Goal: Information Seeking & Learning: Learn about a topic

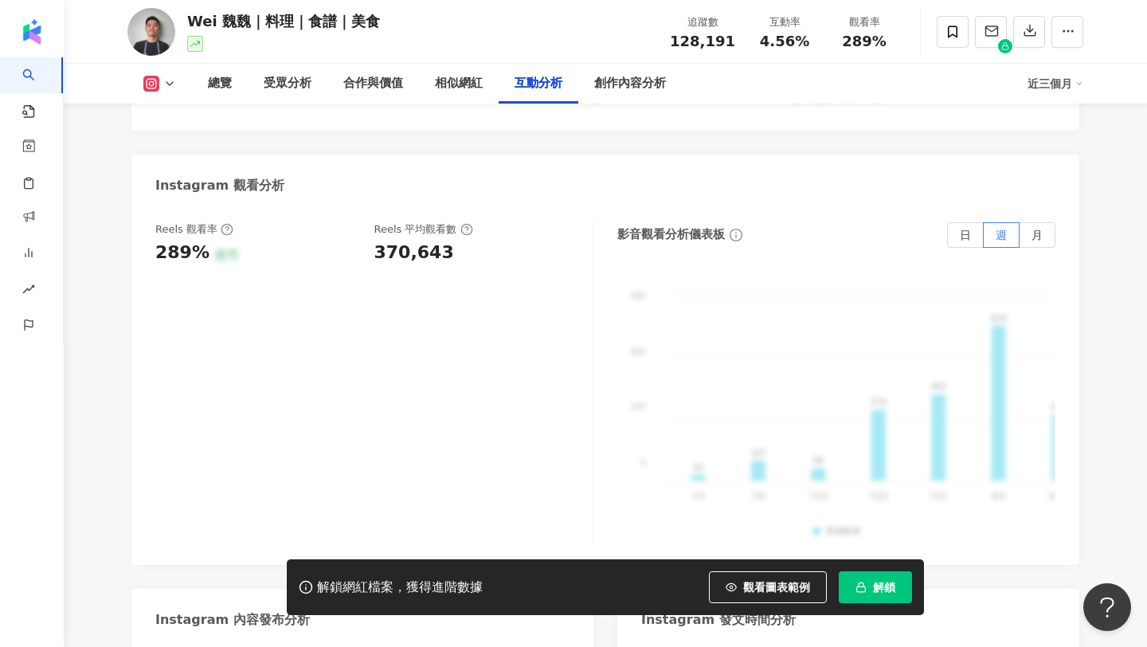
scroll to position [3566, 0]
copy div "370,643"
drag, startPoint x: 369, startPoint y: 167, endPoint x: 467, endPoint y: 173, distance: 98.1
click at [467, 221] on div "Reels 觀看率 289% 優秀 Reels 平均觀看數 370,643" at bounding box center [365, 242] width 421 height 43
copy span "289%"
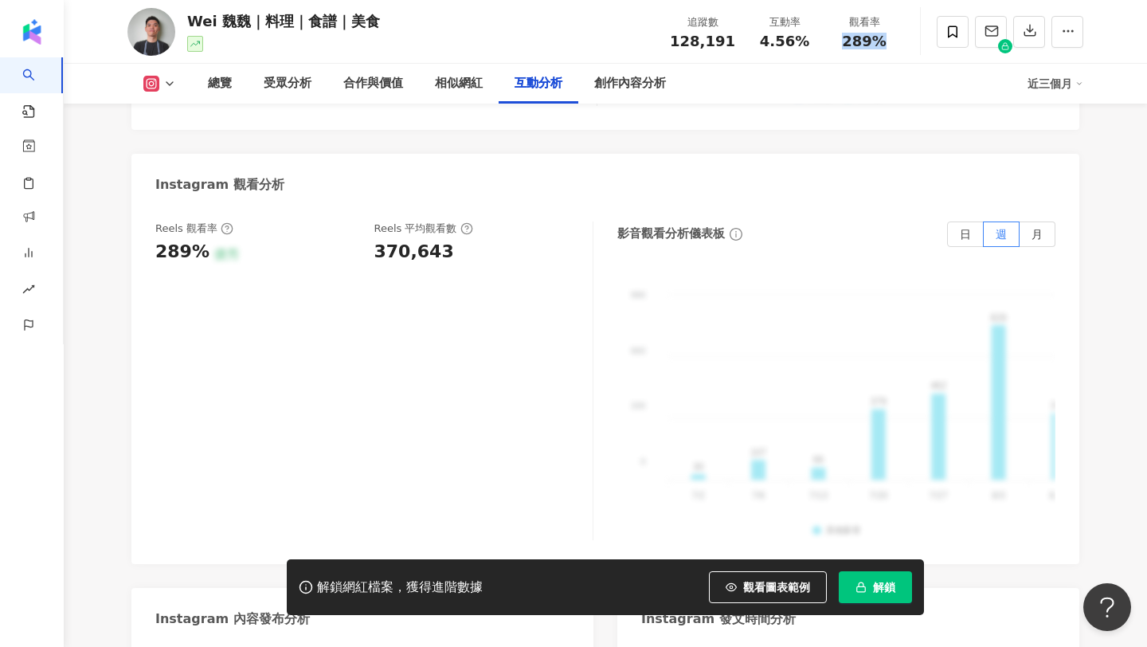
drag, startPoint x: 843, startPoint y: 37, endPoint x: 893, endPoint y: 45, distance: 50.7
click at [893, 45] on div "289%" at bounding box center [864, 41] width 61 height 16
copy div "4.56% 觀看率"
drag, startPoint x: 764, startPoint y: 39, endPoint x: 828, endPoint y: 45, distance: 63.9
click at [828, 45] on div "追蹤數 128,191 互動率 4.56% 觀看率 289%" at bounding box center [782, 31] width 244 height 47
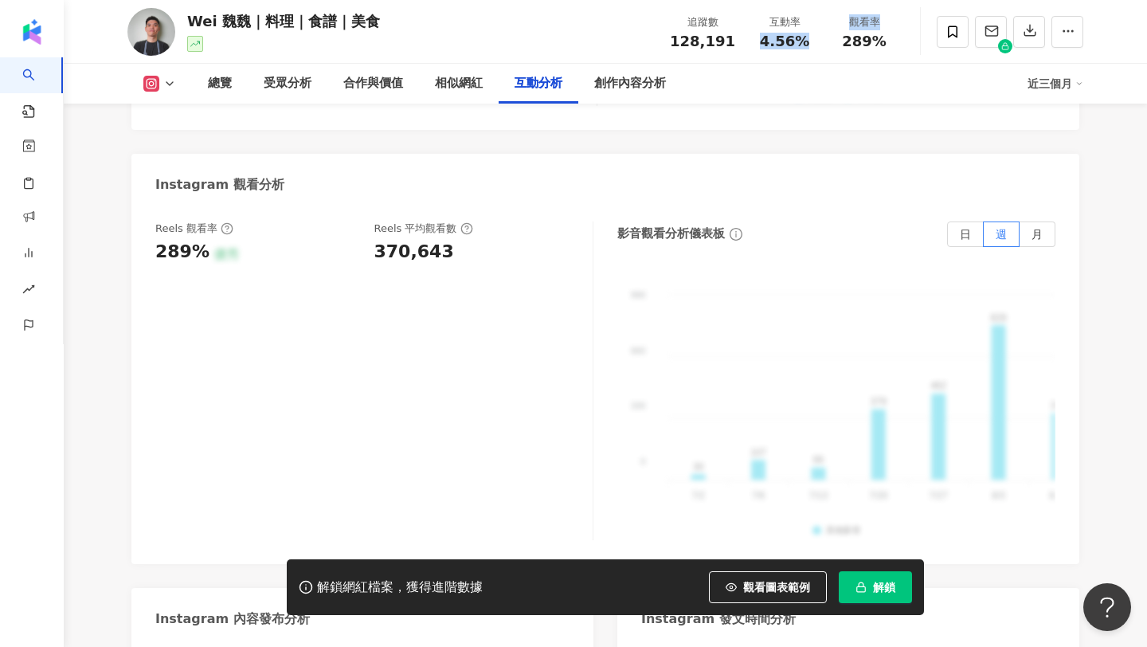
click at [813, 45] on div "4.56%" at bounding box center [784, 41] width 61 height 16
drag, startPoint x: 768, startPoint y: 41, endPoint x: 811, endPoint y: 44, distance: 43.1
click at [811, 44] on div "4.56%" at bounding box center [784, 41] width 61 height 16
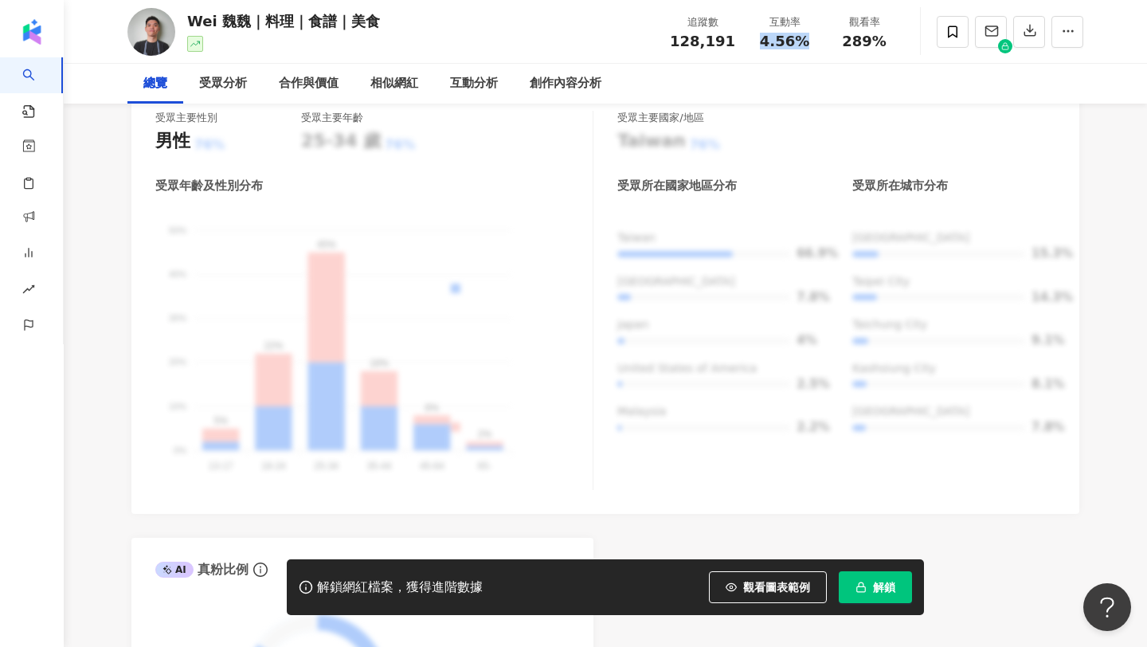
scroll to position [0, 0]
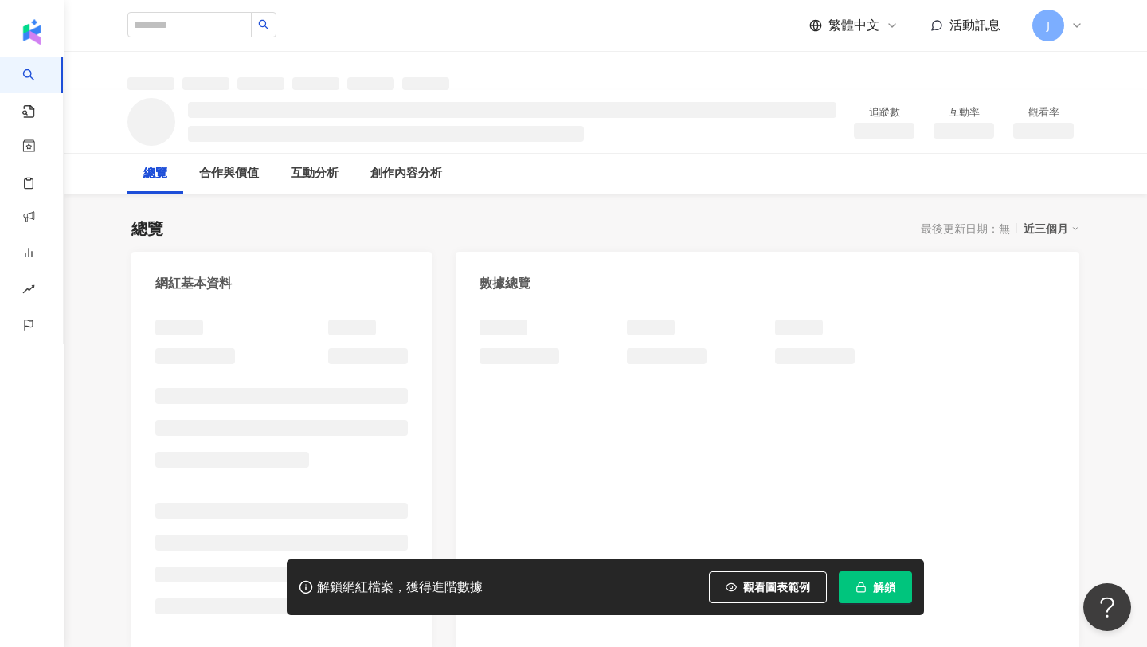
click at [875, 581] on span "解鎖" at bounding box center [884, 587] width 22 height 13
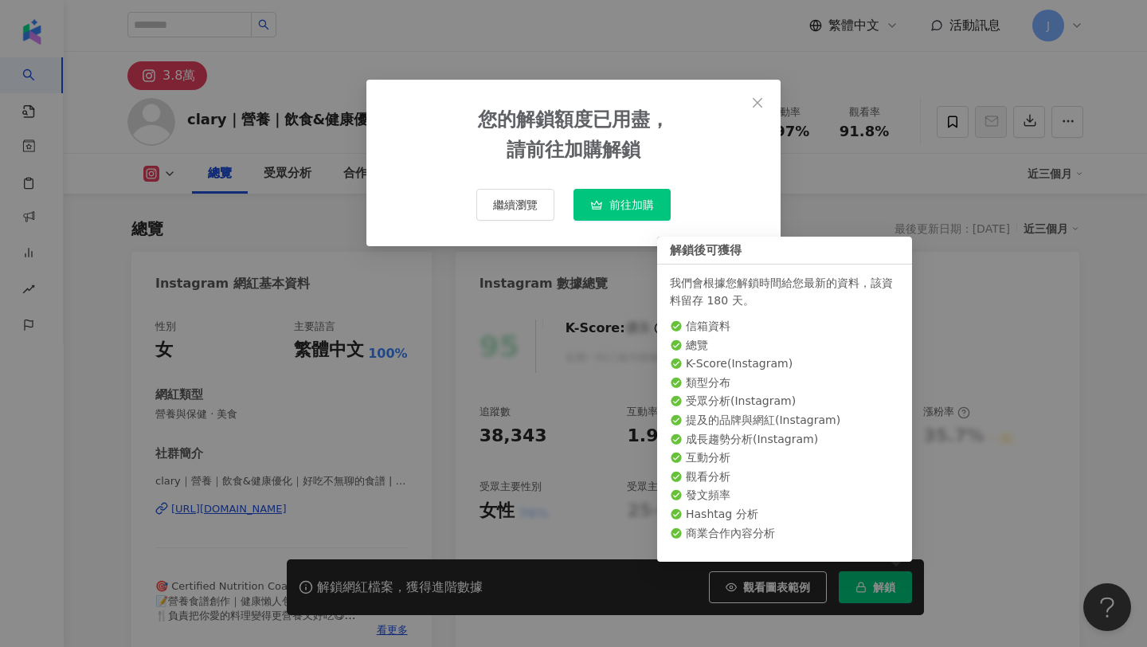
scroll to position [98, 0]
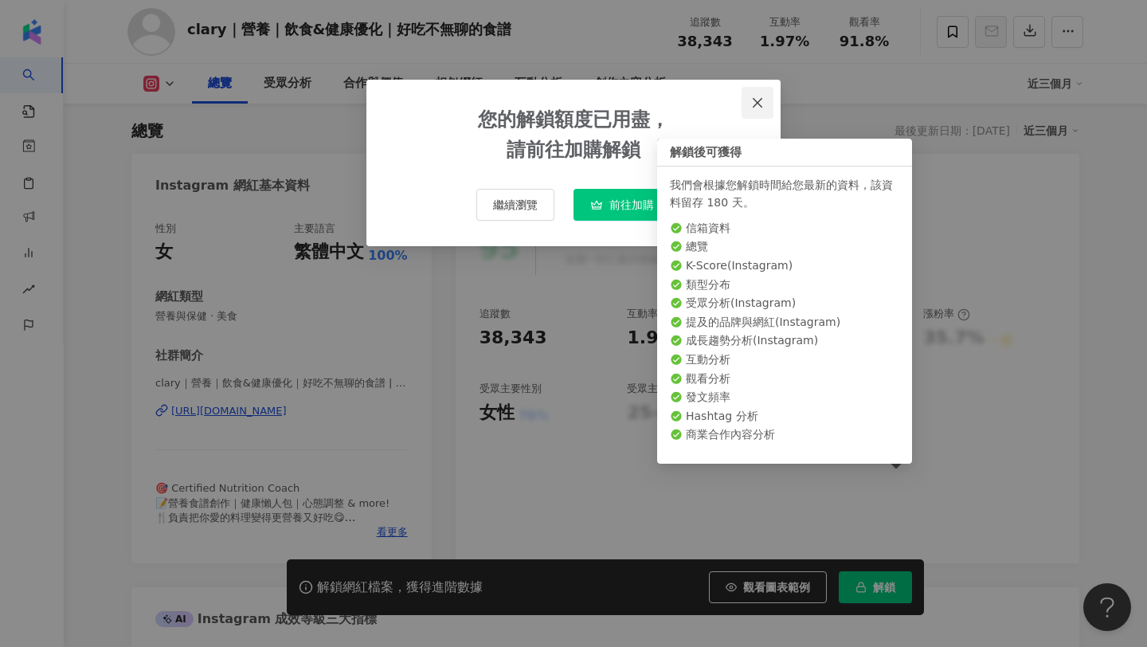
click at [757, 102] on icon "close" at bounding box center [758, 102] width 10 height 10
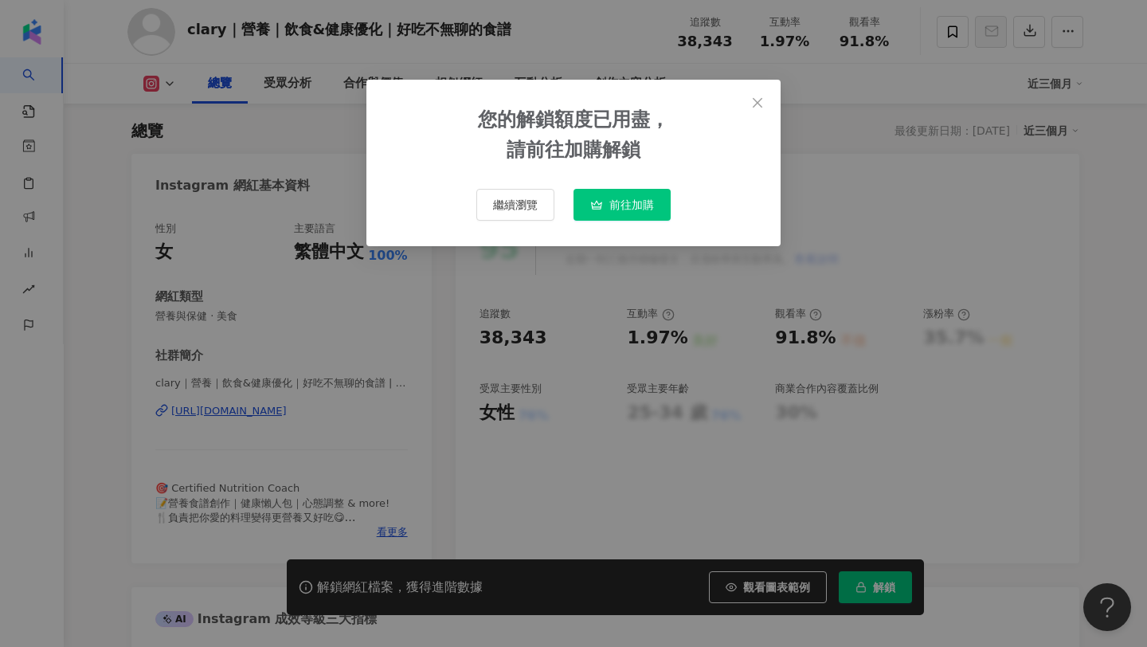
click at [751, 103] on div "您的解鎖額度已用盡， 請前往加購解鎖 繼續瀏覽 前往加購" at bounding box center [573, 323] width 1147 height 647
click at [760, 101] on div "您的解鎖額度已用盡， 請前往加購解鎖 繼續瀏覽 前往加購" at bounding box center [573, 323] width 1147 height 647
click at [754, 103] on div "您的解鎖額度已用盡， 請前往加購解鎖 繼續瀏覽 前往加購" at bounding box center [573, 323] width 1147 height 647
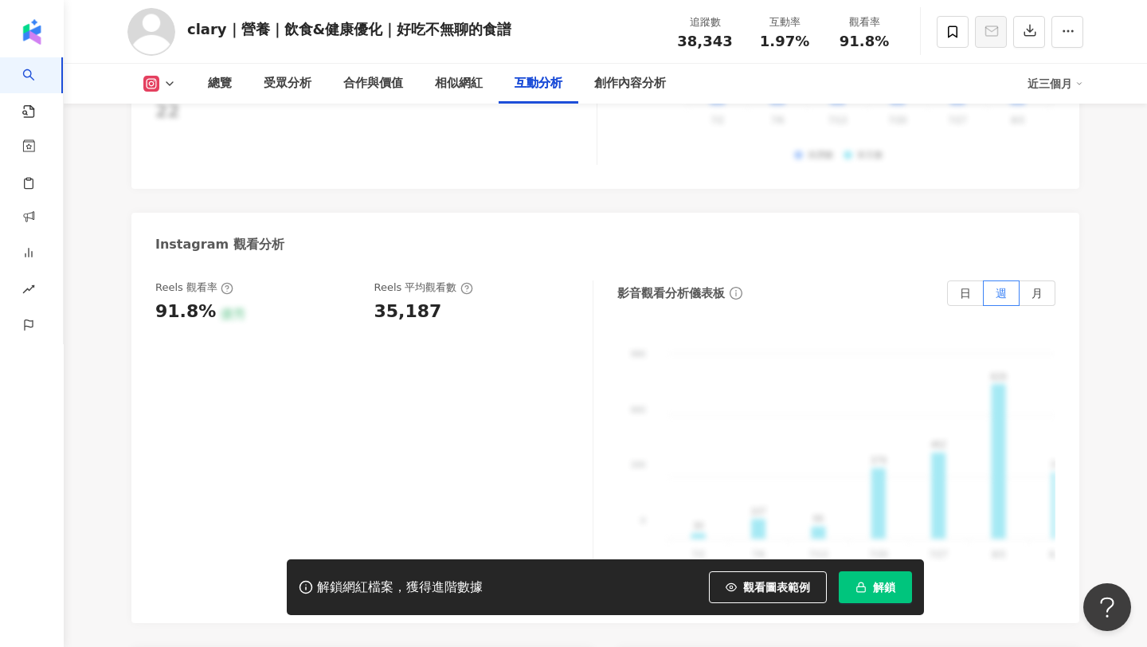
scroll to position [3579, 0]
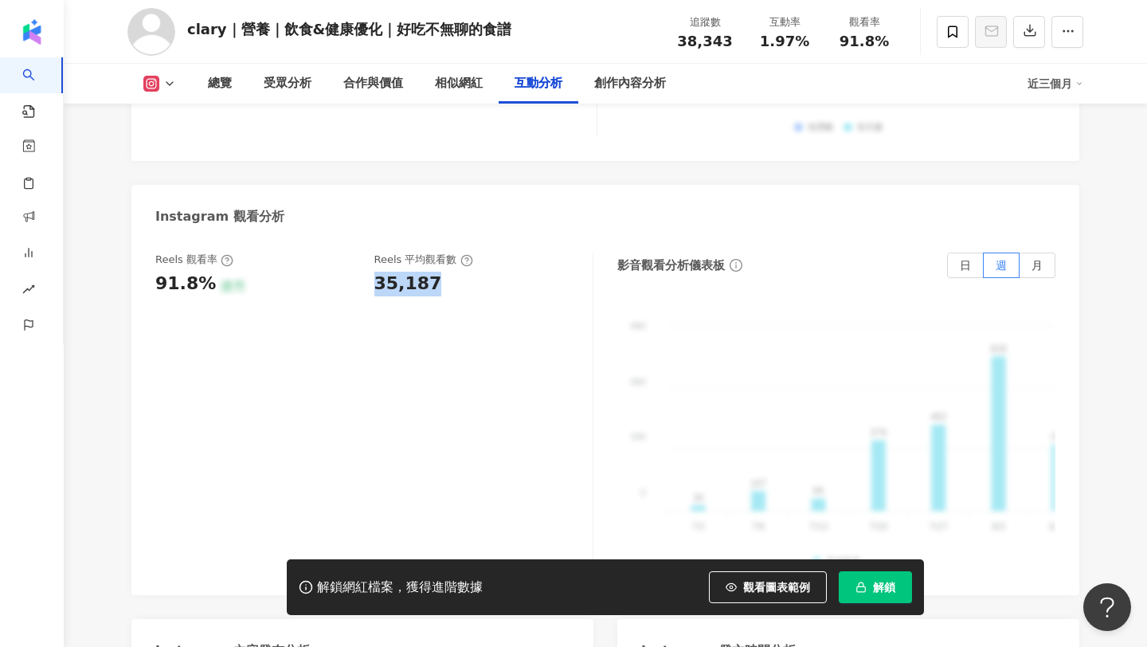
copy div "35,187"
drag, startPoint x: 440, startPoint y: 258, endPoint x: 377, endPoint y: 260, distance: 62.9
click at [377, 272] on div "35,187" at bounding box center [475, 284] width 203 height 25
drag, startPoint x: 843, startPoint y: 40, endPoint x: 891, endPoint y: 45, distance: 48.0
click at [891, 45] on div "91.8%" at bounding box center [864, 41] width 61 height 16
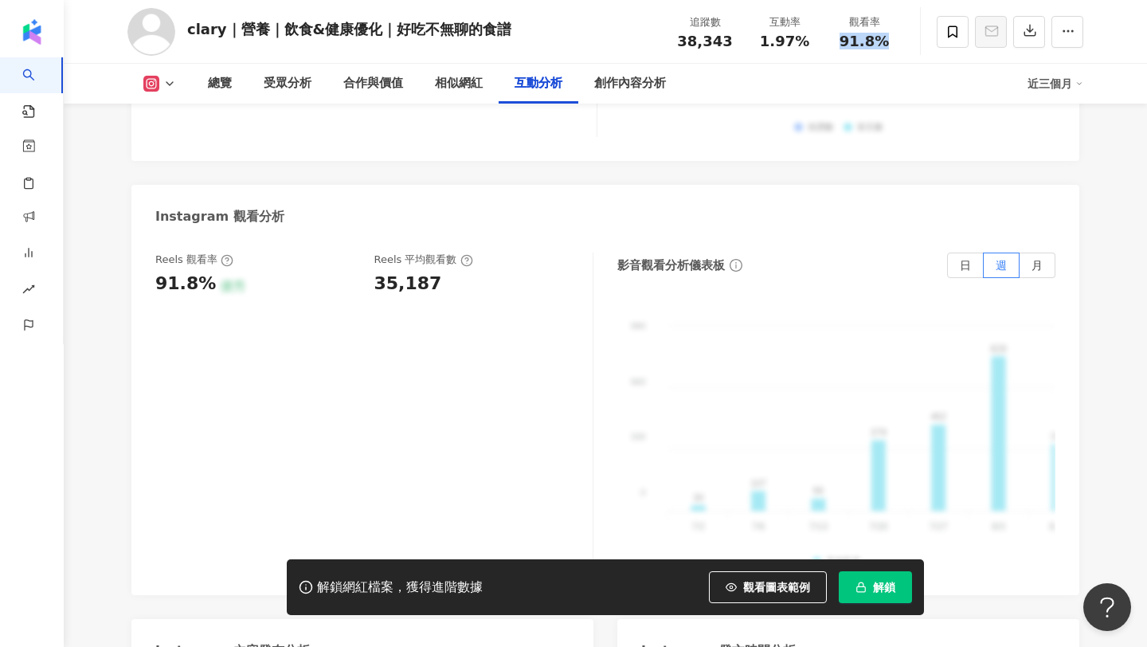
copy span "91.8%"
copy span "1.97%"
drag, startPoint x: 764, startPoint y: 41, endPoint x: 823, endPoint y: 41, distance: 58.9
click at [823, 41] on div "追蹤數 38,343 互動率 1.97% 觀看率 91.8%" at bounding box center [784, 31] width 239 height 47
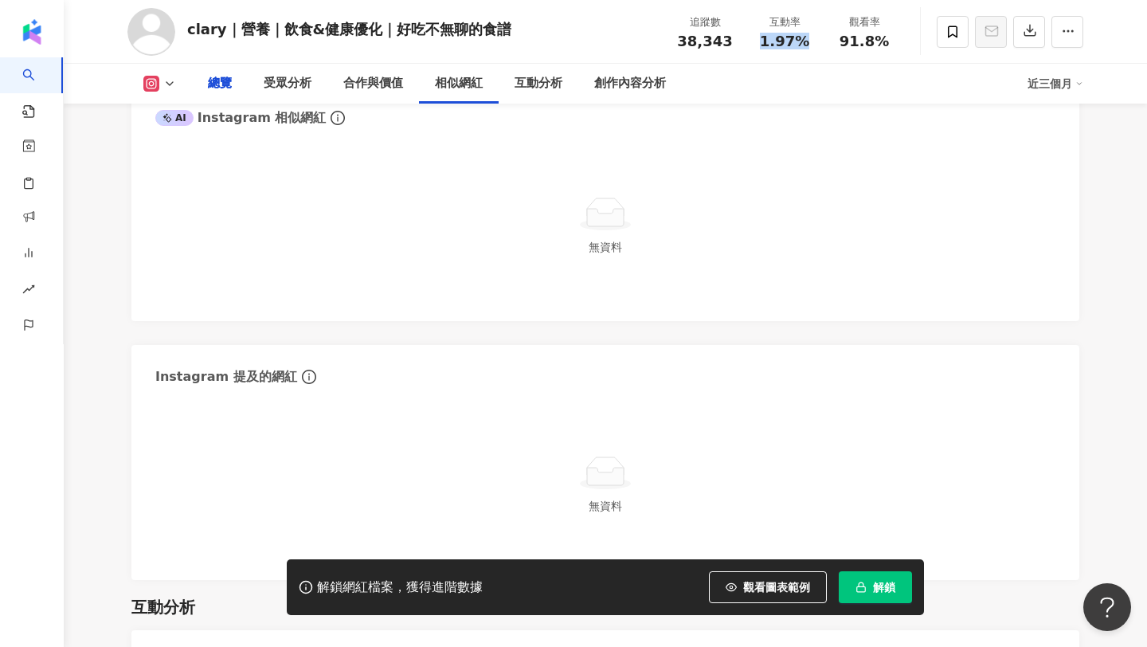
scroll to position [0, 0]
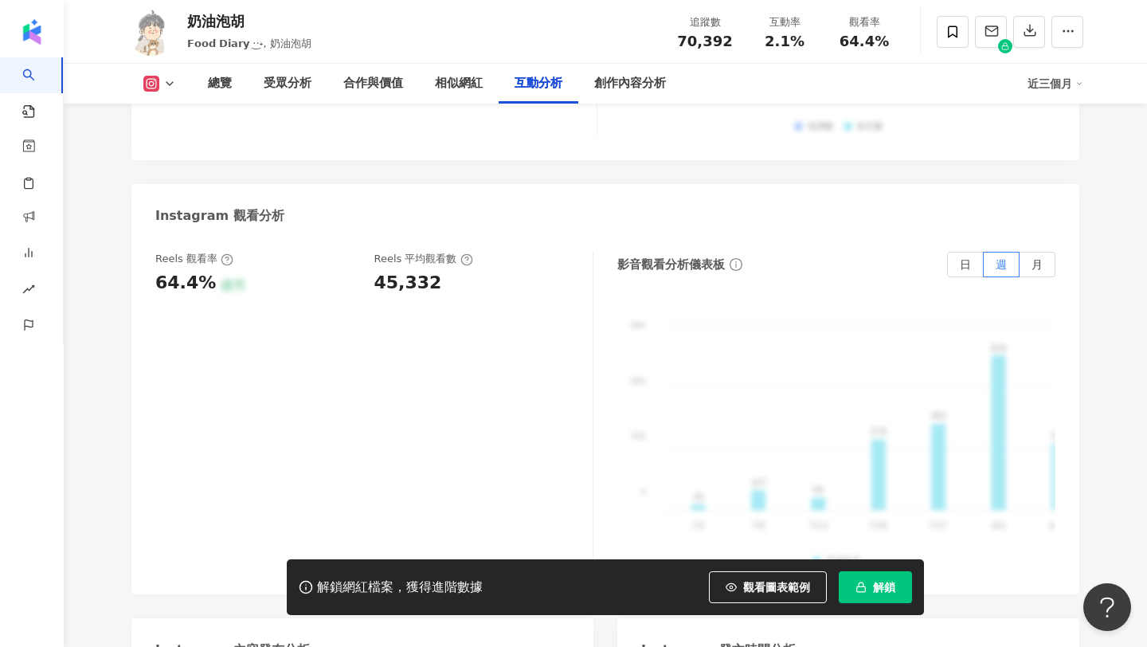
scroll to position [3563, 0]
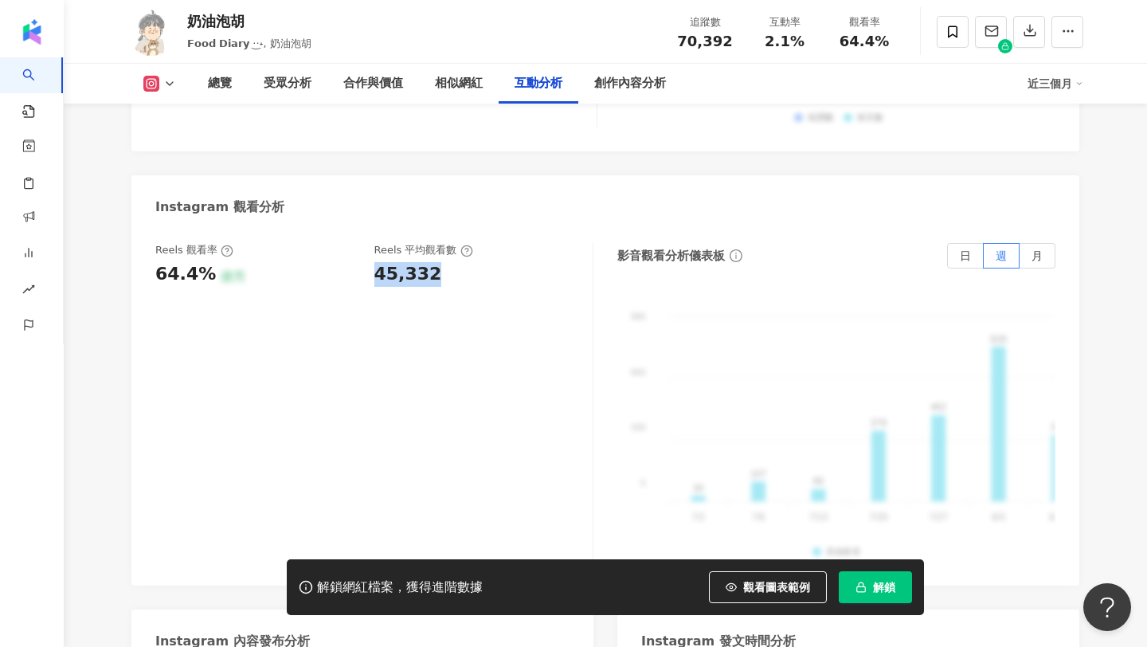
drag, startPoint x: 377, startPoint y: 251, endPoint x: 449, endPoint y: 245, distance: 72.7
click at [449, 262] on div "45,332" at bounding box center [475, 274] width 203 height 25
copy span "64.4%"
drag, startPoint x: 843, startPoint y: 37, endPoint x: 898, endPoint y: 43, distance: 55.2
click at [898, 43] on div "觀看率 64.4%" at bounding box center [864, 31] width 80 height 34
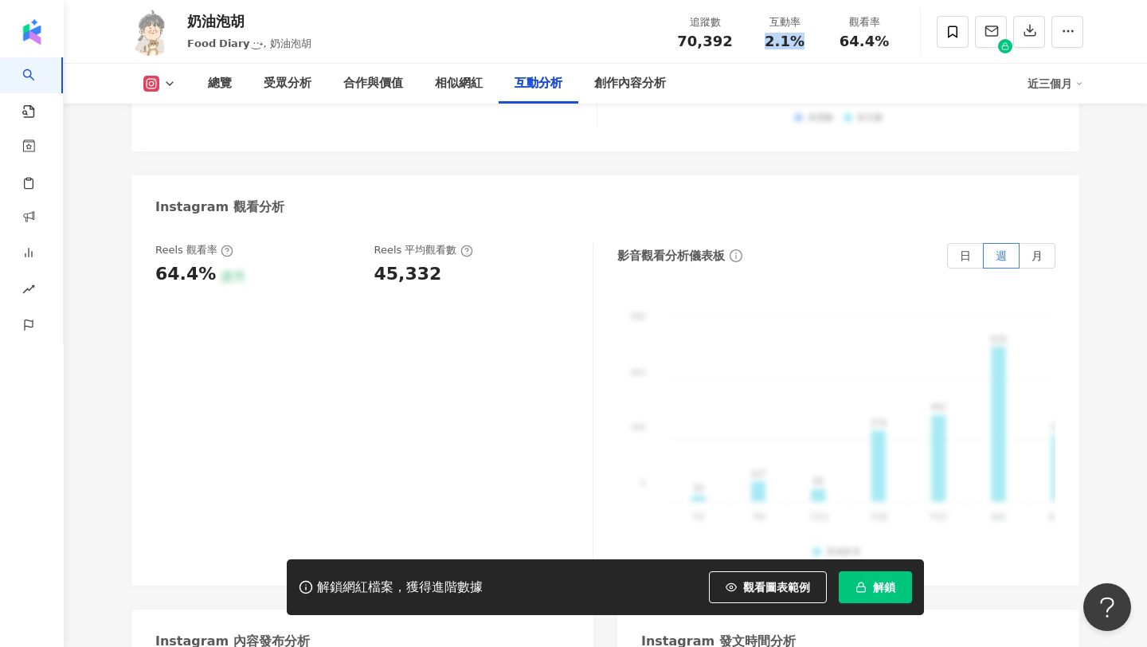
copy span "2.1%"
drag, startPoint x: 769, startPoint y: 37, endPoint x: 809, endPoint y: 37, distance: 39.8
click at [809, 37] on div "2.1%" at bounding box center [784, 41] width 61 height 16
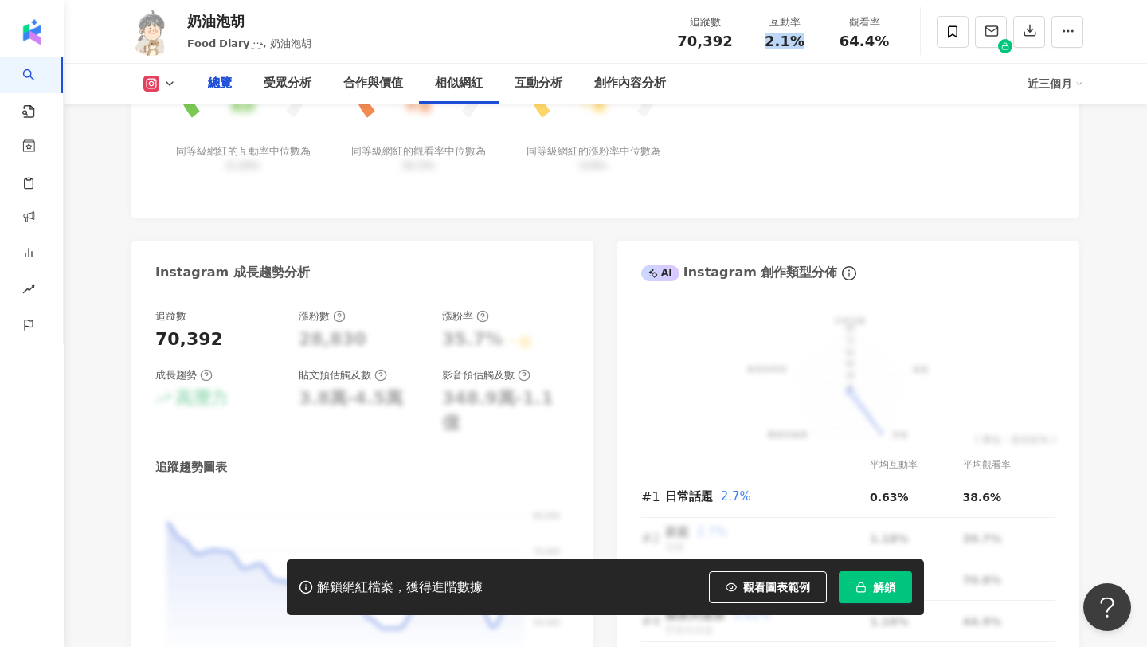
scroll to position [0, 0]
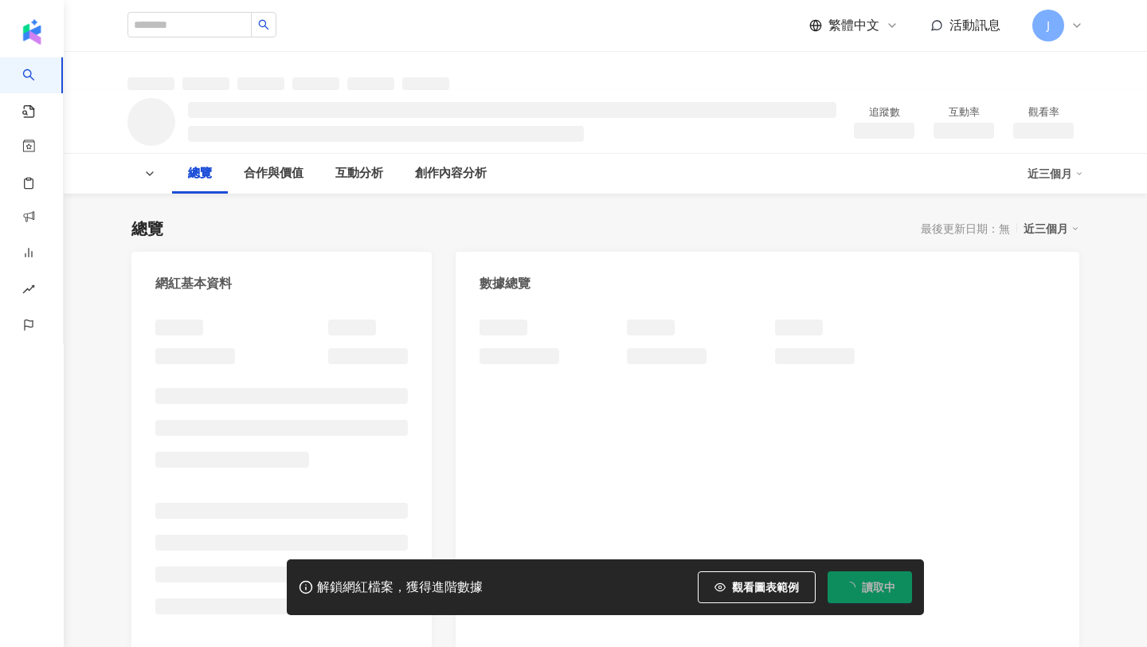
scroll to position [170, 0]
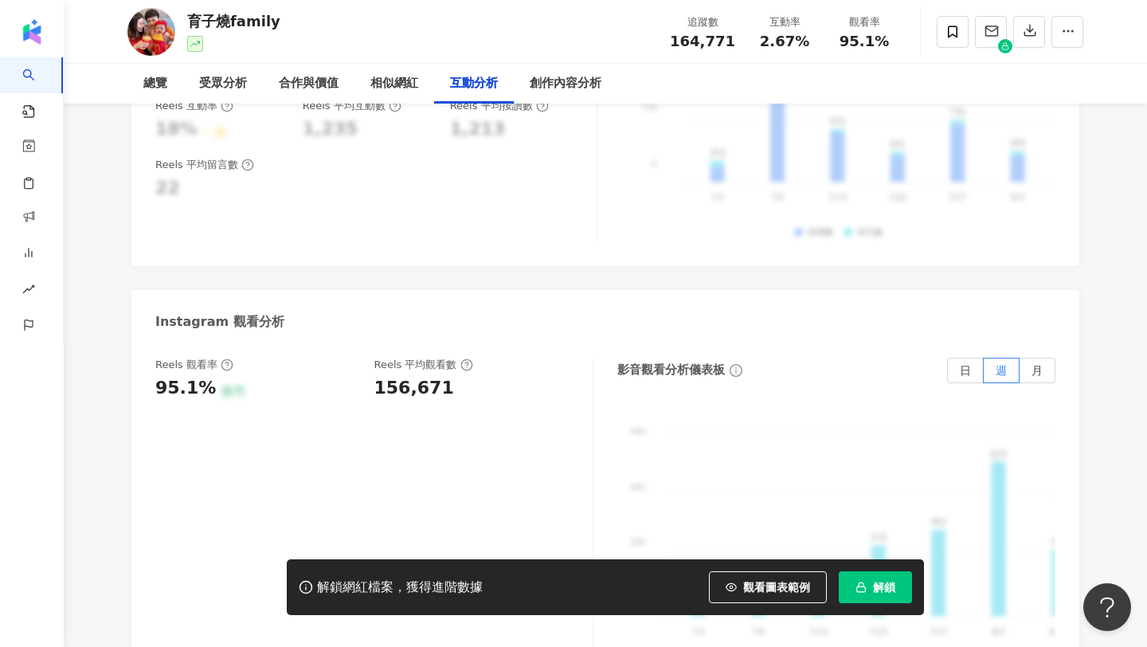
scroll to position [3421, 0]
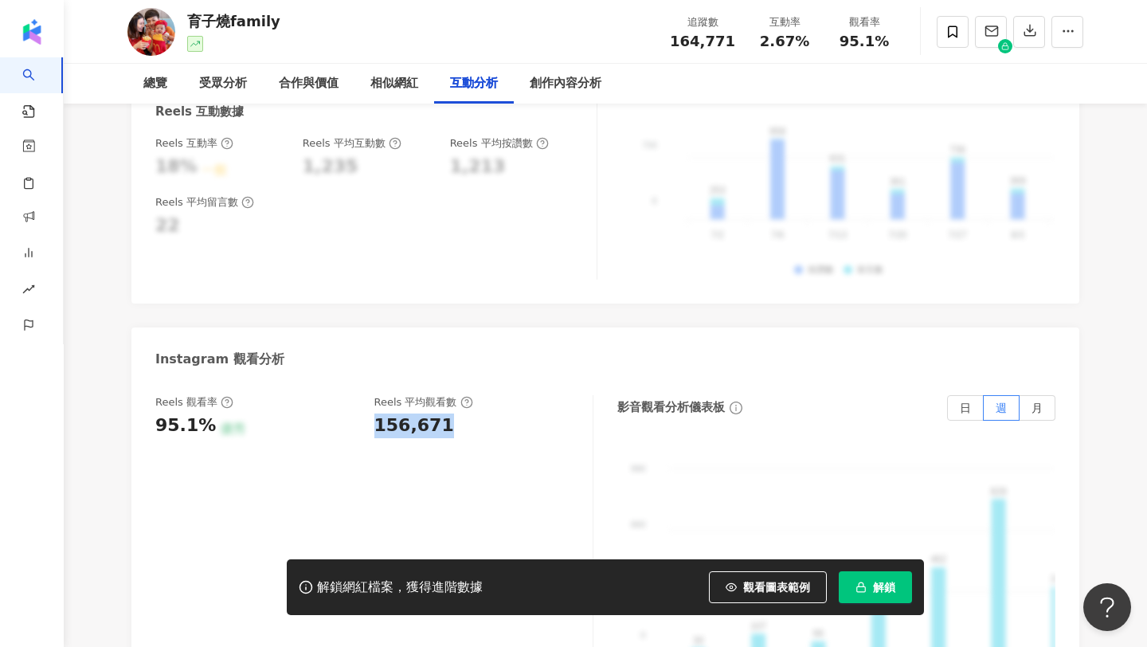
drag, startPoint x: 454, startPoint y: 367, endPoint x: 374, endPoint y: 369, distance: 79.6
click at [374, 413] on div "156,671" at bounding box center [475, 425] width 203 height 25
copy div "156,671"
copy span "95.1%"
drag, startPoint x: 839, startPoint y: 43, endPoint x: 892, endPoint y: 47, distance: 53.5
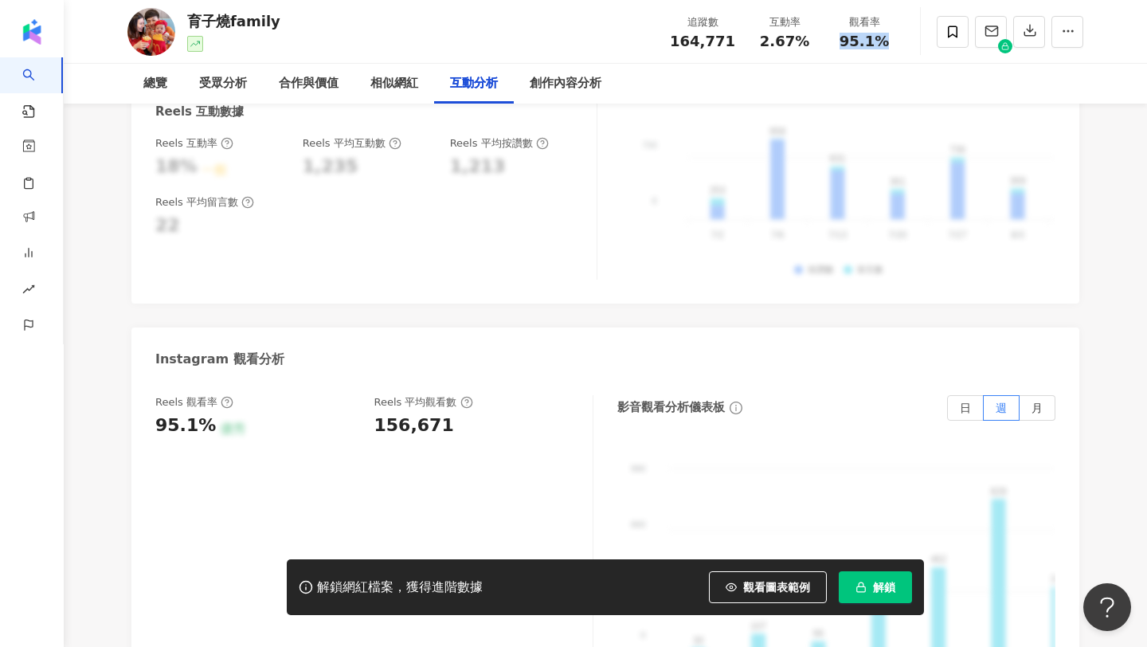
click at [892, 47] on div "95.1%" at bounding box center [864, 41] width 61 height 16
copy span "2.67%"
drag, startPoint x: 768, startPoint y: 34, endPoint x: 805, endPoint y: 37, distance: 37.6
click at [805, 37] on div "2.67%" at bounding box center [784, 41] width 61 height 16
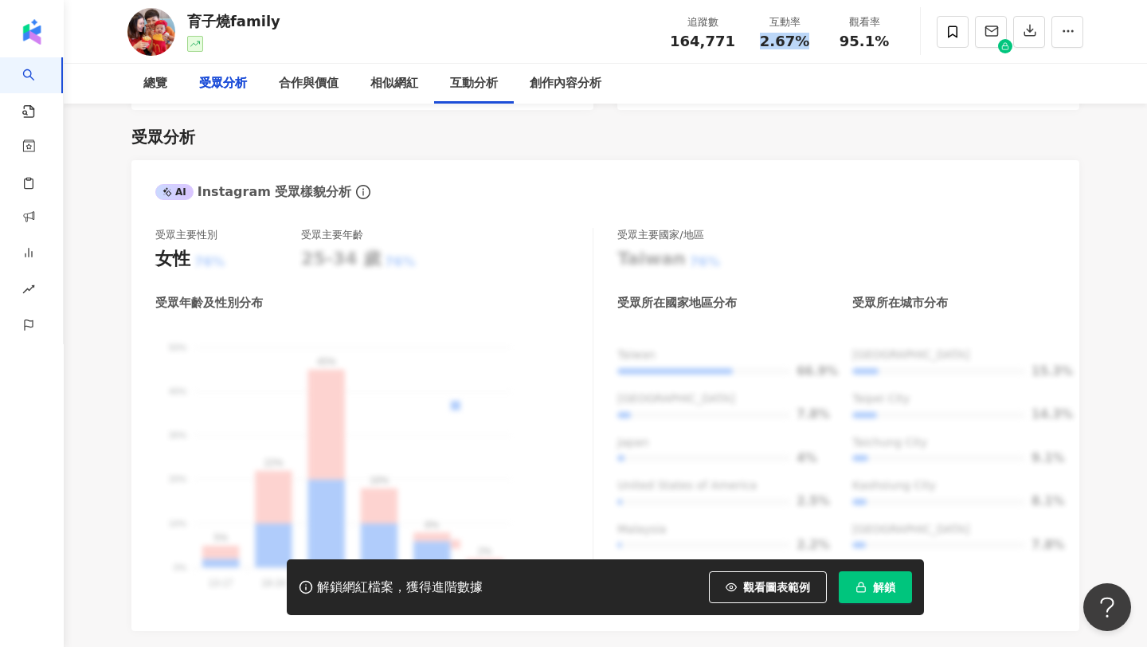
scroll to position [0, 0]
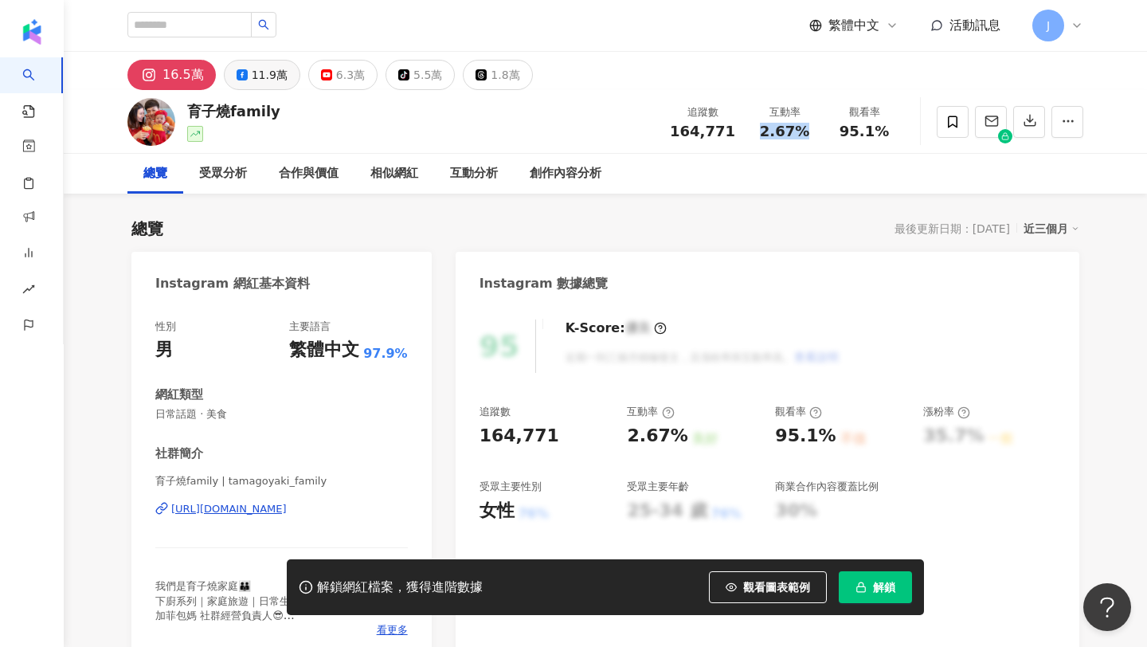
click at [252, 74] on div "11.9萬" at bounding box center [270, 75] width 36 height 22
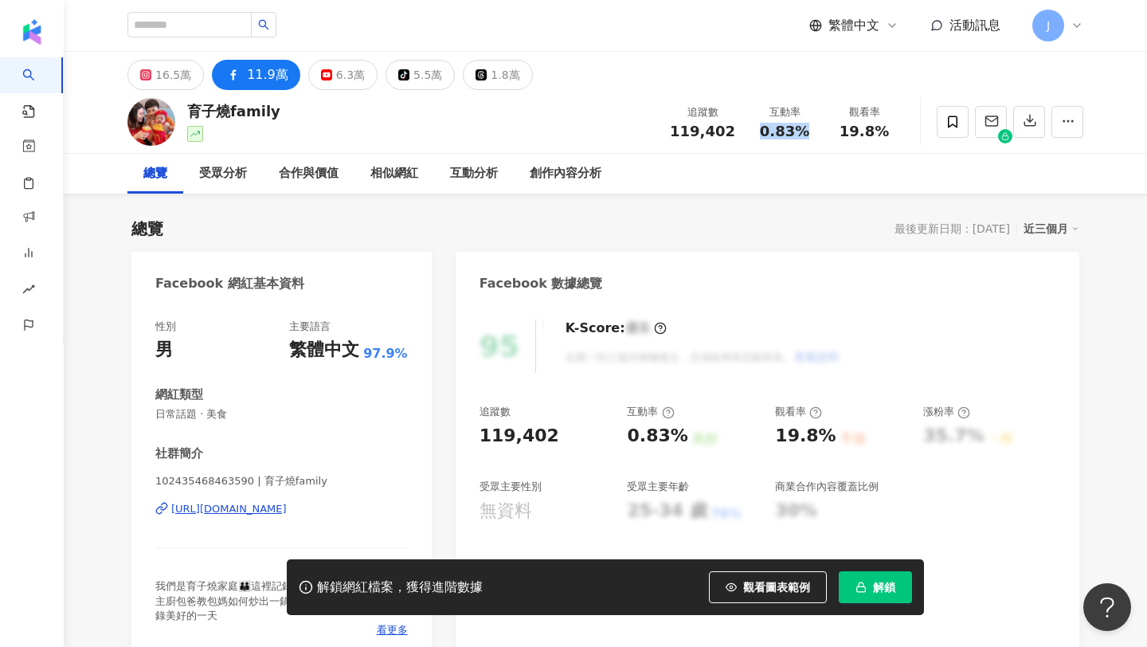
click at [287, 505] on div "https://www.facebook.com/102435468463590" at bounding box center [228, 509] width 115 height 14
copy div "https://www.facebook.com/102435468463590"
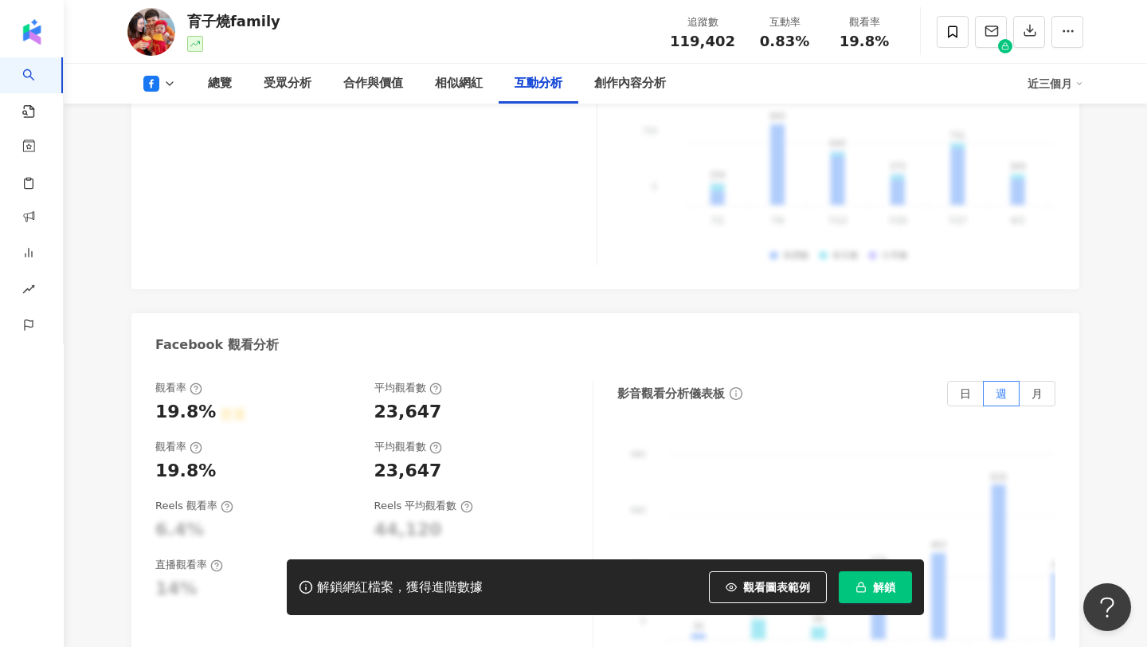
scroll to position [2943, 0]
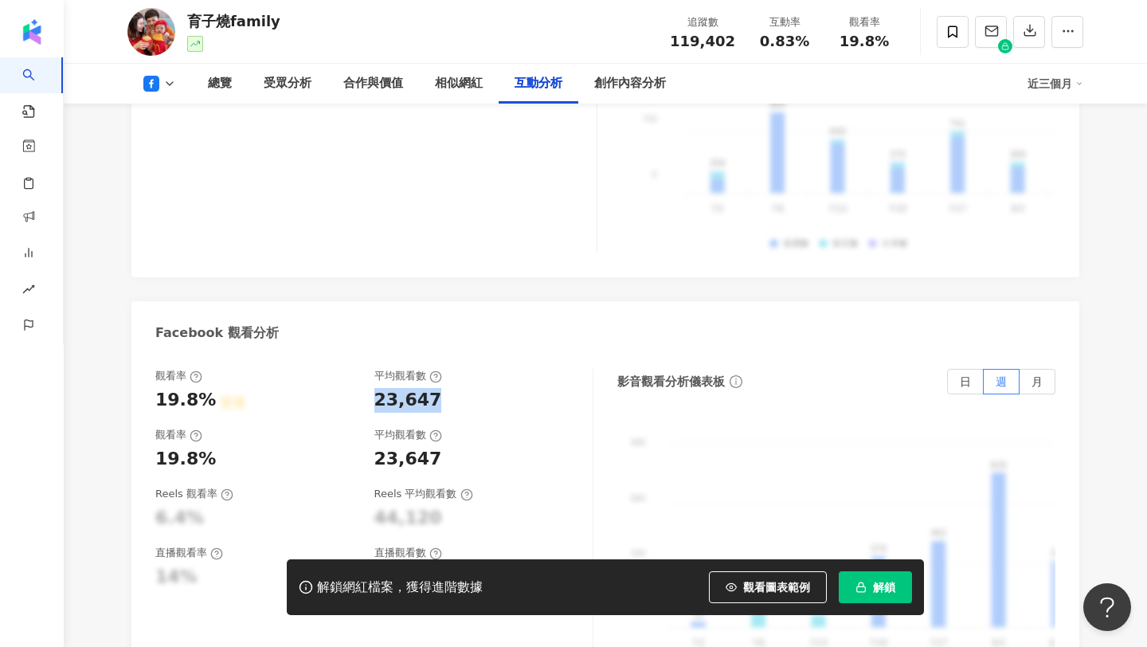
copy div "23,647"
drag, startPoint x: 372, startPoint y: 302, endPoint x: 428, endPoint y: 303, distance: 55.8
click at [428, 369] on div "觀看率 19.8% 普通 平均觀看數 23,647" at bounding box center [365, 390] width 421 height 43
copy span "0.83%"
drag, startPoint x: 757, startPoint y: 41, endPoint x: 819, endPoint y: 51, distance: 62.8
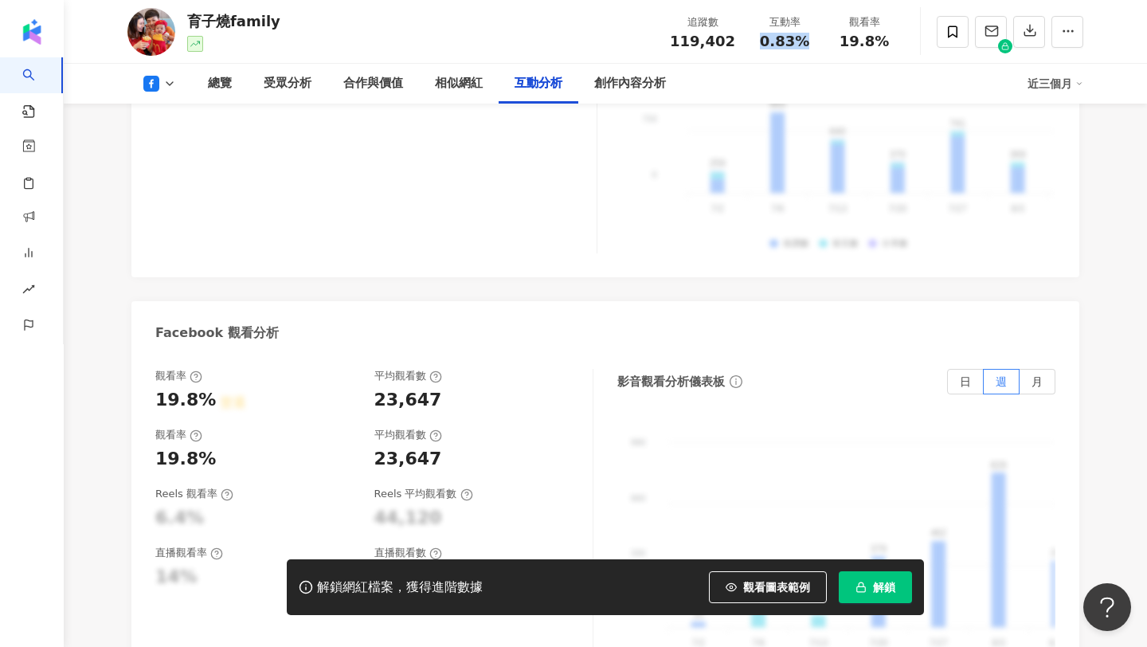
click at [819, 51] on div "追蹤數 119,402 互動率 0.83% 觀看率 19.8%" at bounding box center [782, 31] width 244 height 47
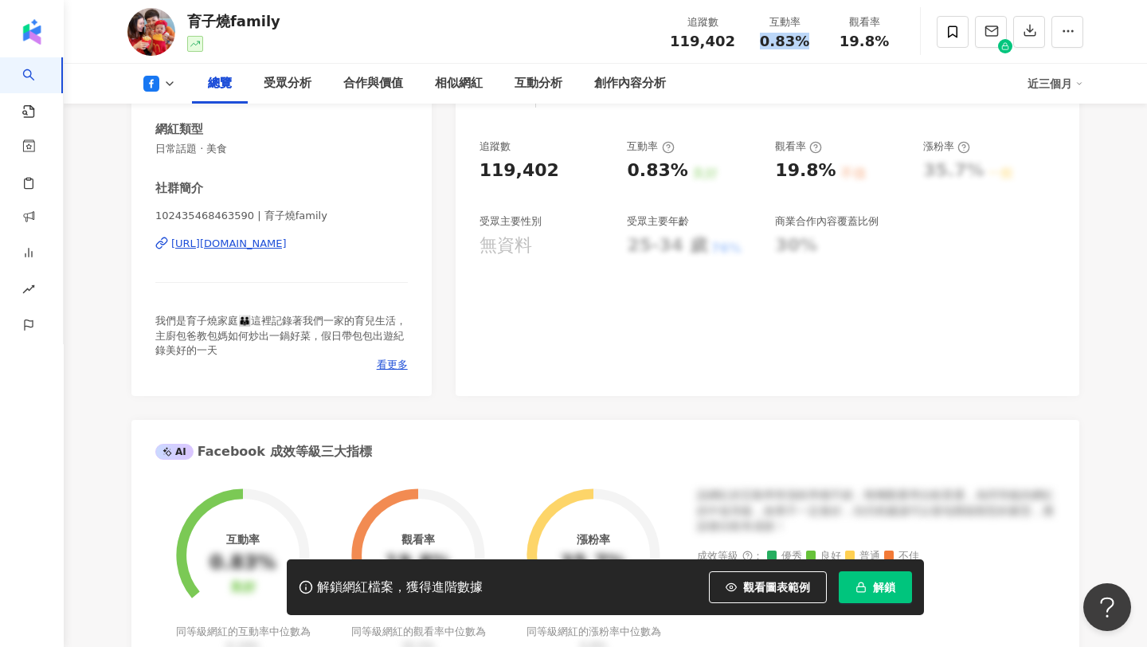
scroll to position [0, 0]
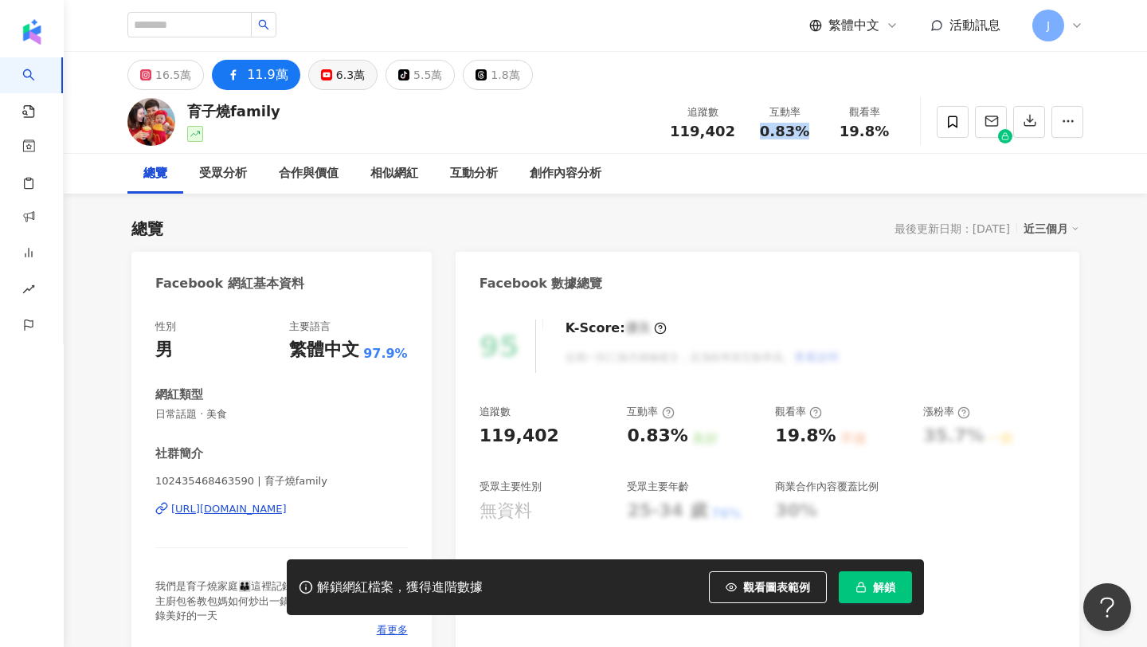
click at [344, 81] on div "6.3萬" at bounding box center [350, 75] width 29 height 22
click at [350, 76] on div "6.3萬" at bounding box center [350, 75] width 29 height 22
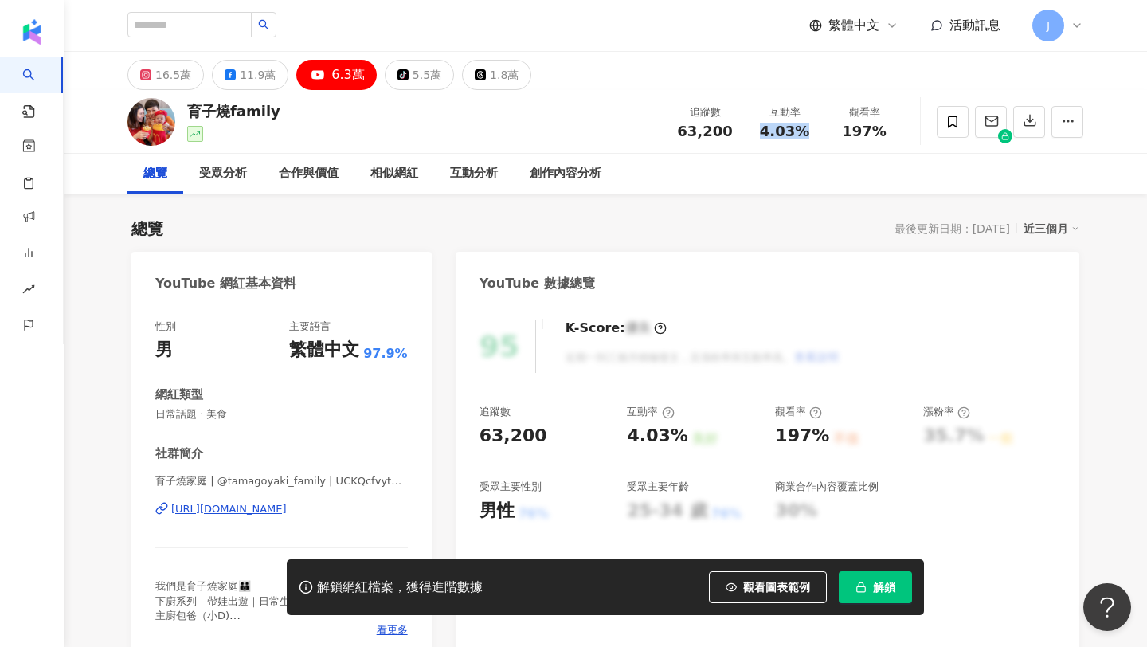
click at [714, 264] on div "YouTube 數據總覽" at bounding box center [767, 278] width 624 height 52
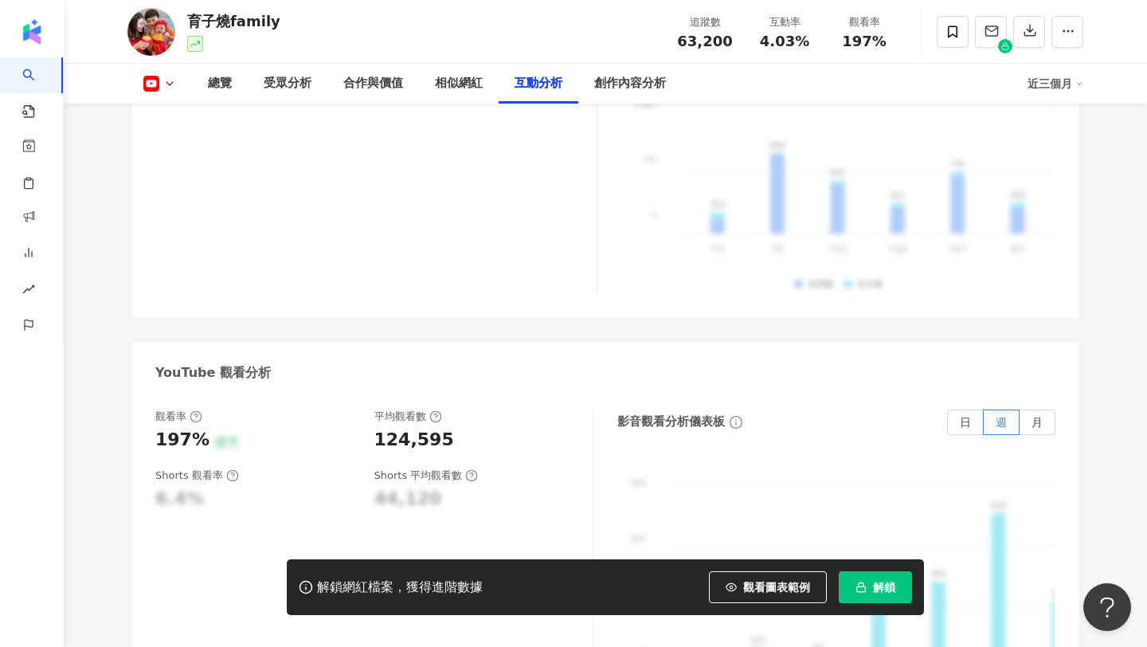
scroll to position [3031, 0]
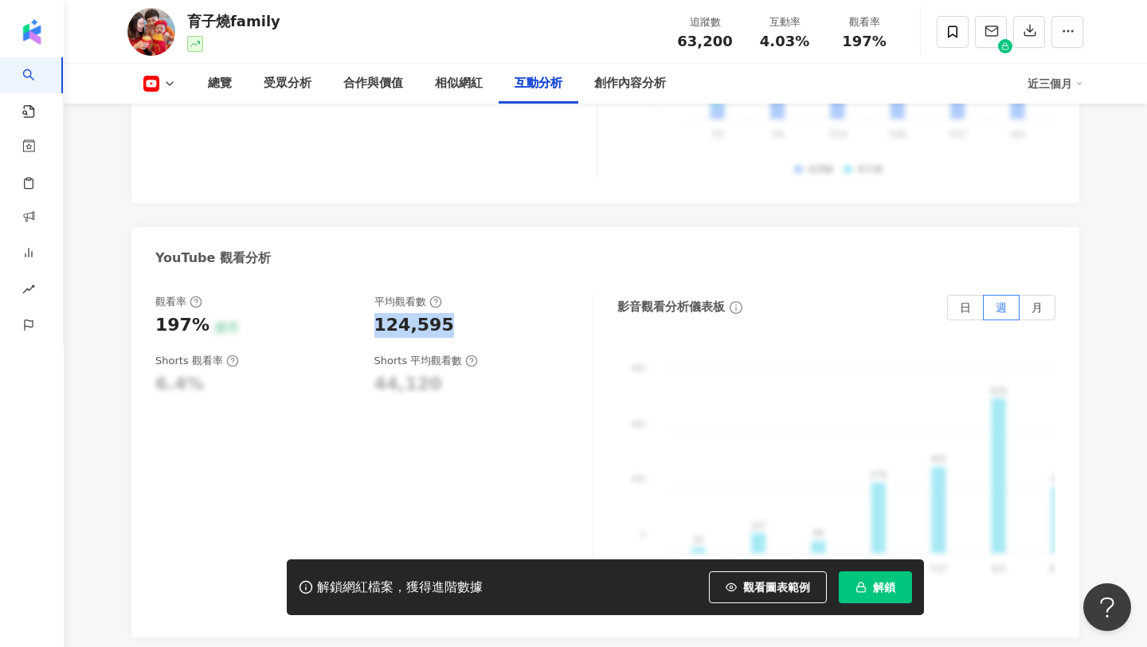
copy div "124,595"
drag, startPoint x: 449, startPoint y: 300, endPoint x: 373, endPoint y: 309, distance: 76.2
click at [374, 313] on div "124,595" at bounding box center [475, 325] width 203 height 25
copy span "4.03%"
drag, startPoint x: 764, startPoint y: 38, endPoint x: 807, endPoint y: 39, distance: 42.2
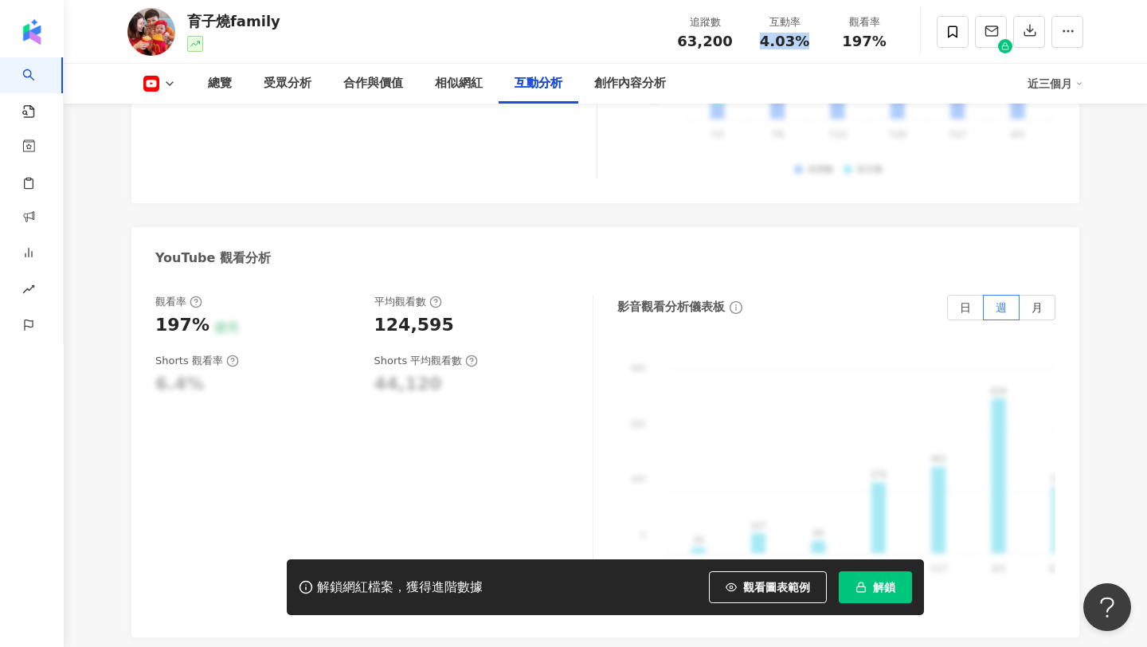
click at [807, 39] on div "4.03%" at bounding box center [784, 41] width 61 height 16
copy span "197%"
drag, startPoint x: 843, startPoint y: 37, endPoint x: 893, endPoint y: 44, distance: 50.7
click at [893, 44] on div "197%" at bounding box center [864, 41] width 61 height 16
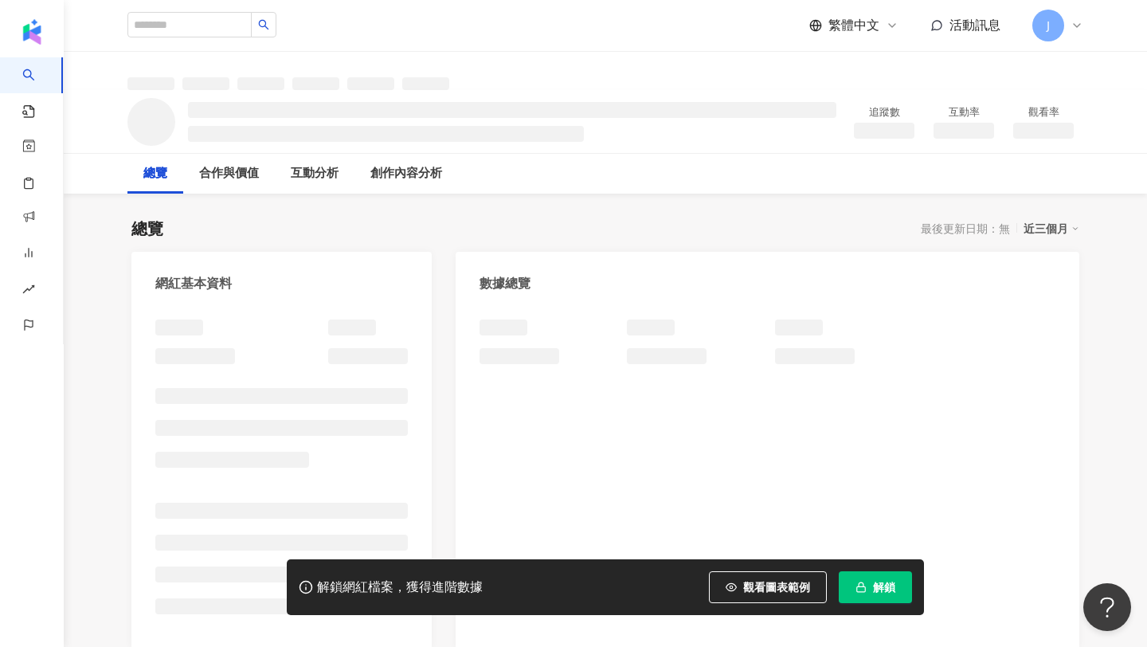
click at [884, 584] on span "解鎖" at bounding box center [884, 587] width 22 height 13
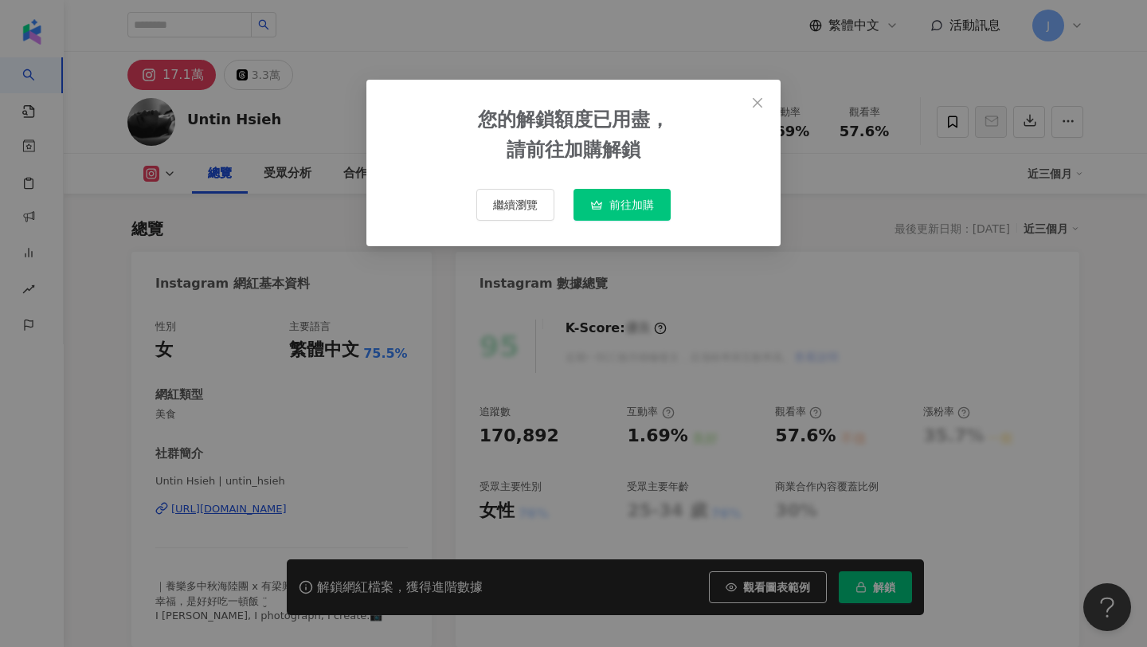
scroll to position [98, 0]
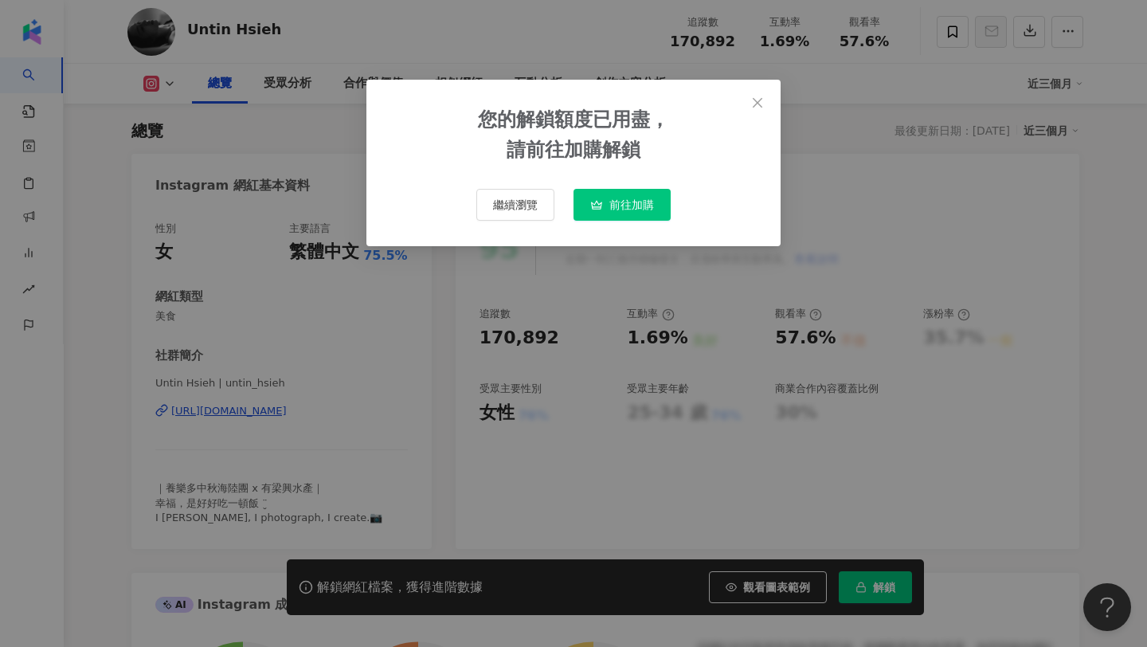
click at [866, 180] on div "您的解鎖額度已用盡， 請前往加購解鎖 繼續瀏覽 前往加購" at bounding box center [573, 323] width 1147 height 647
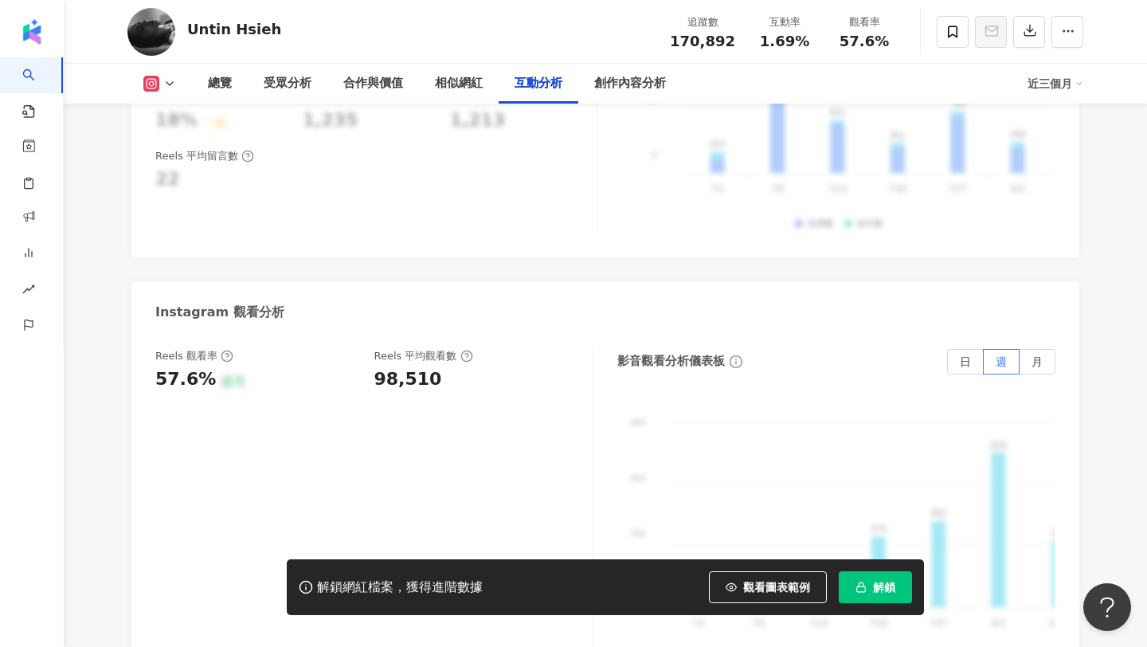
scroll to position [3439, 0]
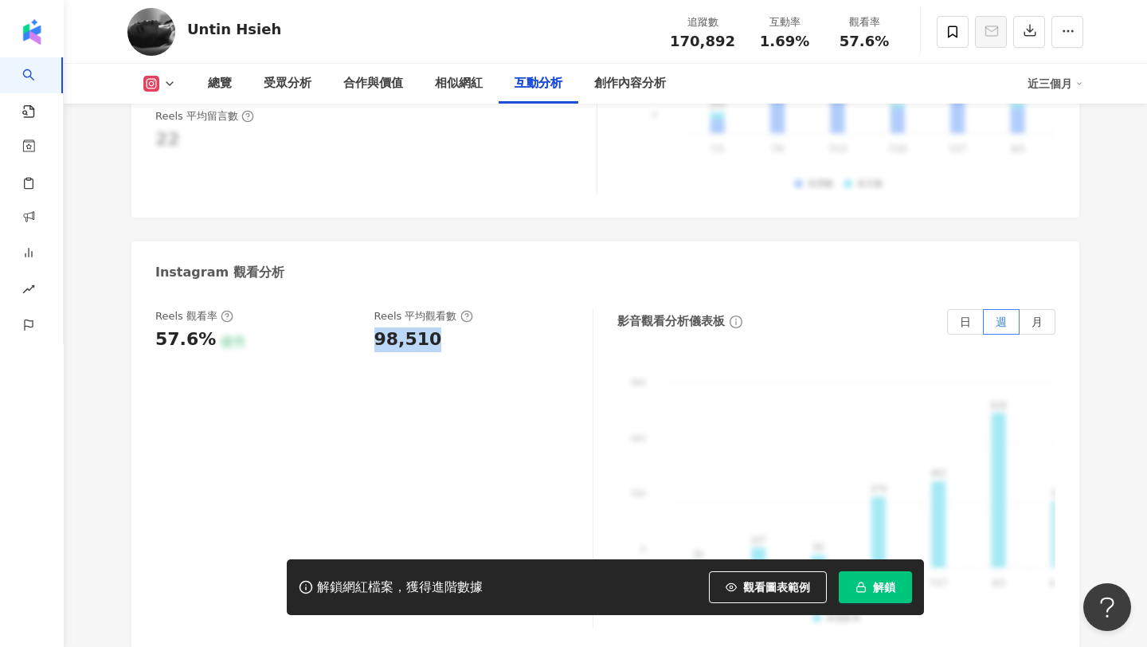
copy div "98,510"
drag, startPoint x: 434, startPoint y: 316, endPoint x: 373, endPoint y: 323, distance: 60.9
click at [374, 327] on div "98,510" at bounding box center [475, 339] width 203 height 25
copy span "57.6%"
drag, startPoint x: 845, startPoint y: 37, endPoint x: 909, endPoint y: 46, distance: 65.1
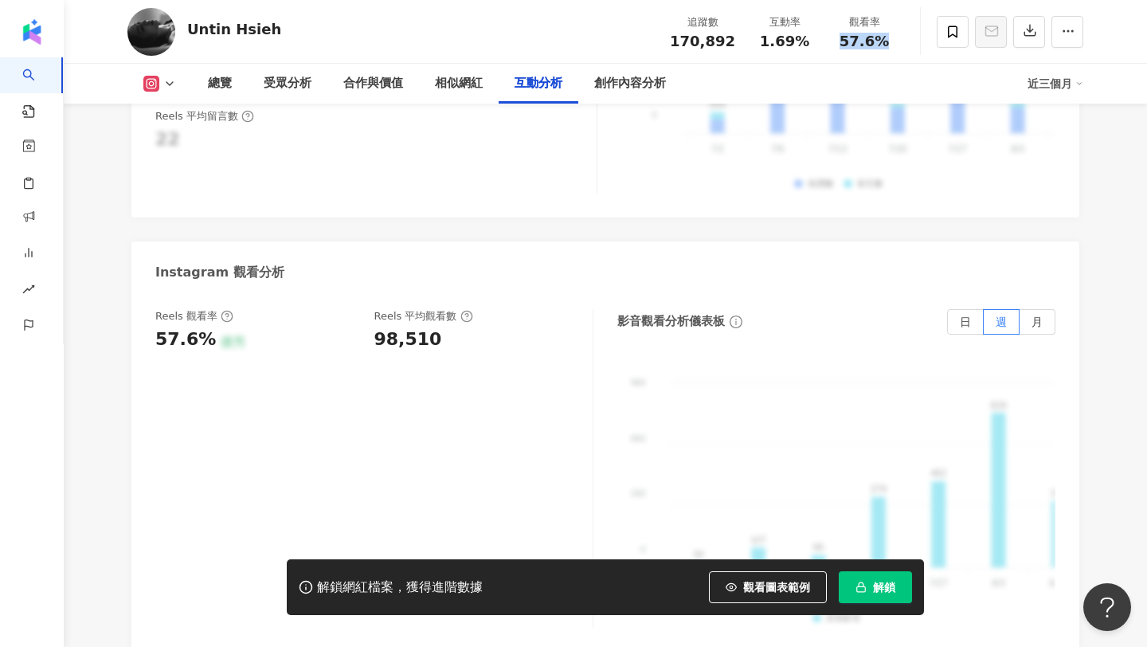
click at [909, 46] on div "Untin Hsieh 追蹤數 170,892 互動率 1.69% 觀看率 57.6%" at bounding box center [605, 31] width 1019 height 63
copy div "1.69% 觀看率"
drag, startPoint x: 760, startPoint y: 42, endPoint x: 829, endPoint y: 45, distance: 69.4
click at [829, 45] on div "追蹤數 170,892 互動率 1.69% 觀看率 57.6%" at bounding box center [782, 31] width 244 height 47
click at [826, 45] on div "觀看率 57.6%" at bounding box center [864, 31] width 80 height 34
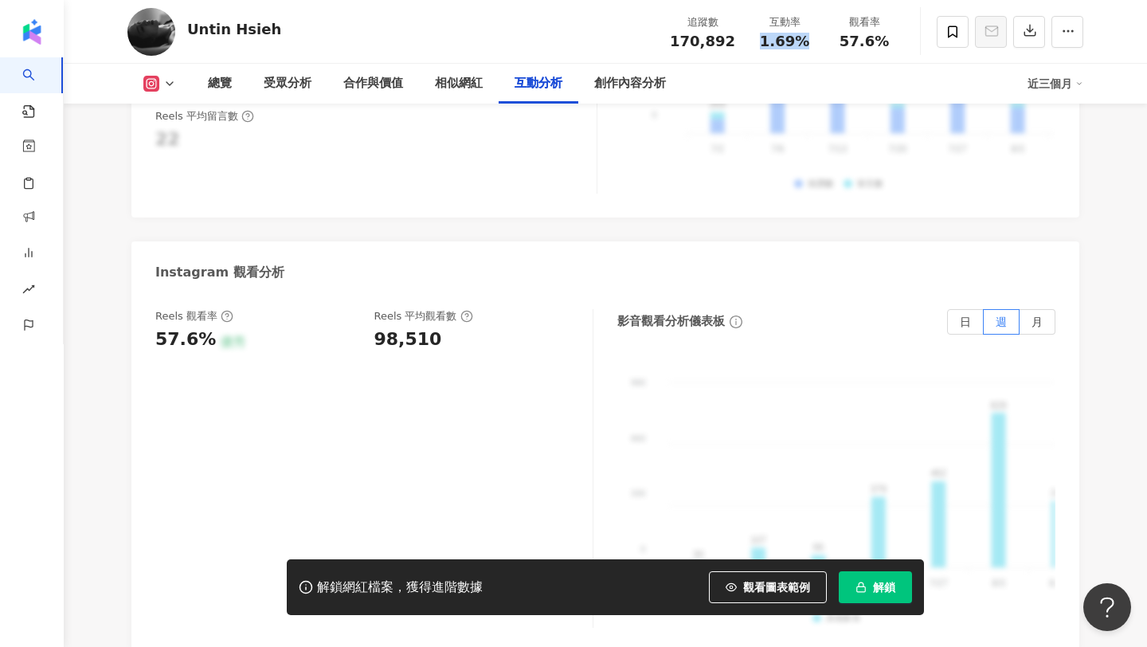
copy span "1.69%"
drag, startPoint x: 763, startPoint y: 41, endPoint x: 806, endPoint y: 49, distance: 43.7
click at [806, 49] on div "追蹤數 170,892 互動率 1.69% 觀看率 57.6%" at bounding box center [782, 31] width 244 height 47
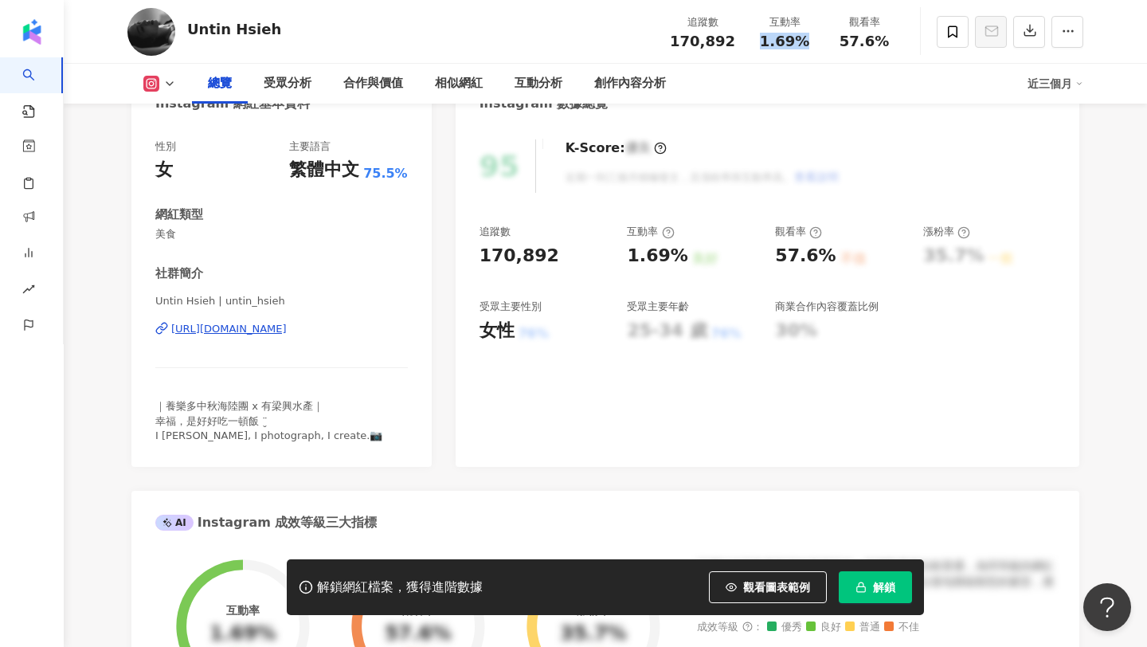
scroll to position [0, 0]
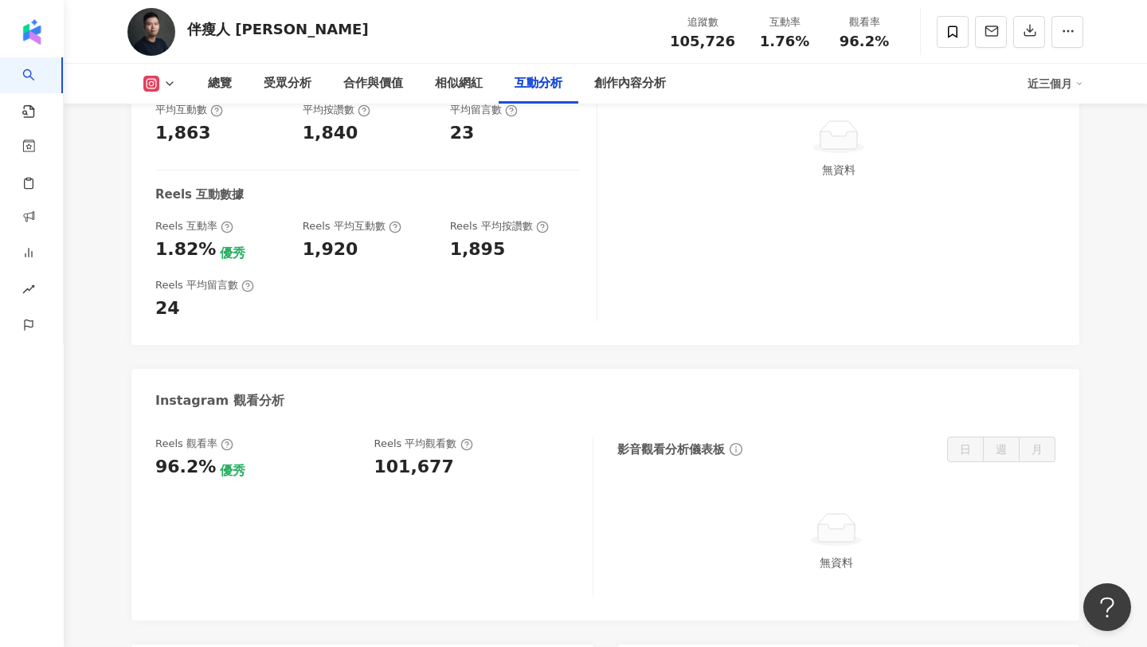
scroll to position [3210, 0]
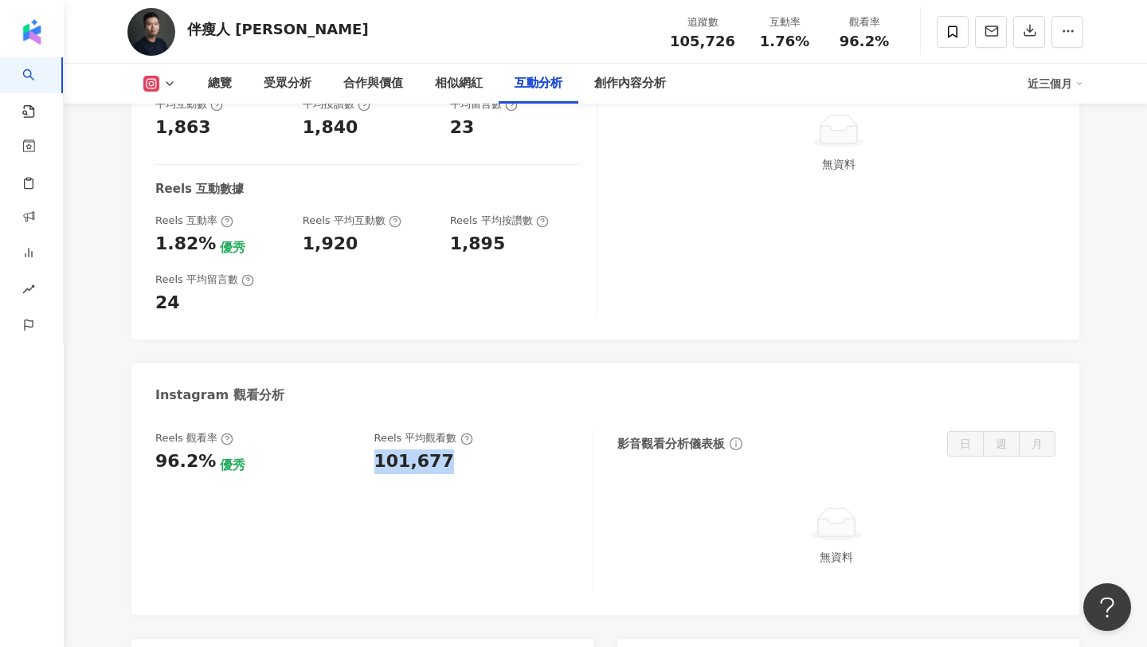
copy div "101,677"
drag, startPoint x: 447, startPoint y: 452, endPoint x: 373, endPoint y: 460, distance: 73.8
click at [374, 460] on div "101,677" at bounding box center [475, 461] width 203 height 25
copy span "96.2%"
drag, startPoint x: 837, startPoint y: 41, endPoint x: 922, endPoint y: 50, distance: 85.7
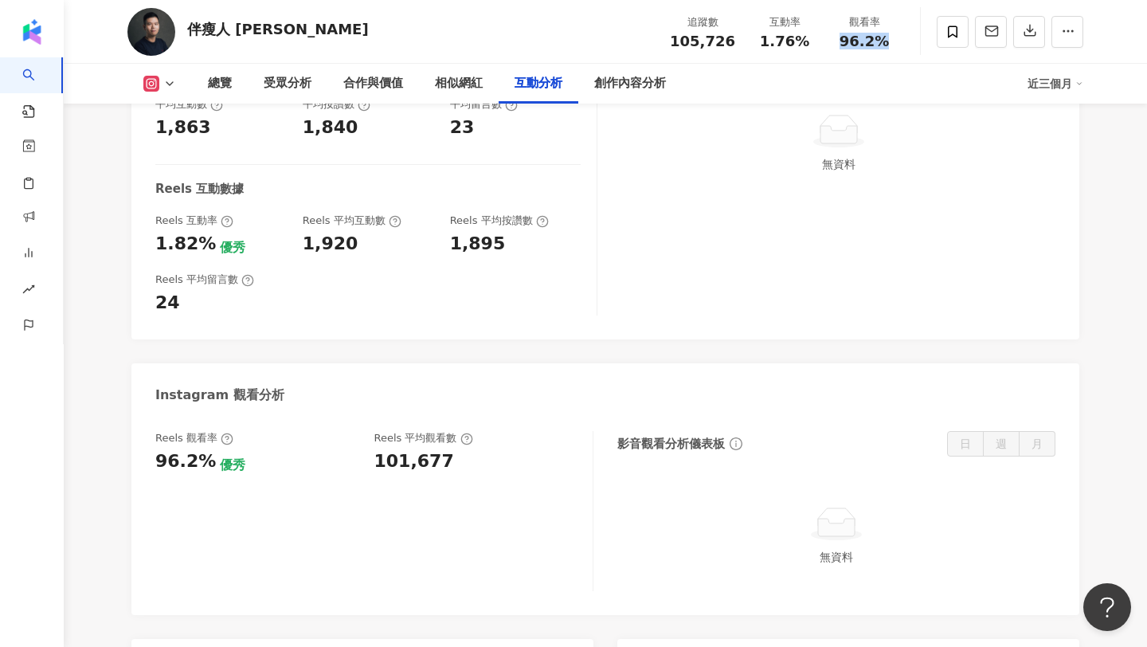
click at [922, 50] on div "伴瘦人 Eric 追蹤數 105,726 互動率 1.76% 觀看率 96.2%" at bounding box center [605, 31] width 1019 height 63
copy span "1.76%"
drag, startPoint x: 759, startPoint y: 45, endPoint x: 803, endPoint y: 41, distance: 44.7
click at [803, 41] on div "1.76%" at bounding box center [784, 41] width 61 height 16
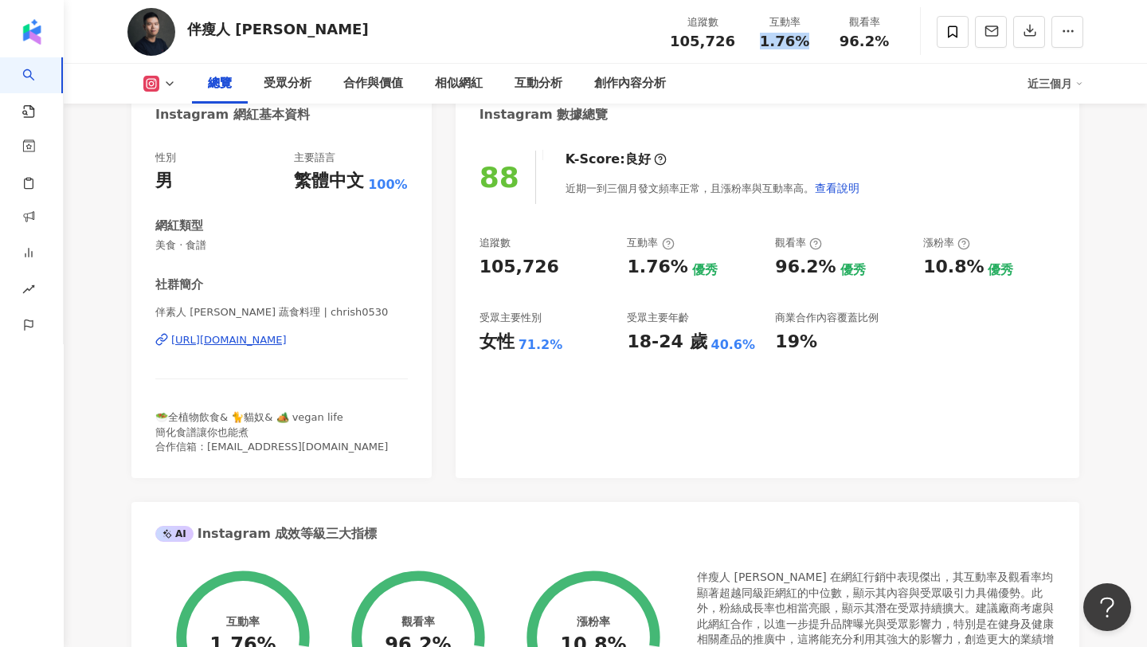
scroll to position [0, 0]
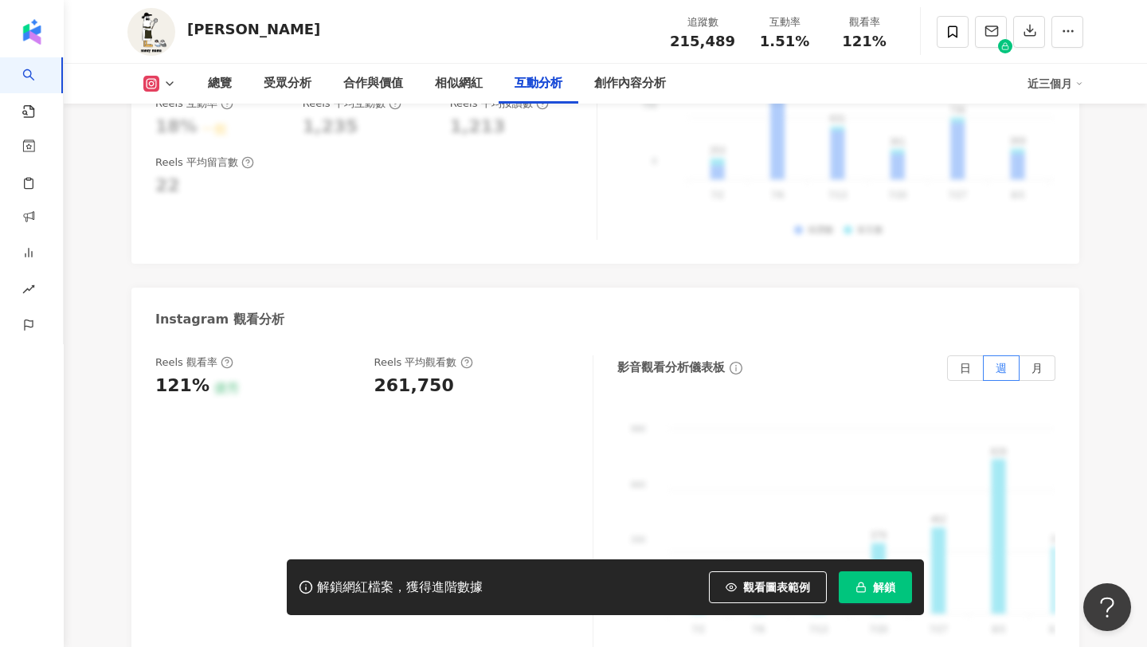
scroll to position [3569, 0]
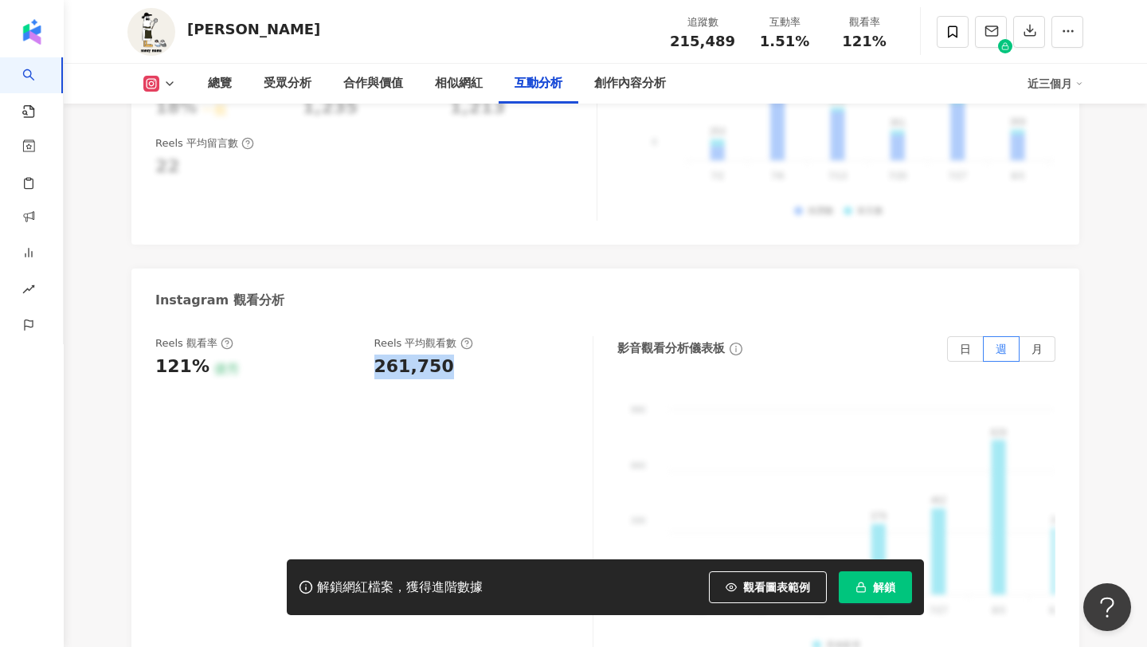
copy div "261,750"
drag, startPoint x: 448, startPoint y: 251, endPoint x: 375, endPoint y: 262, distance: 73.3
click at [375, 354] on div "261,750" at bounding box center [475, 366] width 203 height 25
copy span "121%"
drag, startPoint x: 889, startPoint y: 37, endPoint x: 846, endPoint y: 44, distance: 44.3
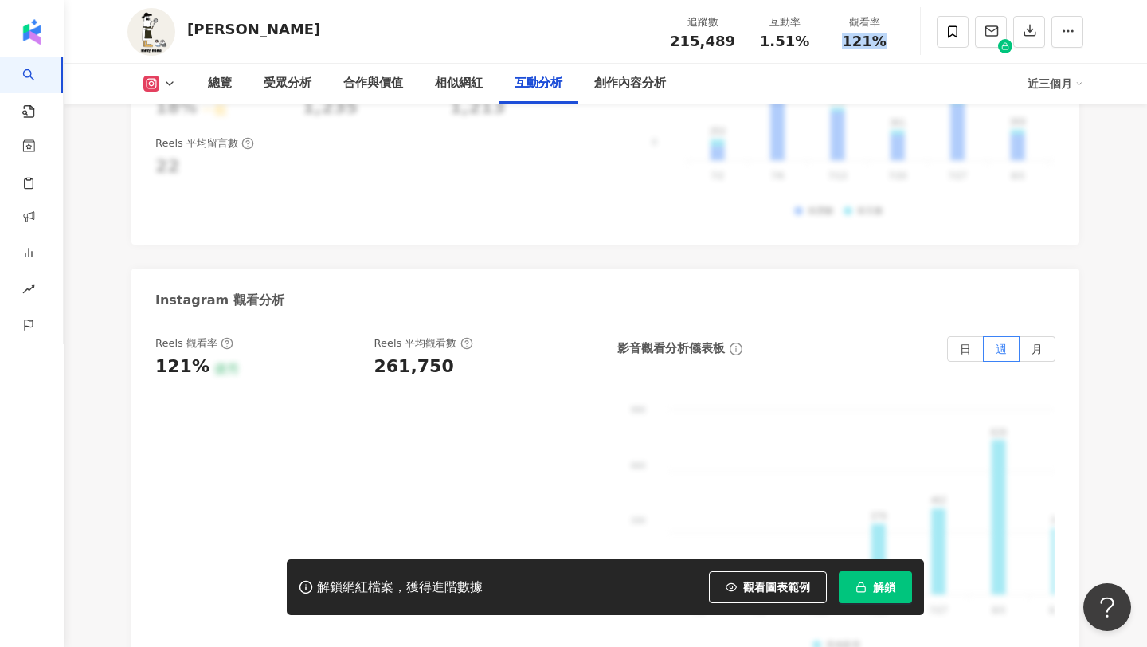
click at [846, 44] on div "121%" at bounding box center [864, 41] width 61 height 16
copy span "1.51%"
drag, startPoint x: 815, startPoint y: 37, endPoint x: 763, endPoint y: 44, distance: 52.2
click at [763, 44] on div "互動率 1.51%" at bounding box center [785, 31] width 80 height 34
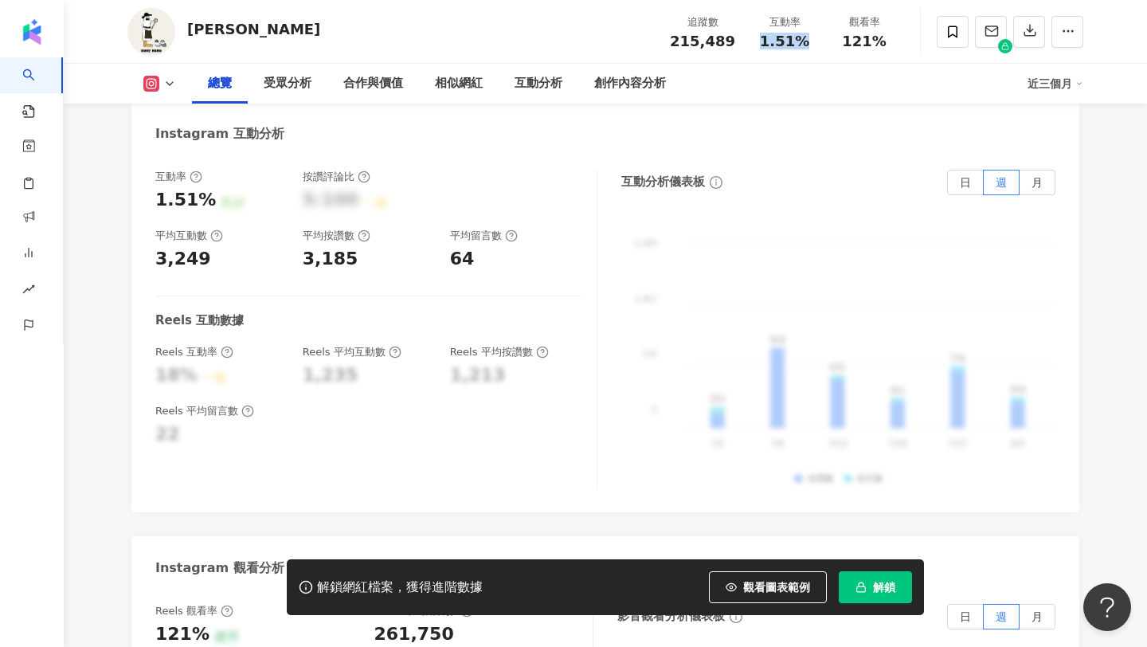
scroll to position [0, 0]
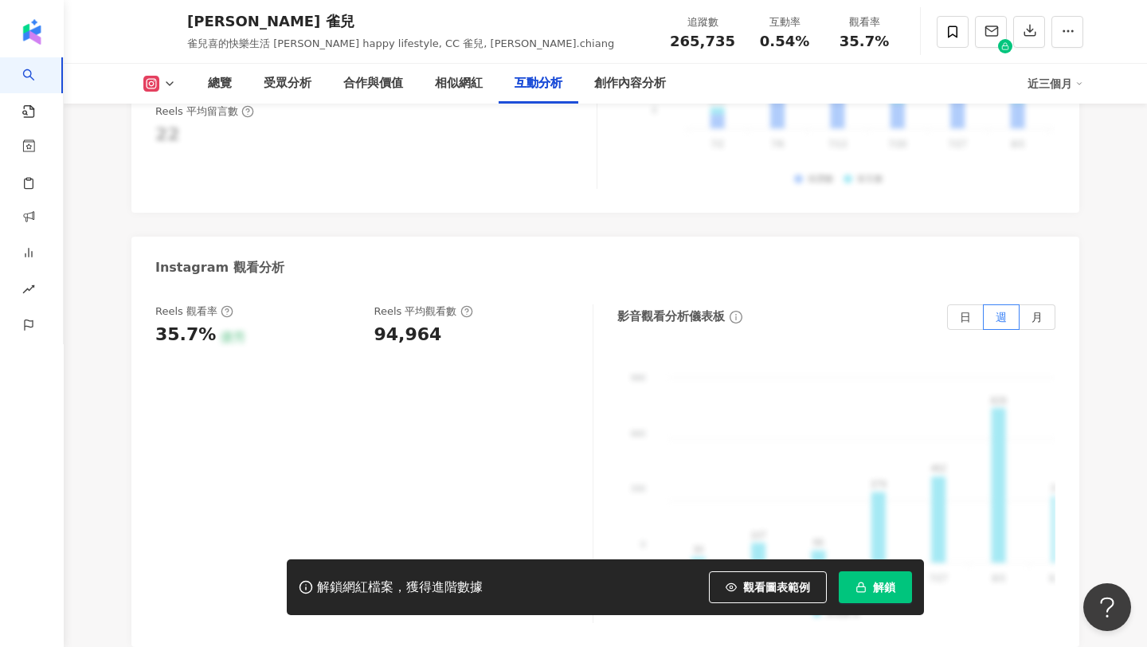
scroll to position [3532, 0]
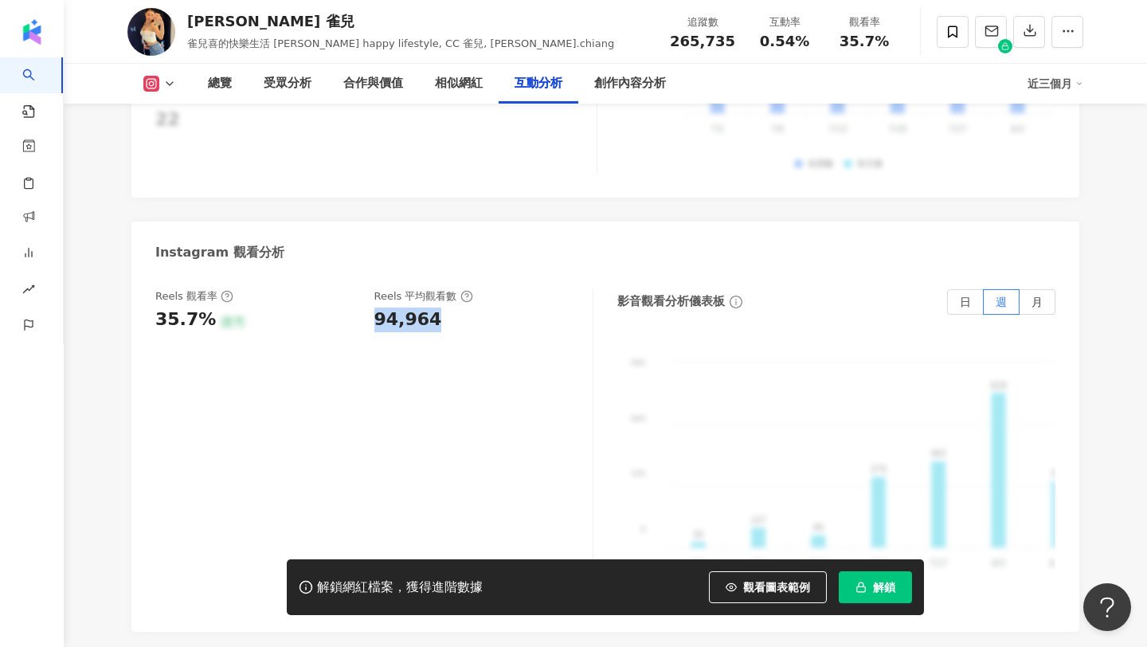
drag, startPoint x: 436, startPoint y: 299, endPoint x: 370, endPoint y: 305, distance: 65.5
click at [370, 305] on div "Reels 觀看率 35.7% 優秀 Reels 平均觀看數 94,964" at bounding box center [365, 310] width 421 height 43
copy span "35.7%"
drag, startPoint x: 895, startPoint y: 37, endPoint x: 842, endPoint y: 41, distance: 53.5
click at [842, 41] on div "觀看率 35.7%" at bounding box center [864, 31] width 80 height 34
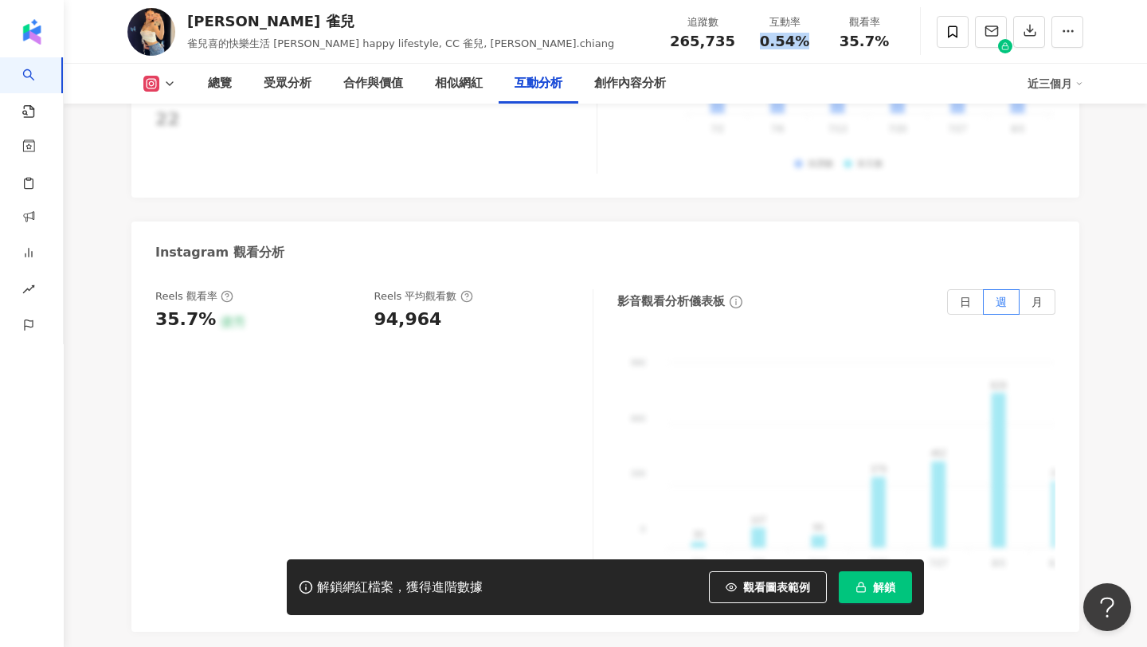
drag, startPoint x: 810, startPoint y: 45, endPoint x: 757, endPoint y: 42, distance: 52.6
click at [757, 42] on div "0.54%" at bounding box center [784, 41] width 61 height 16
copy span "0.54%"
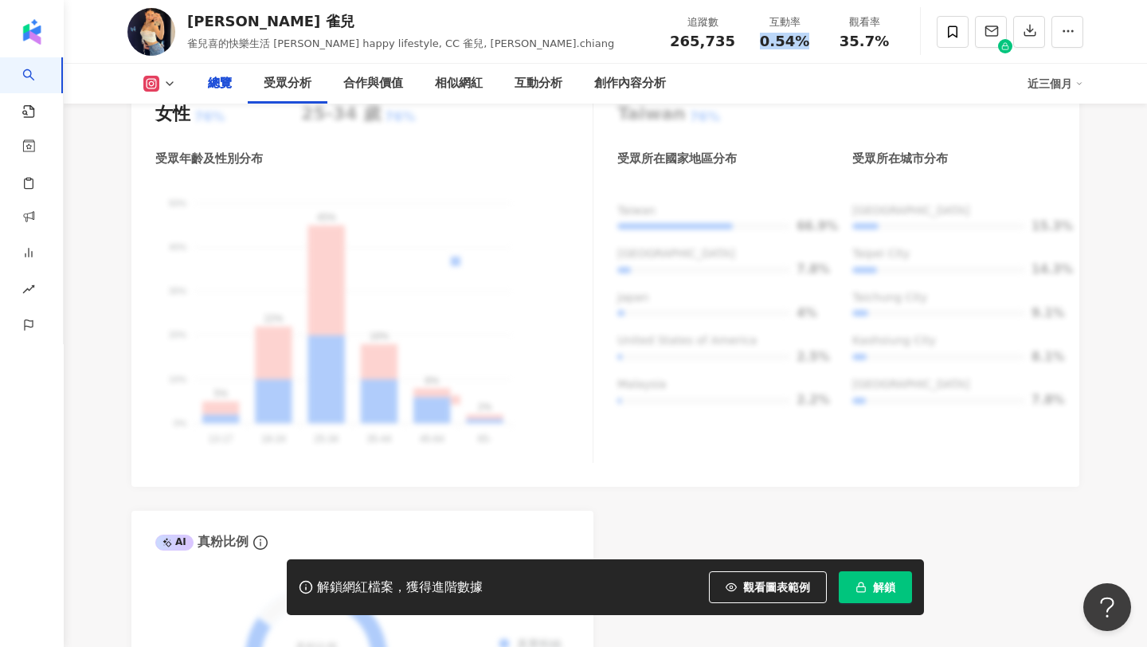
scroll to position [0, 0]
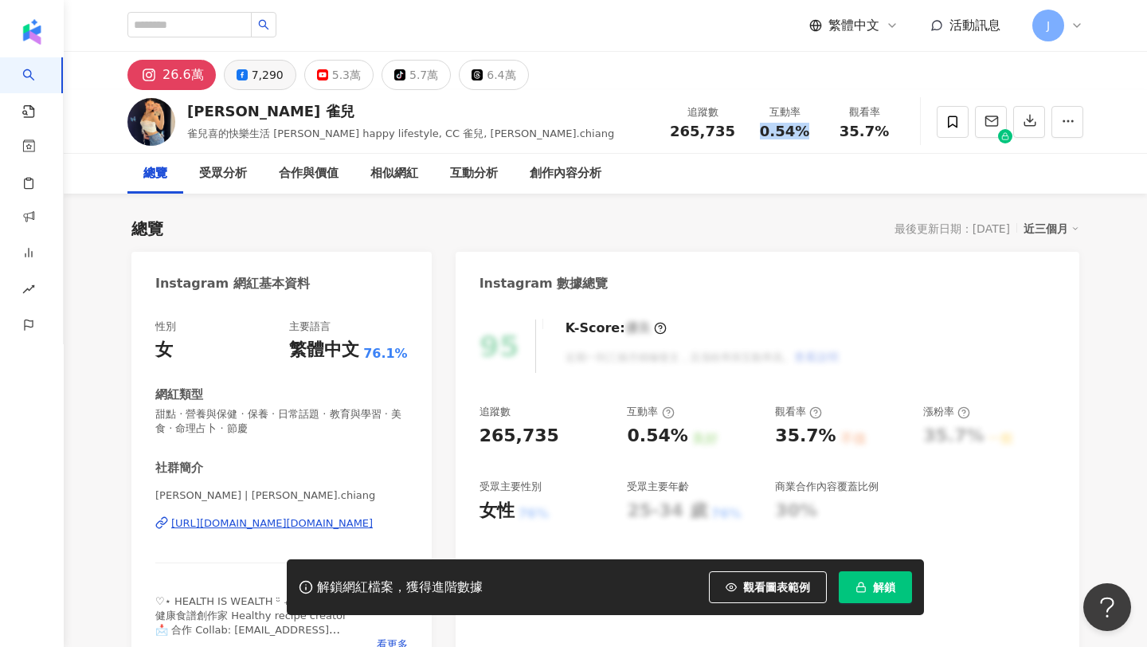
click at [264, 69] on div "7,290" at bounding box center [268, 75] width 32 height 22
click at [252, 71] on div "7,290" at bounding box center [268, 75] width 32 height 22
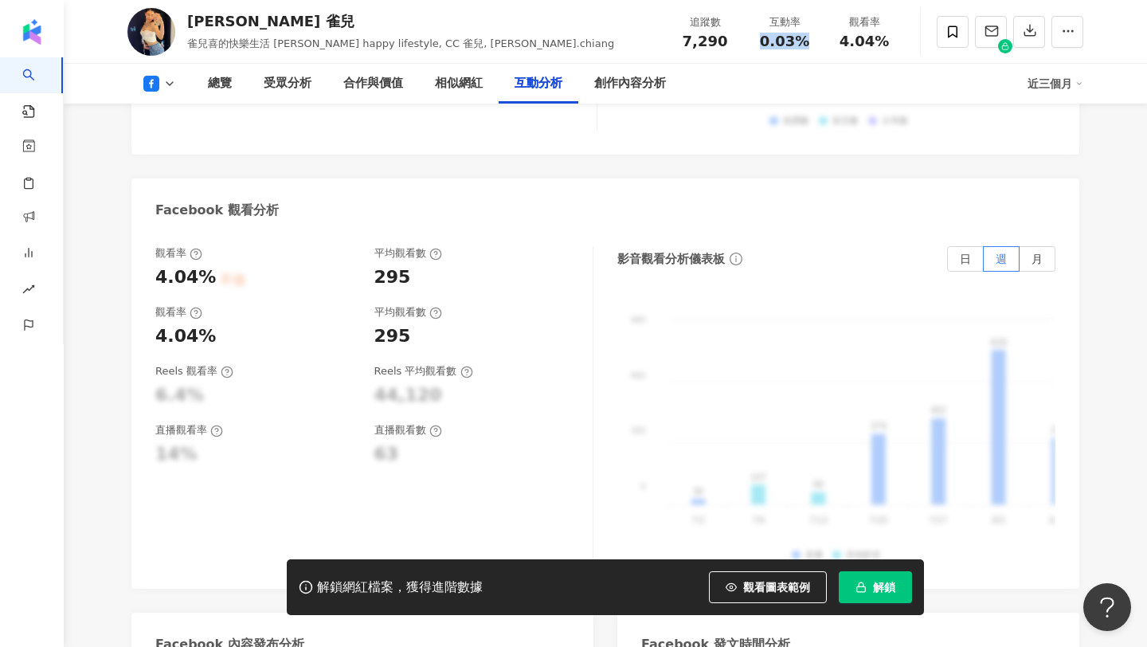
scroll to position [2986, 0]
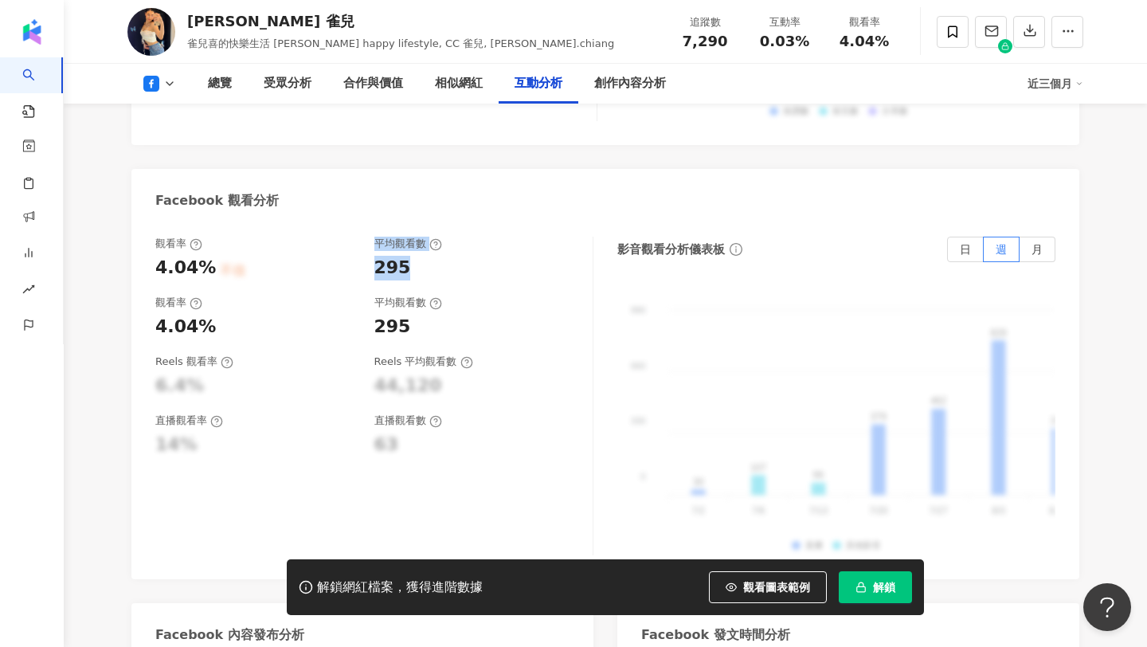
drag, startPoint x: 409, startPoint y: 211, endPoint x: 340, endPoint y: 224, distance: 70.4
click at [340, 237] on div "觀看率 4.04% 不佳 平均觀看數 295 觀看率 4.04% 平均觀看數 295 Reels 觀看率 6.4% Reels 平均觀看數 44,120 直播…" at bounding box center [374, 396] width 438 height 319
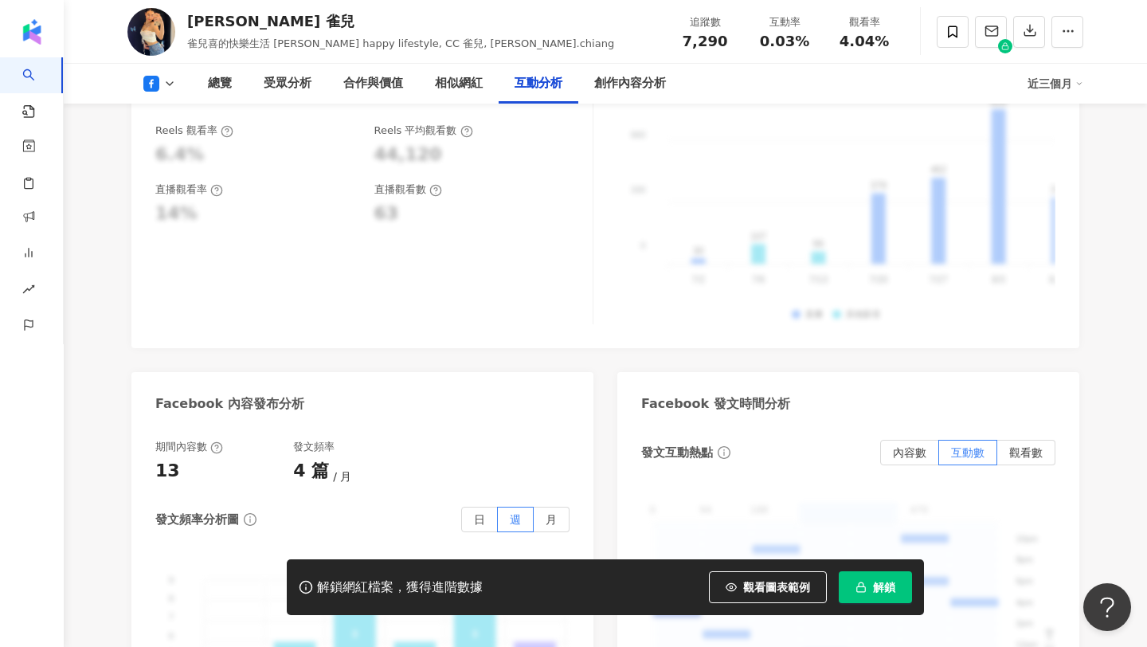
scroll to position [2955, 0]
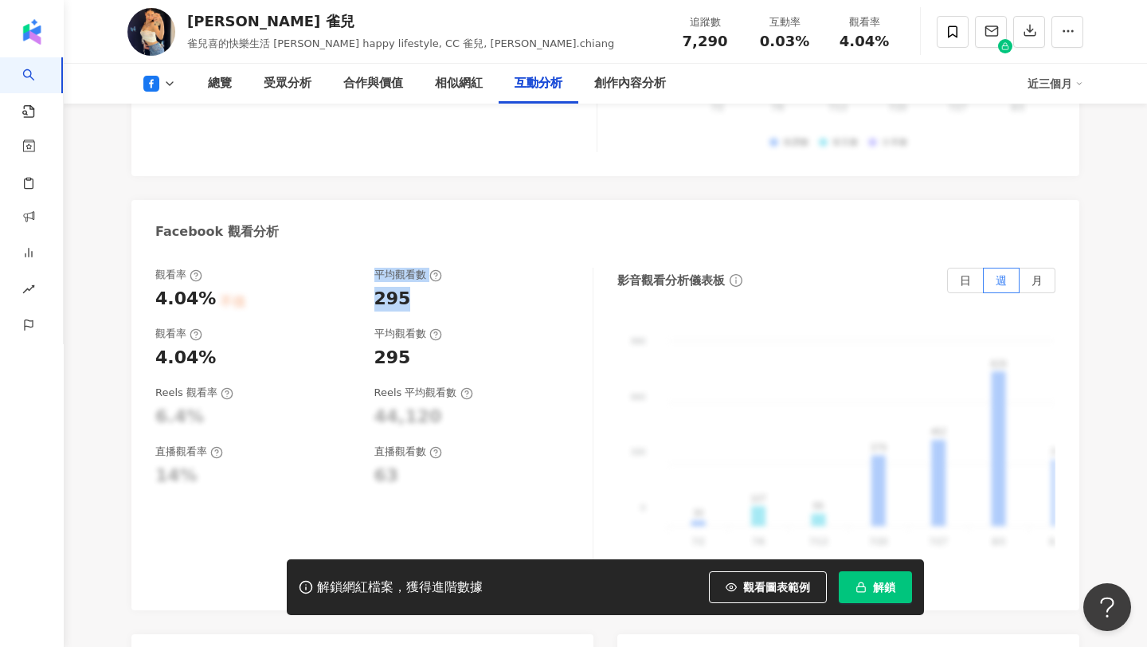
click at [436, 268] on div "觀看率 4.04% 不佳 平均觀看數 295 觀看率 4.04% 平均觀看數 295 Reels 觀看率 6.4% Reels 平均觀看數 44,120 直播…" at bounding box center [374, 427] width 438 height 319
drag, startPoint x: 417, startPoint y: 244, endPoint x: 373, endPoint y: 251, distance: 44.3
click at [374, 287] on div "295" at bounding box center [475, 299] width 203 height 25
copy div "295"
copy span "0.03%"
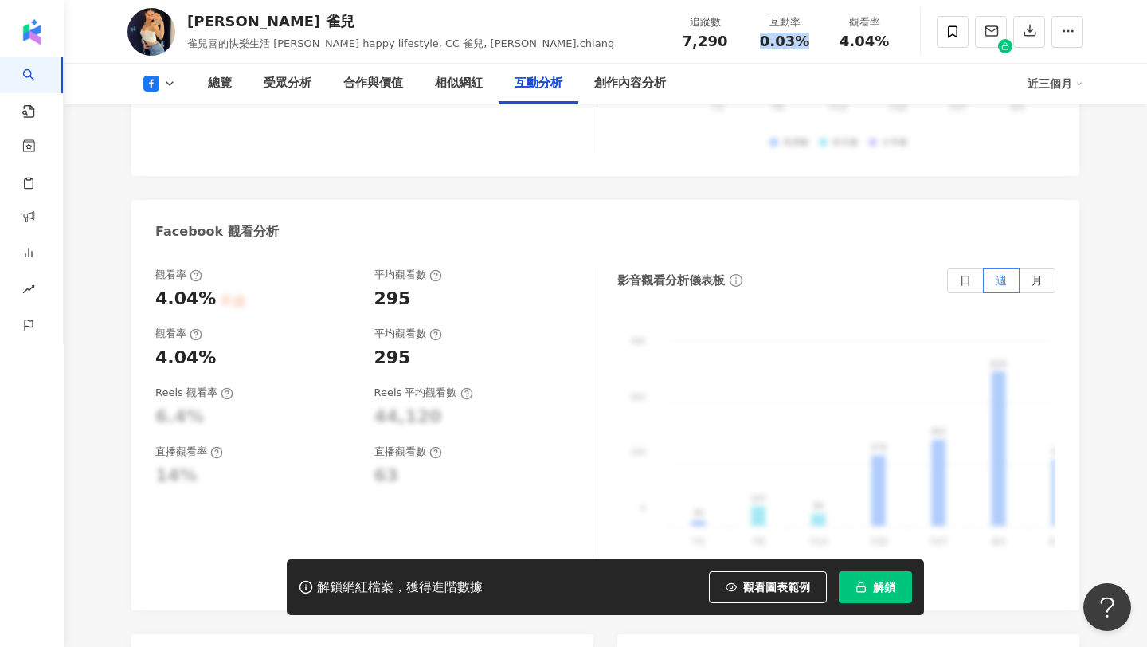
drag, startPoint x: 807, startPoint y: 44, endPoint x: 758, endPoint y: 44, distance: 48.6
click at [758, 44] on div "0.03%" at bounding box center [784, 41] width 61 height 16
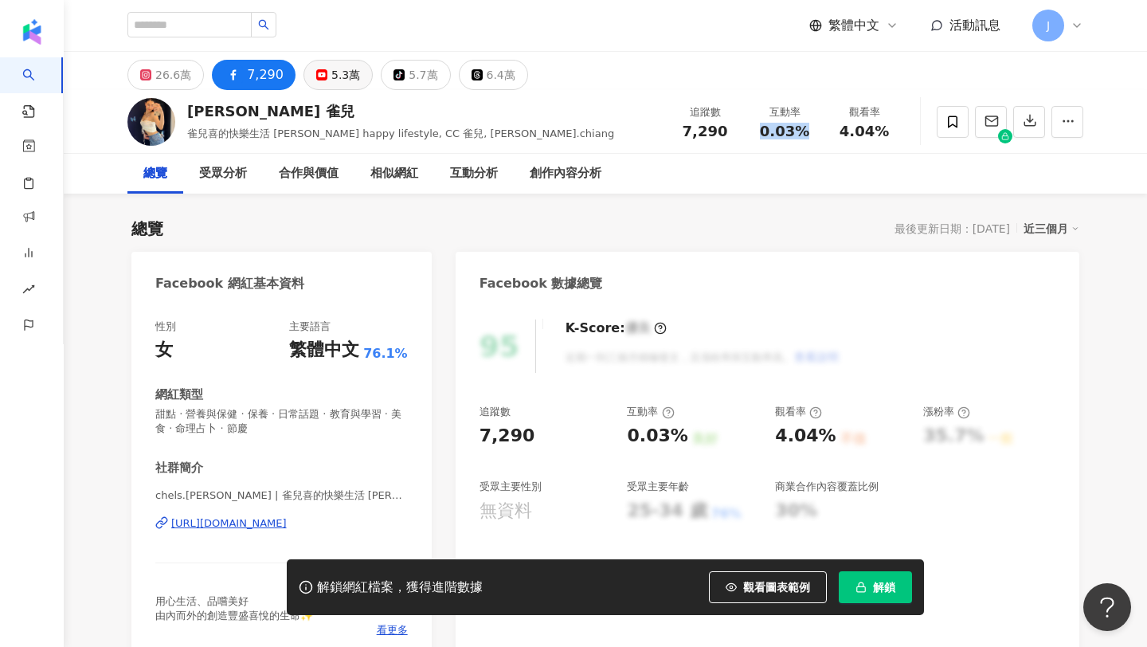
click at [317, 63] on button "5.3萬" at bounding box center [337, 75] width 69 height 30
click at [332, 67] on div "5.3萬" at bounding box center [345, 75] width 29 height 22
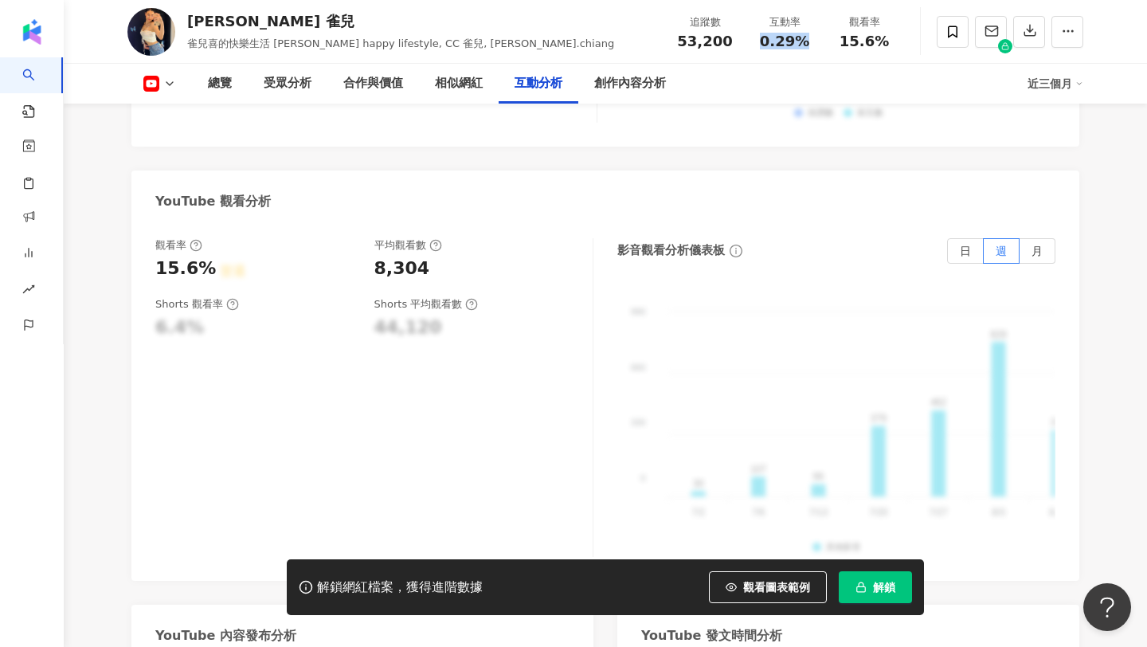
scroll to position [3042, 0]
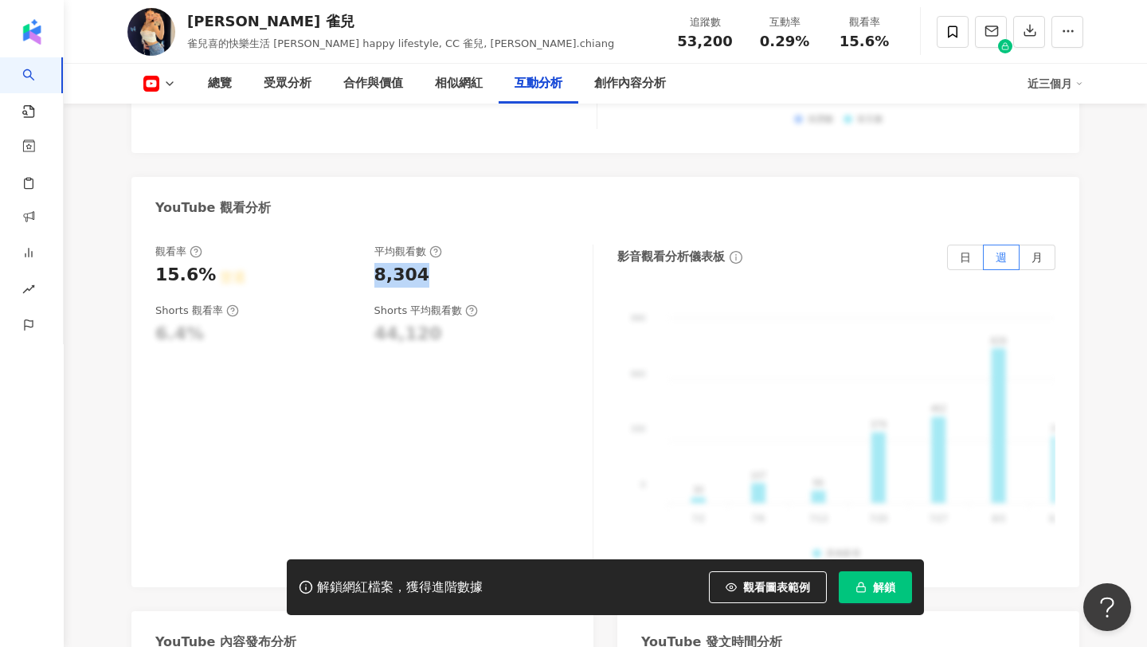
copy div "8,304"
drag, startPoint x: 427, startPoint y: 240, endPoint x: 373, endPoint y: 237, distance: 53.4
click at [374, 263] on div "8,304" at bounding box center [475, 275] width 203 height 25
copy span "0.29%"
drag, startPoint x: 800, startPoint y: 41, endPoint x: 759, endPoint y: 39, distance: 41.5
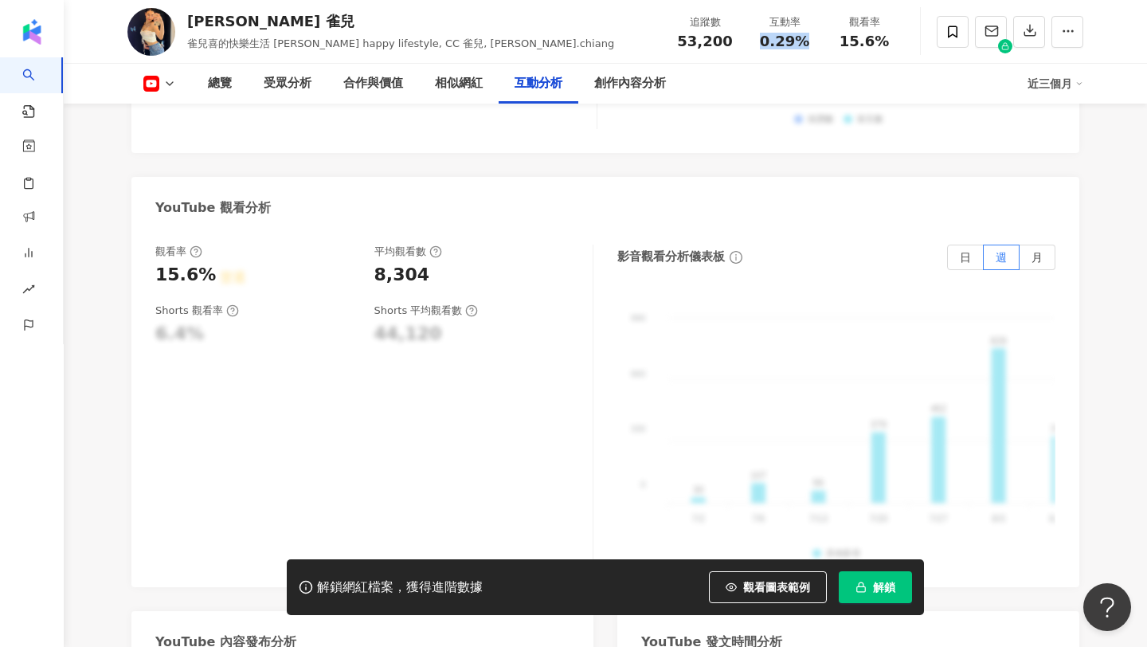
click at [759, 39] on div "0.29%" at bounding box center [784, 41] width 61 height 16
copy span "15.6%"
drag, startPoint x: 882, startPoint y: 34, endPoint x: 845, endPoint y: 42, distance: 37.5
click at [845, 42] on span "15.6%" at bounding box center [863, 41] width 49 height 16
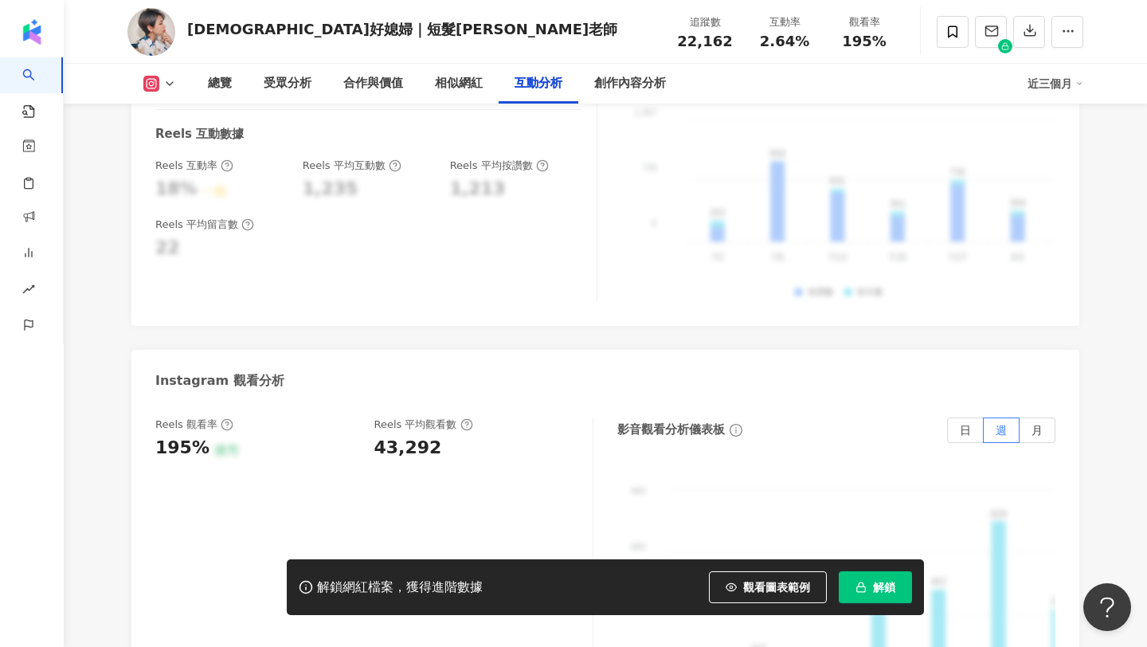
scroll to position [3407, 0]
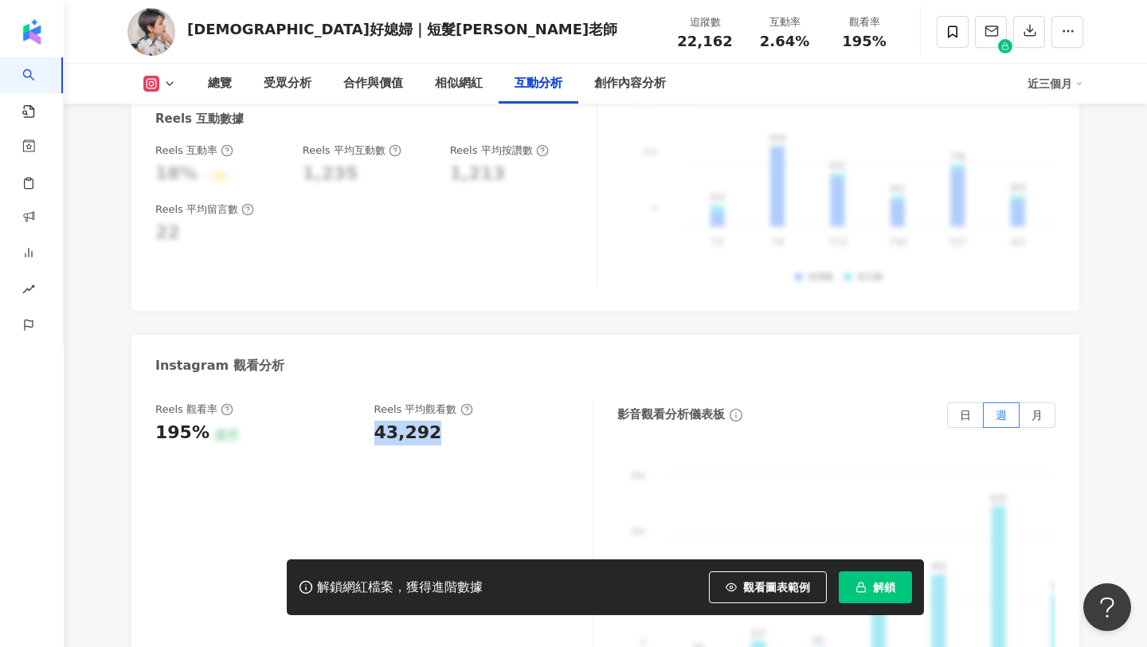
copy div "43,292"
drag, startPoint x: 439, startPoint y: 393, endPoint x: 367, endPoint y: 389, distance: 71.7
click at [367, 402] on div "Reels 觀看率 195% 優秀 [PERSON_NAME] 平均觀看數 43,292" at bounding box center [365, 423] width 421 height 43
drag, startPoint x: 850, startPoint y: 36, endPoint x: 897, endPoint y: 37, distance: 47.0
click at [897, 37] on div "觀看率 195%" at bounding box center [864, 31] width 80 height 34
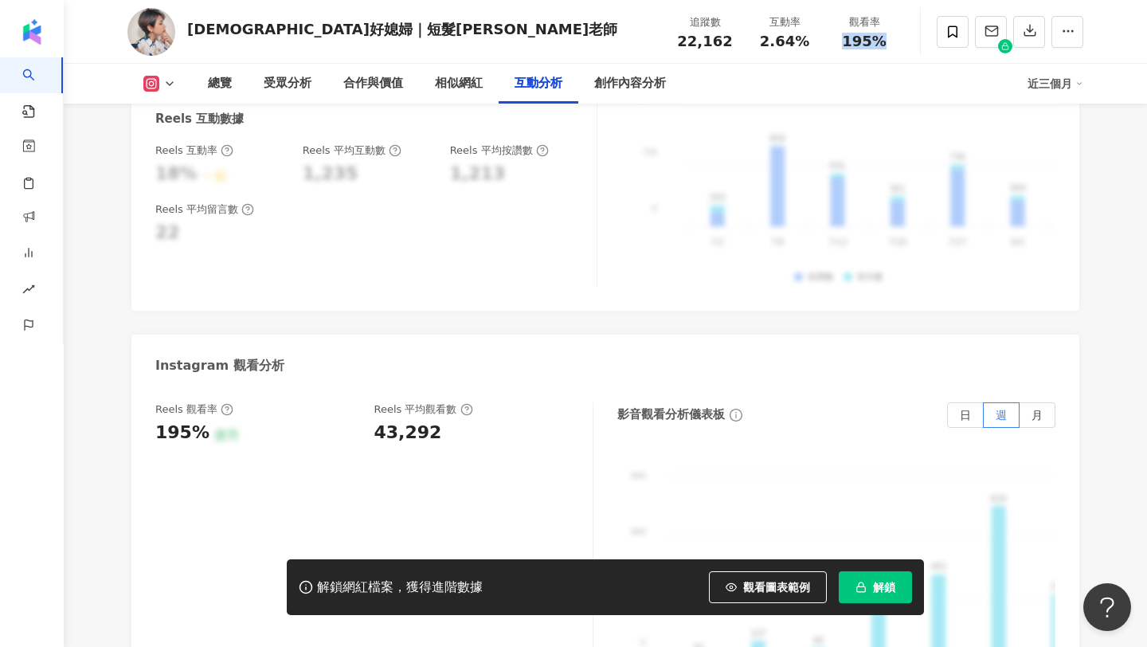
copy span "195%"
drag, startPoint x: 831, startPoint y: 32, endPoint x: 905, endPoint y: 53, distance: 76.4
click at [905, 53] on div "[DEMOGRAPHIC_DATA]好媳婦｜短髮[PERSON_NAME]老師 追蹤數 22,162 互動率 2.64% 觀看率 195%" at bounding box center [605, 31] width 1019 height 63
drag, startPoint x: 768, startPoint y: 41, endPoint x: 808, endPoint y: 52, distance: 41.1
click at [808, 52] on div "追蹤數 22,162 互動率 2.64% 觀看率 195%" at bounding box center [784, 31] width 239 height 47
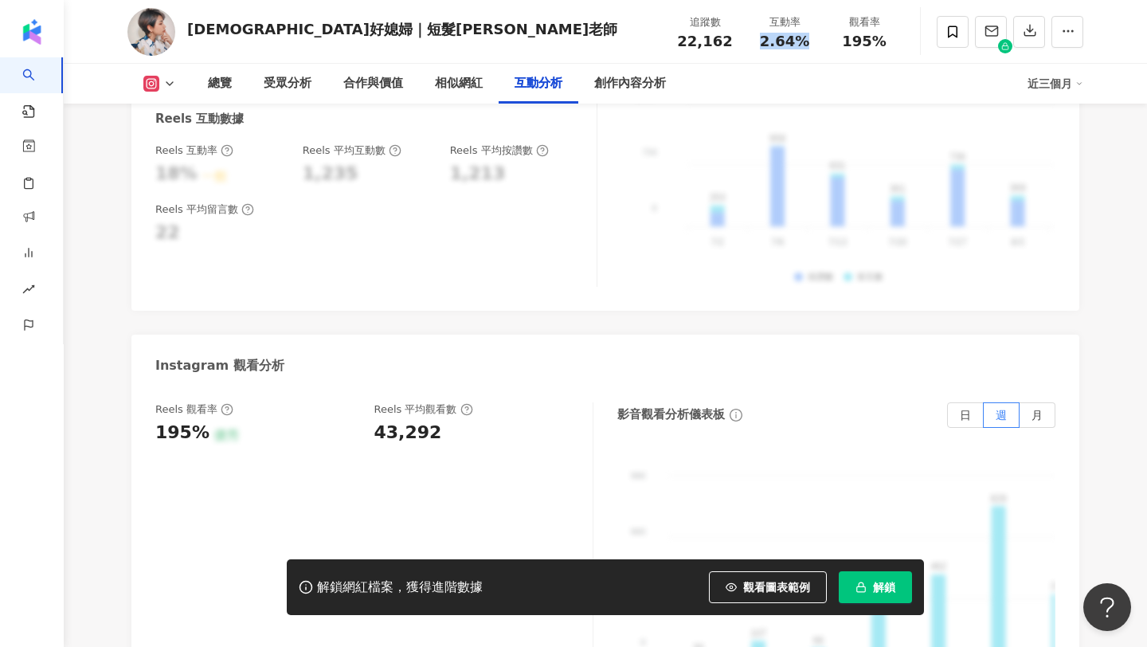
copy span "2.64%"
drag, startPoint x: 755, startPoint y: 46, endPoint x: 819, endPoint y: 53, distance: 64.0
click at [819, 53] on div "追蹤數 22,162 互動率 2.64% 觀看率 195%" at bounding box center [784, 31] width 239 height 47
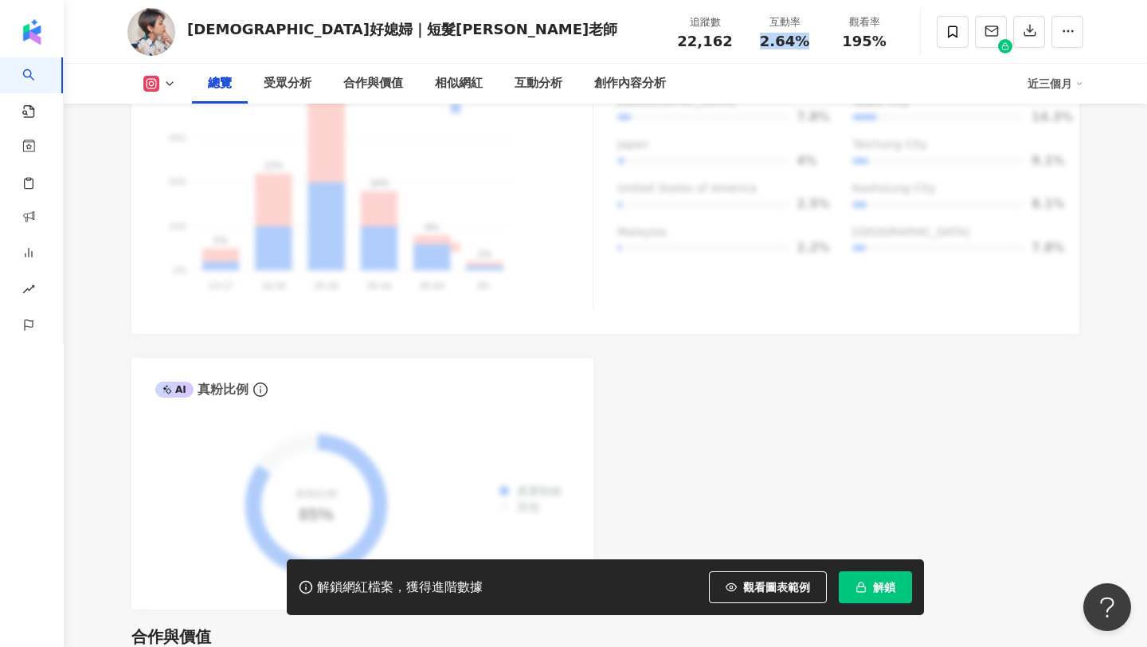
scroll to position [0, 0]
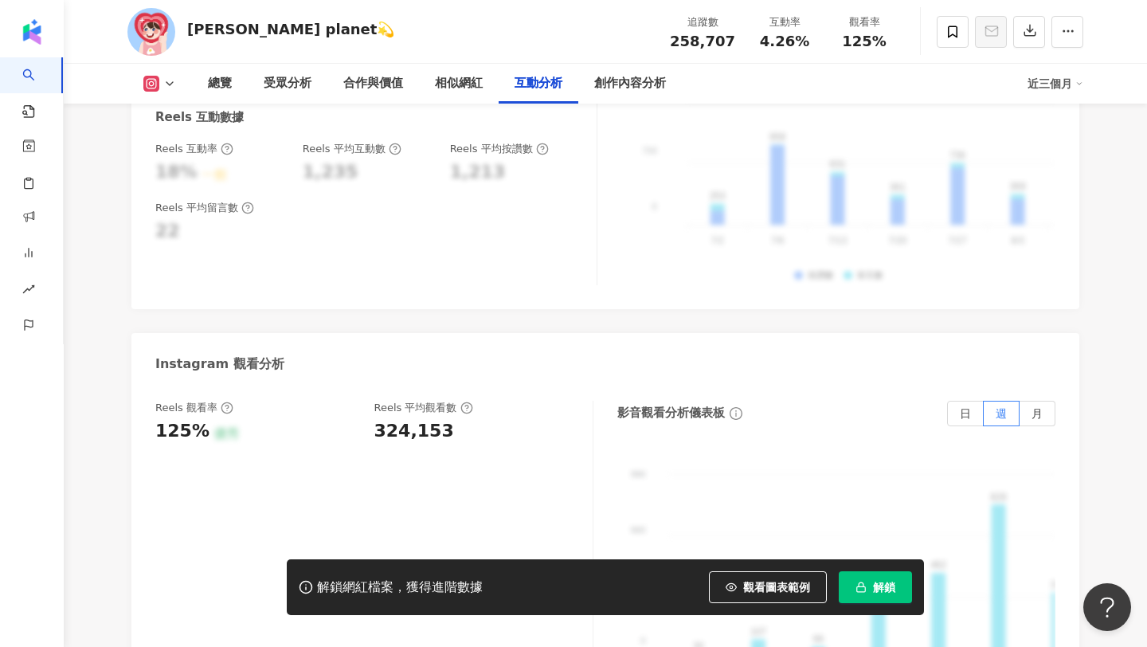
scroll to position [3363, 0]
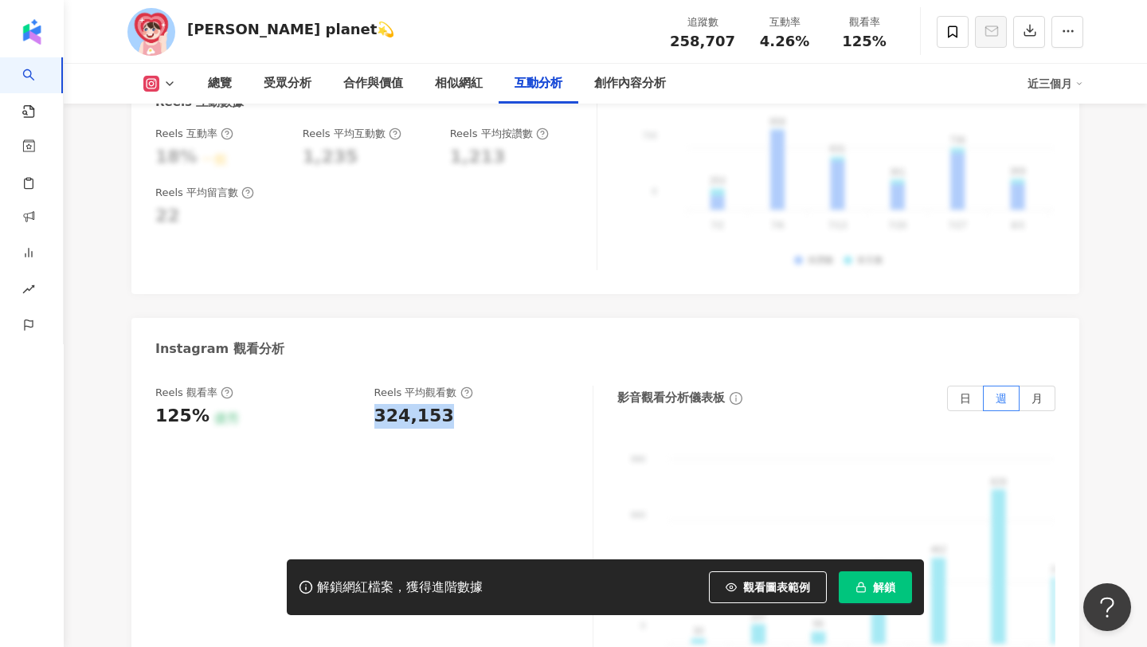
copy div "324,153"
drag, startPoint x: 448, startPoint y: 397, endPoint x: 373, endPoint y: 389, distance: 74.6
click at [374, 404] on div "324,153" at bounding box center [475, 416] width 203 height 25
copy span "125%"
drag, startPoint x: 843, startPoint y: 38, endPoint x: 897, endPoint y: 46, distance: 53.9
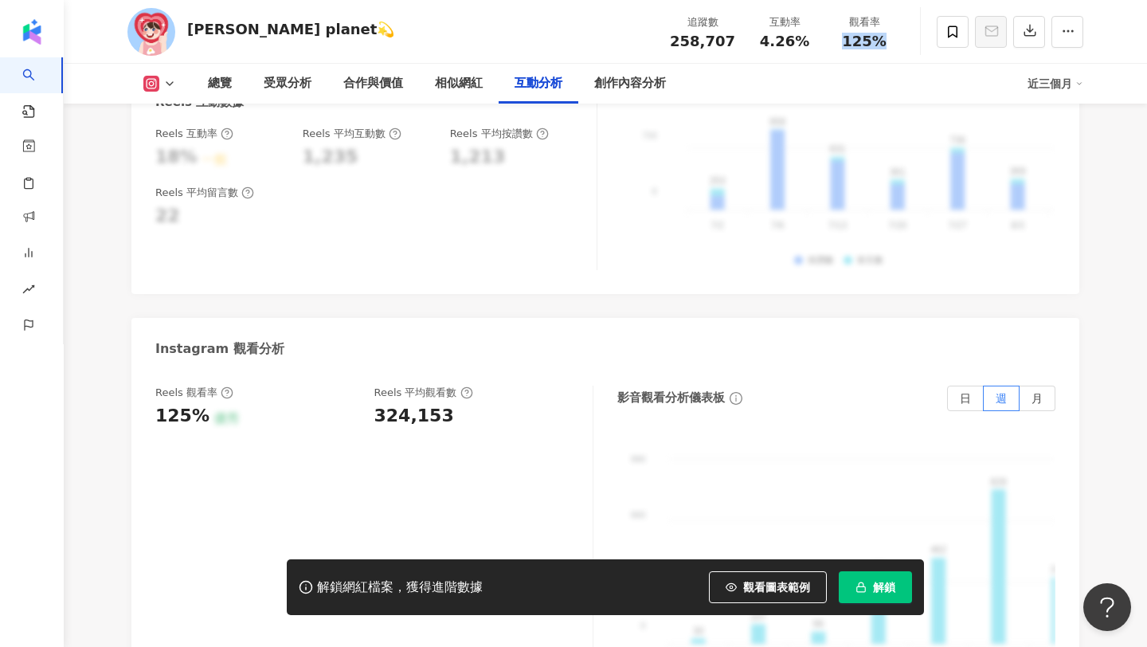
click at [897, 46] on div "觀看率 125%" at bounding box center [864, 31] width 80 height 34
copy span "4.26%"
drag, startPoint x: 765, startPoint y: 38, endPoint x: 816, endPoint y: 43, distance: 51.2
click at [816, 43] on div "互動率 4.26%" at bounding box center [785, 31] width 80 height 34
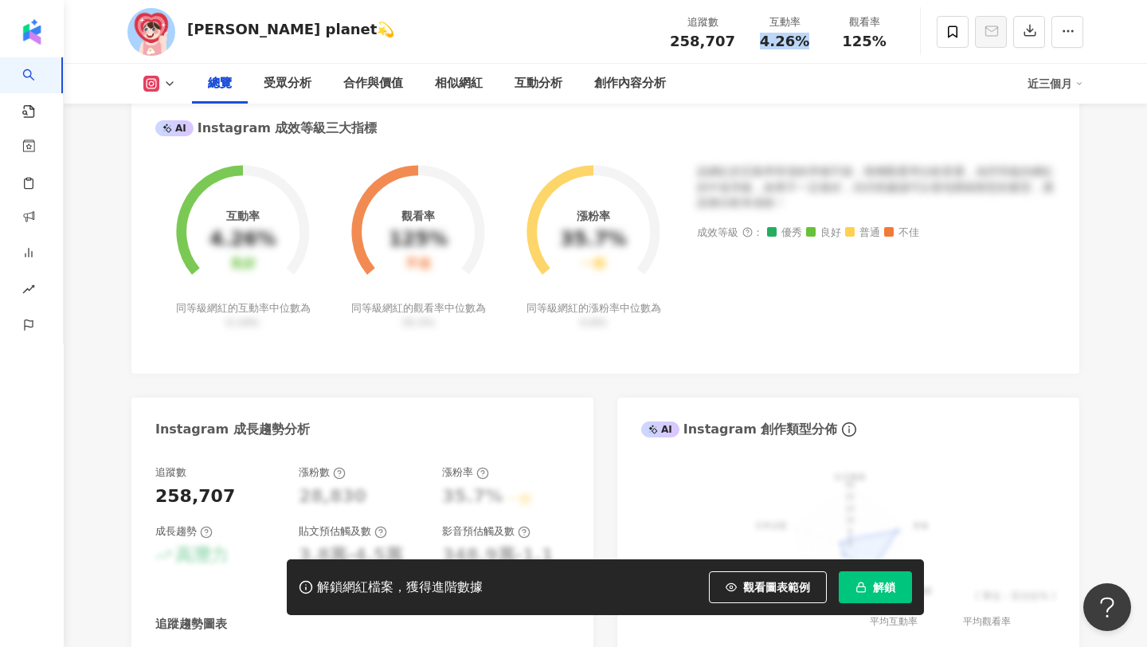
scroll to position [214, 0]
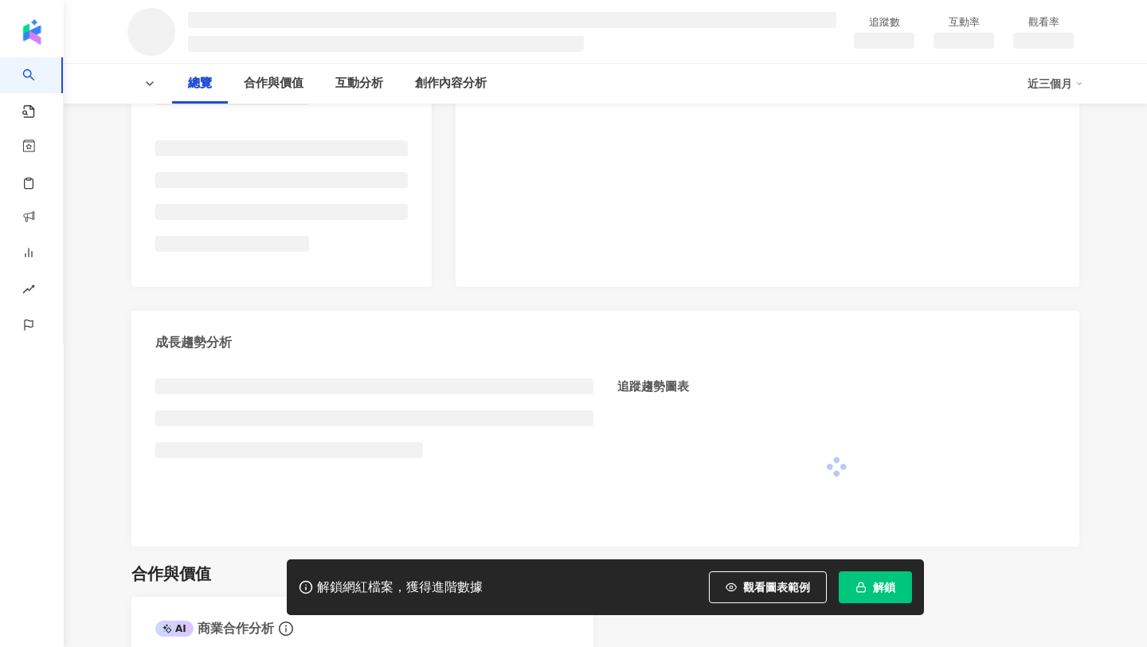
scroll to position [405, 0]
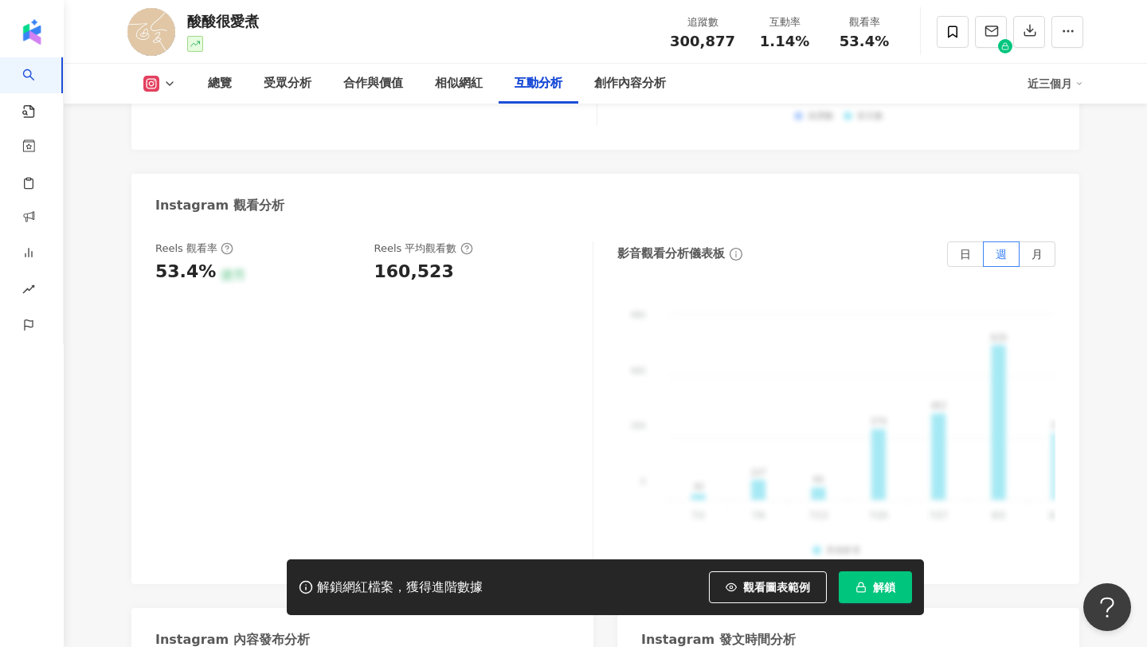
scroll to position [3563, 0]
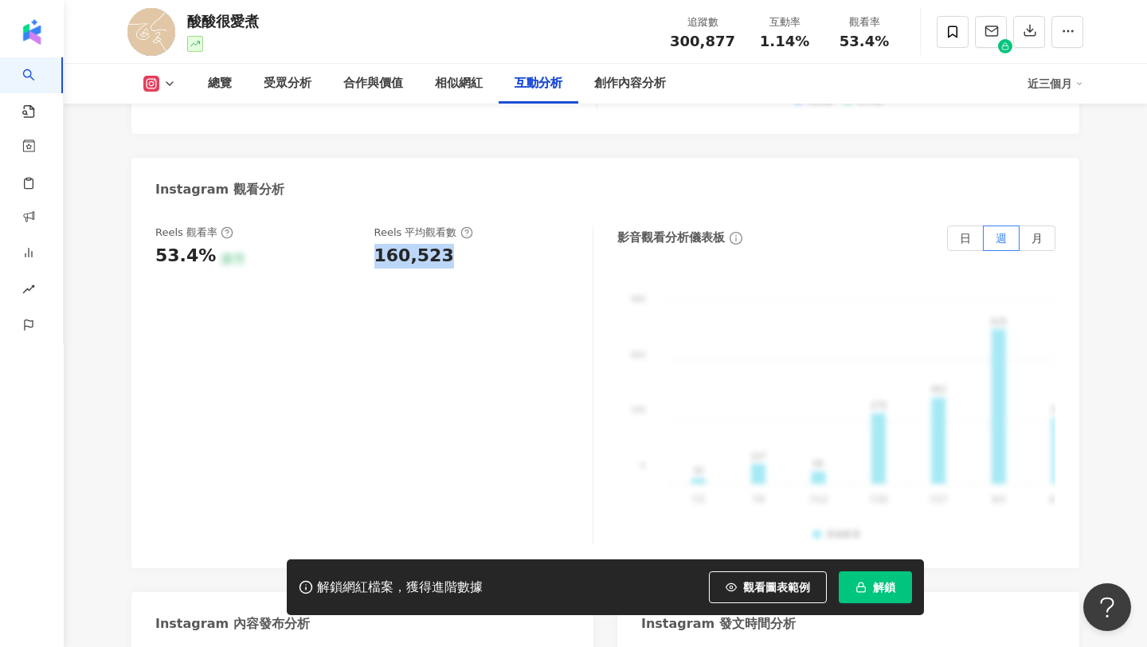
copy div "160,523"
drag, startPoint x: 445, startPoint y: 232, endPoint x: 367, endPoint y: 222, distance: 78.6
click at [367, 225] on div "Reels 觀看率 53.4% 優秀 Reels 平均觀看數 160,523" at bounding box center [365, 246] width 421 height 43
copy span "53.4%"
drag, startPoint x: 846, startPoint y: 37, endPoint x: 904, endPoint y: 45, distance: 58.7
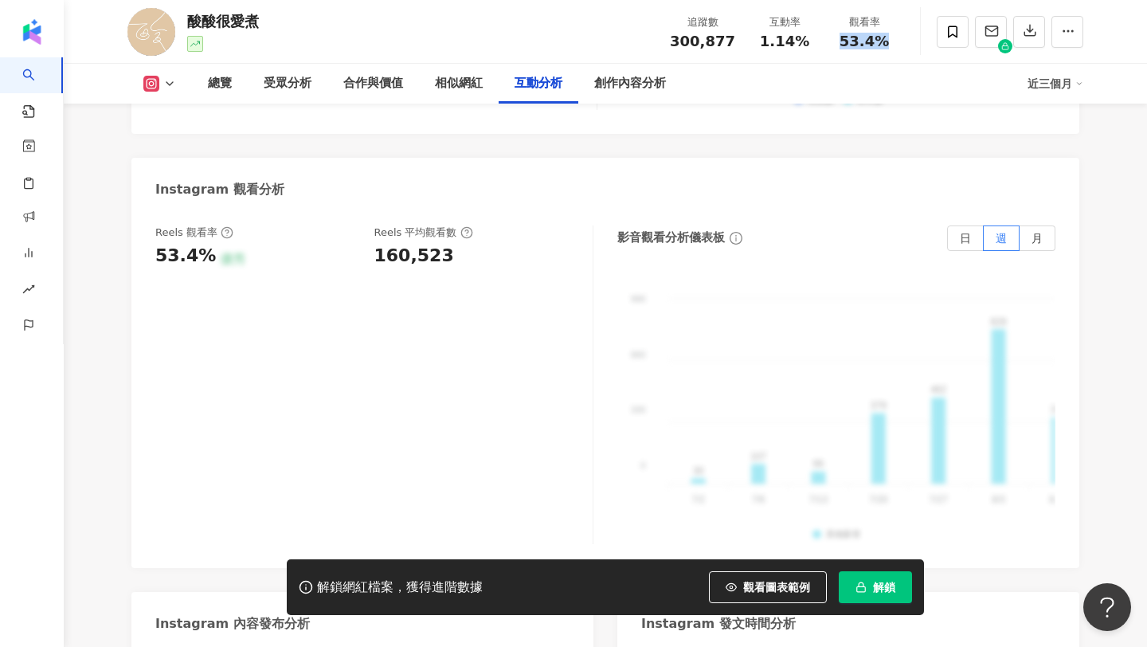
click at [904, 45] on div "酸酸很愛煮 追蹤數 300,877 互動率 1.14% 觀看率 53.4%" at bounding box center [605, 31] width 1019 height 63
copy span "1.14%"
drag, startPoint x: 760, startPoint y: 34, endPoint x: 818, endPoint y: 41, distance: 57.7
click at [818, 41] on div "互動率 1.14%" at bounding box center [785, 31] width 80 height 34
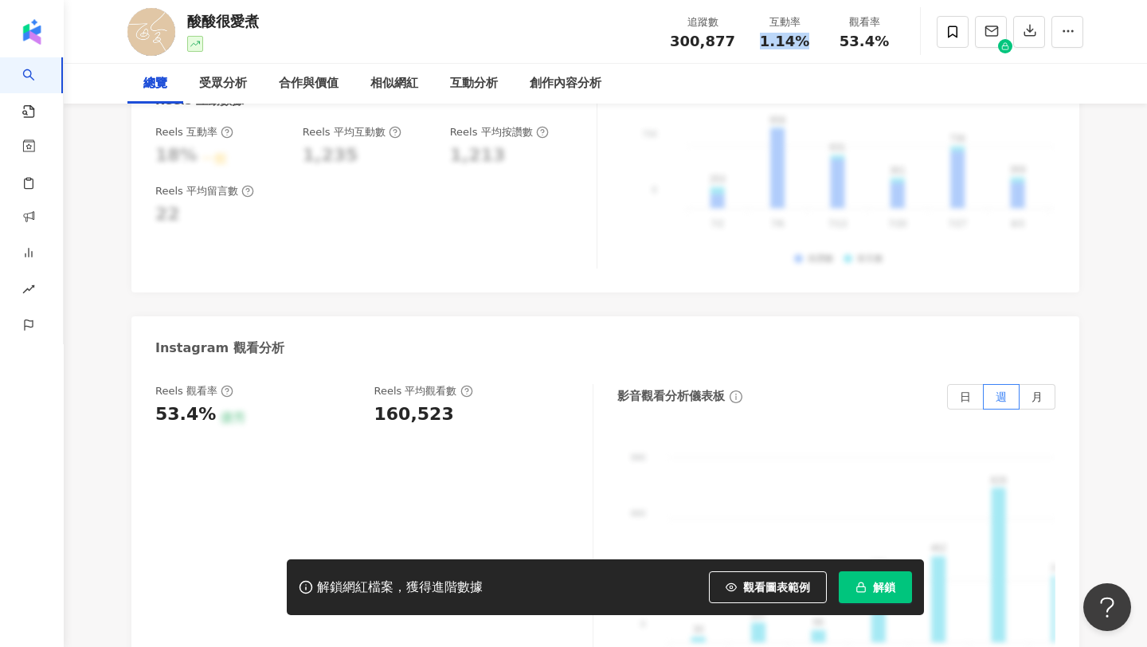
scroll to position [0, 0]
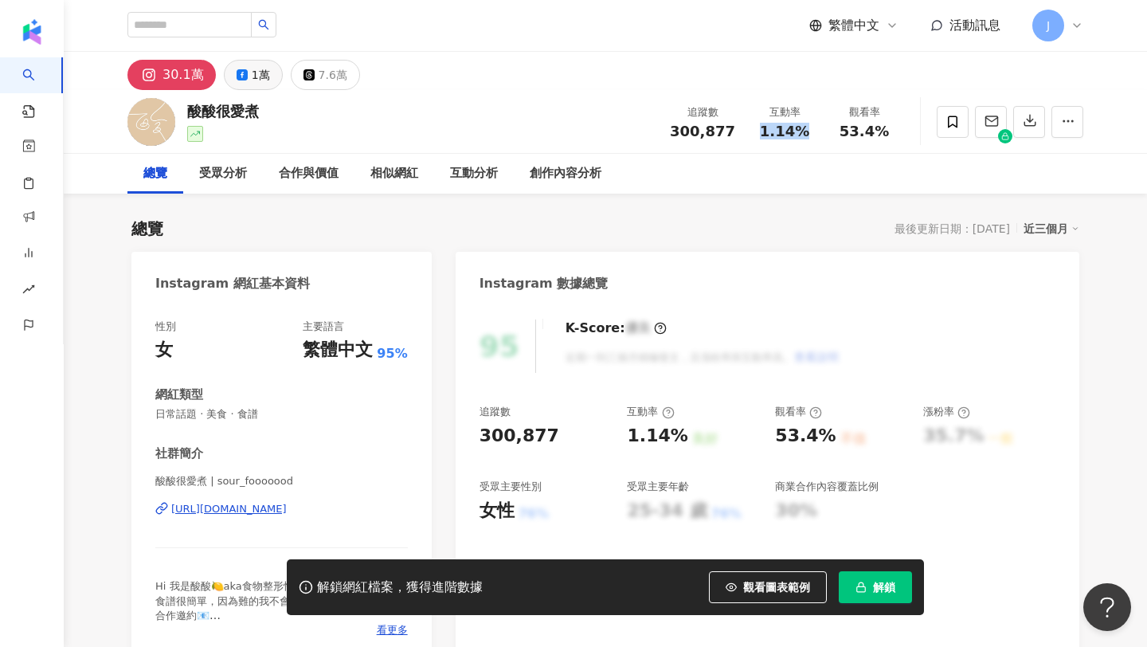
click at [273, 74] on button "1萬" at bounding box center [253, 75] width 59 height 30
click at [252, 74] on div "1萬" at bounding box center [261, 75] width 18 height 22
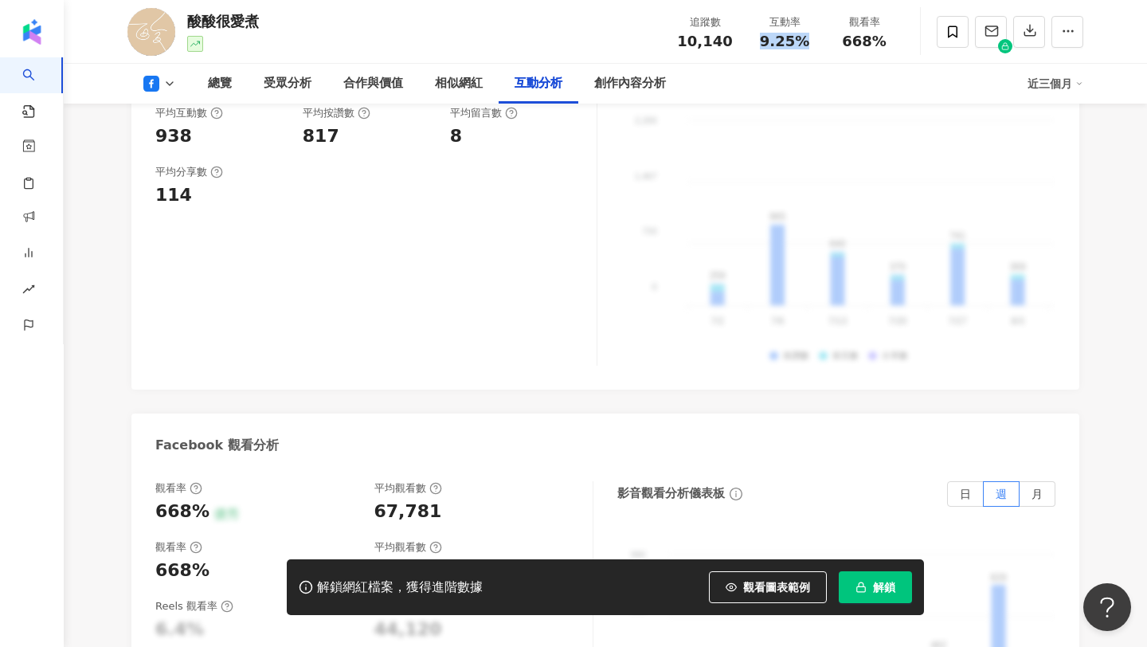
scroll to position [2880, 0]
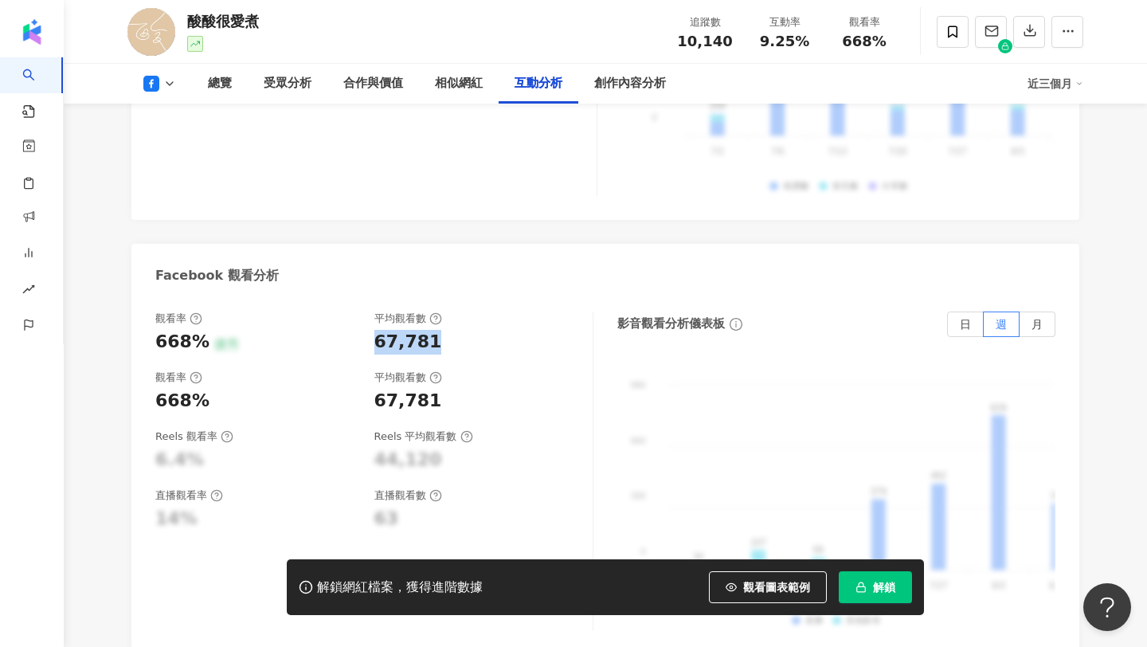
drag, startPoint x: 435, startPoint y: 295, endPoint x: 372, endPoint y: 302, distance: 63.3
click at [372, 311] on div "觀看率 668% 優秀 平均觀看數 67,781" at bounding box center [365, 332] width 421 height 43
copy div "67,781"
copy span "9.25%"
drag, startPoint x: 812, startPoint y: 45, endPoint x: 764, endPoint y: 35, distance: 48.7
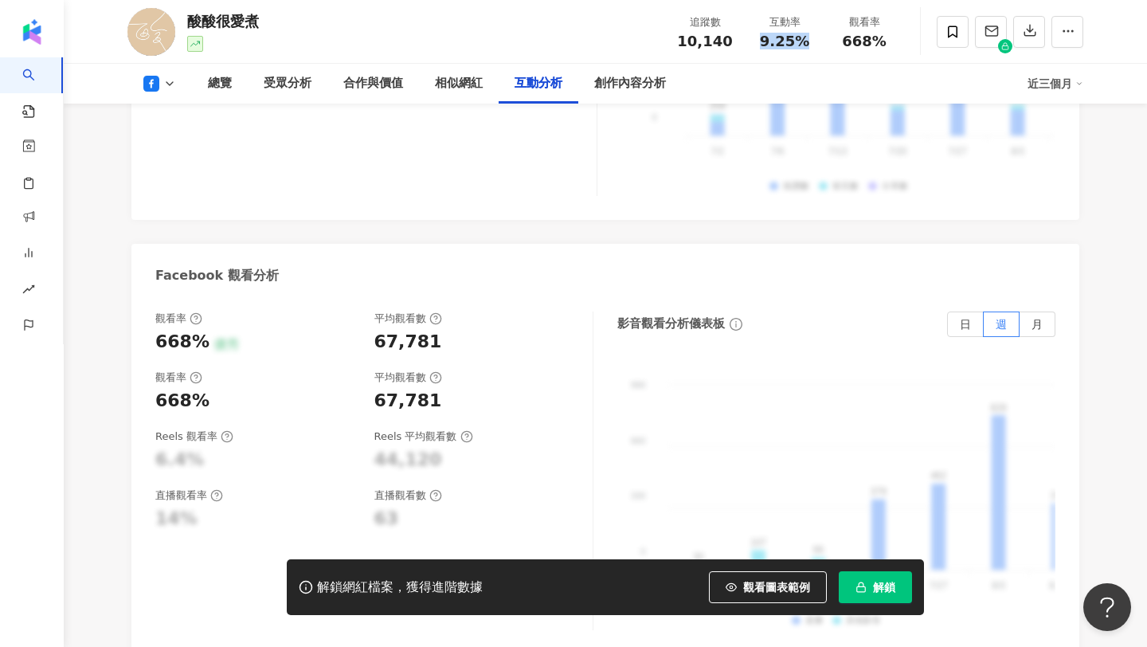
click at [764, 35] on div "9.25%" at bounding box center [784, 41] width 61 height 16
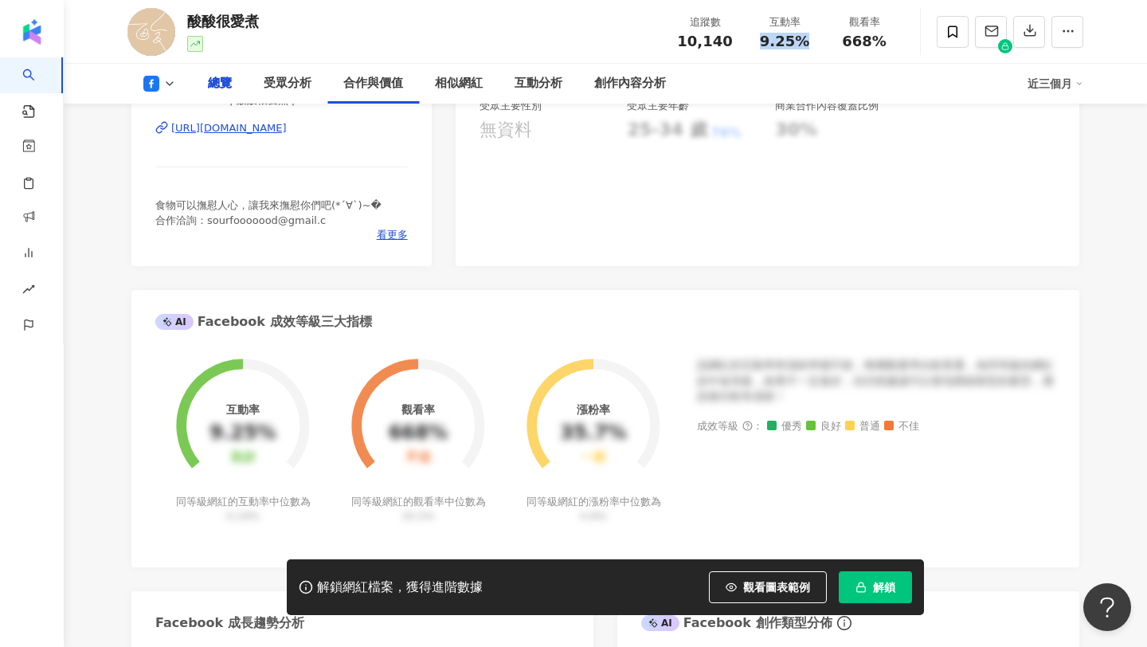
scroll to position [0, 0]
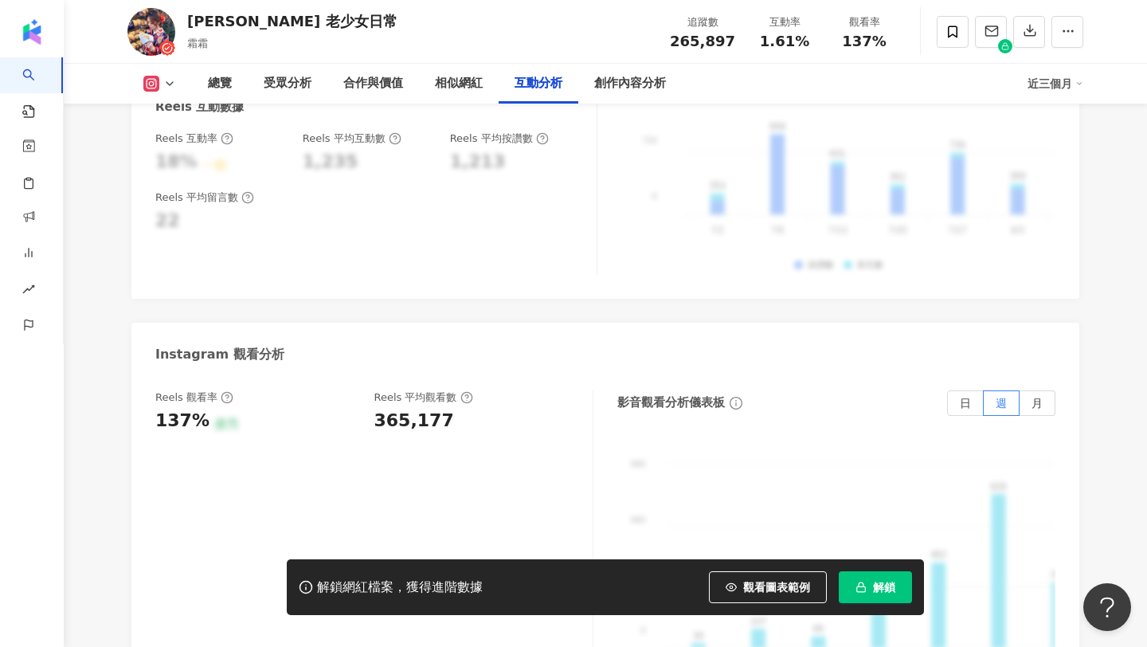
scroll to position [3398, 0]
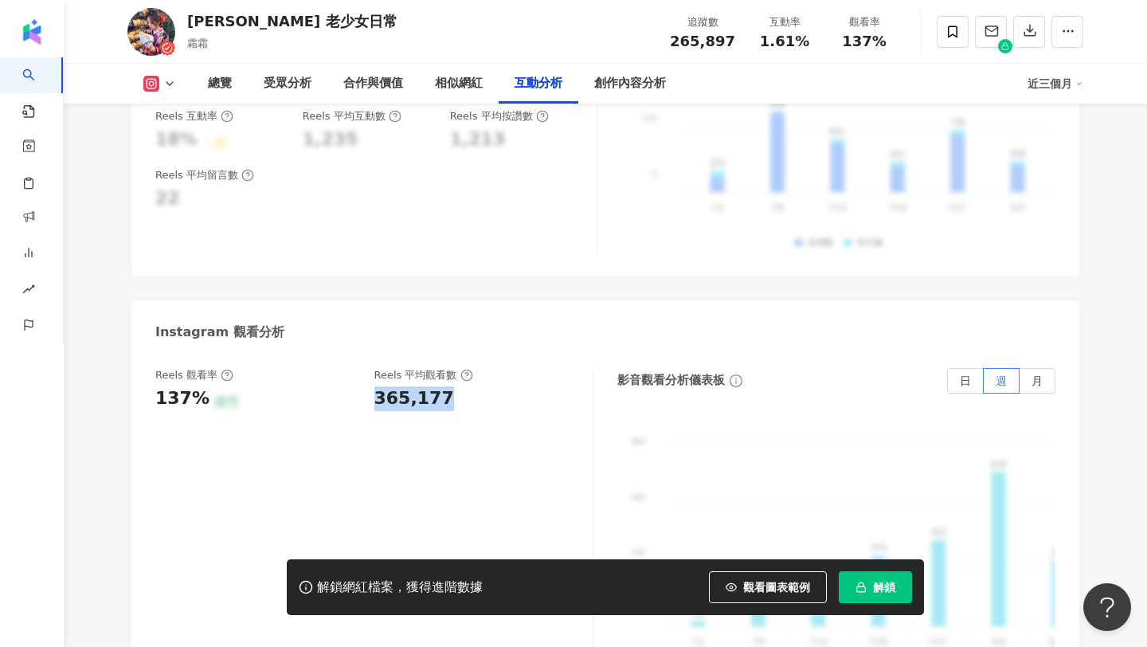
copy div "365,177"
drag, startPoint x: 448, startPoint y: 366, endPoint x: 373, endPoint y: 369, distance: 74.9
click at [374, 386] on div "365,177" at bounding box center [475, 398] width 203 height 25
copy div "365,177"
drag, startPoint x: 850, startPoint y: 39, endPoint x: 897, endPoint y: 45, distance: 47.4
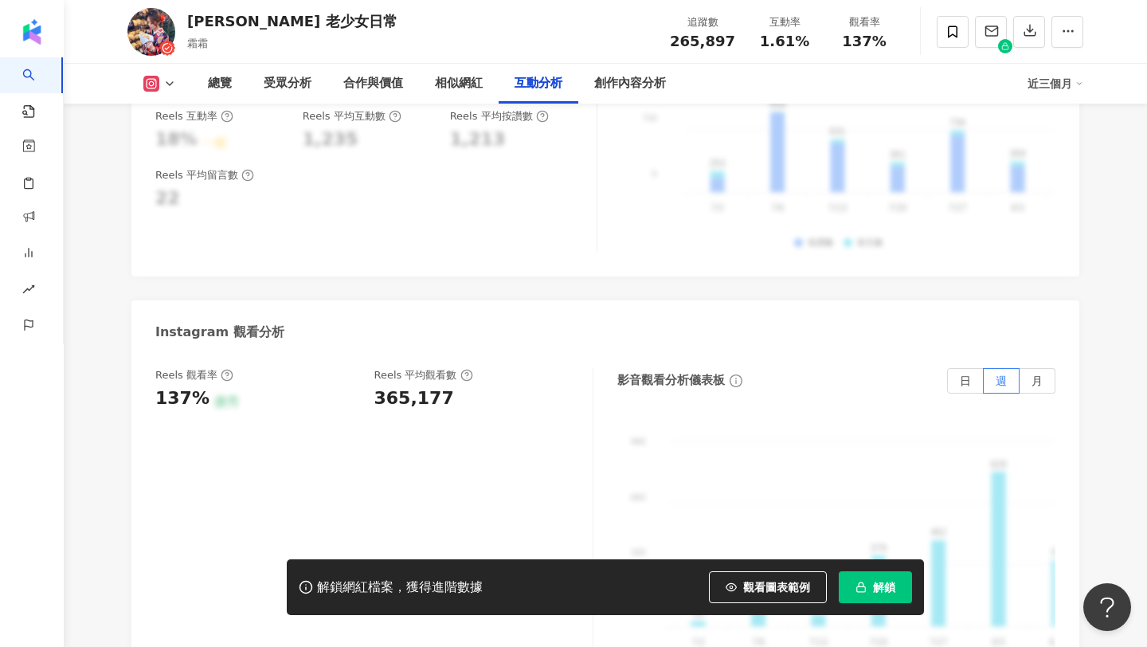
click at [897, 45] on div "觀看率 137%" at bounding box center [864, 31] width 80 height 34
copy span "137%"
drag, startPoint x: 848, startPoint y: 41, endPoint x: 888, endPoint y: 41, distance: 39.8
click at [888, 41] on div "137%" at bounding box center [864, 41] width 61 height 16
copy span "1.61%"
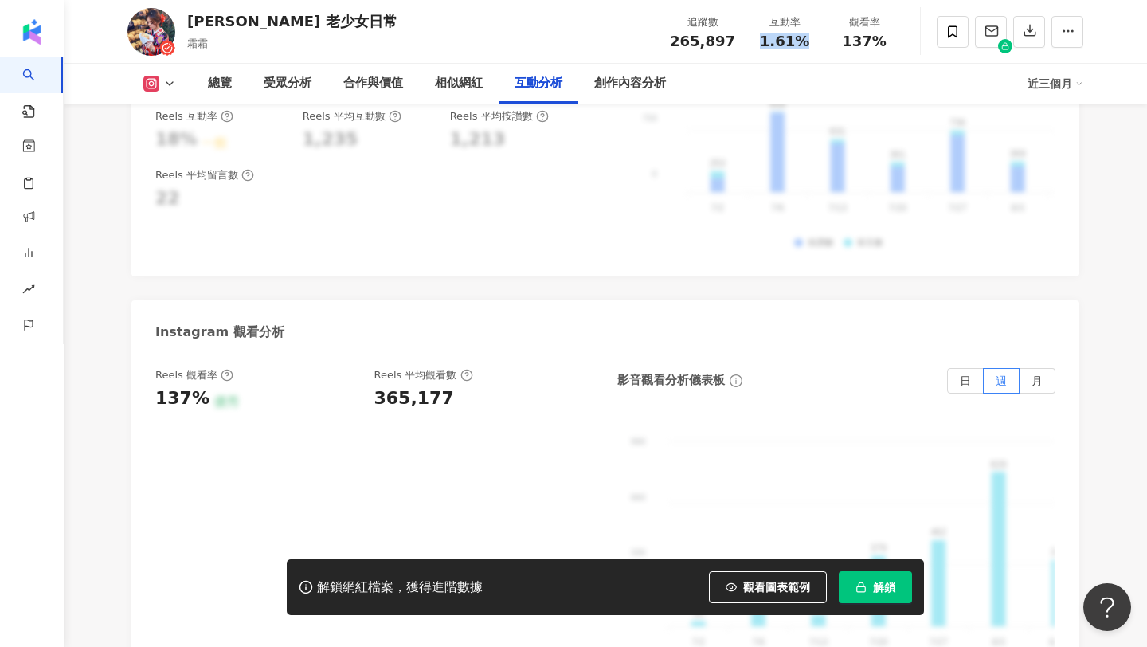
drag, startPoint x: 762, startPoint y: 45, endPoint x: 823, endPoint y: 48, distance: 61.4
click at [823, 48] on div "互動率 1.61%" at bounding box center [785, 31] width 80 height 34
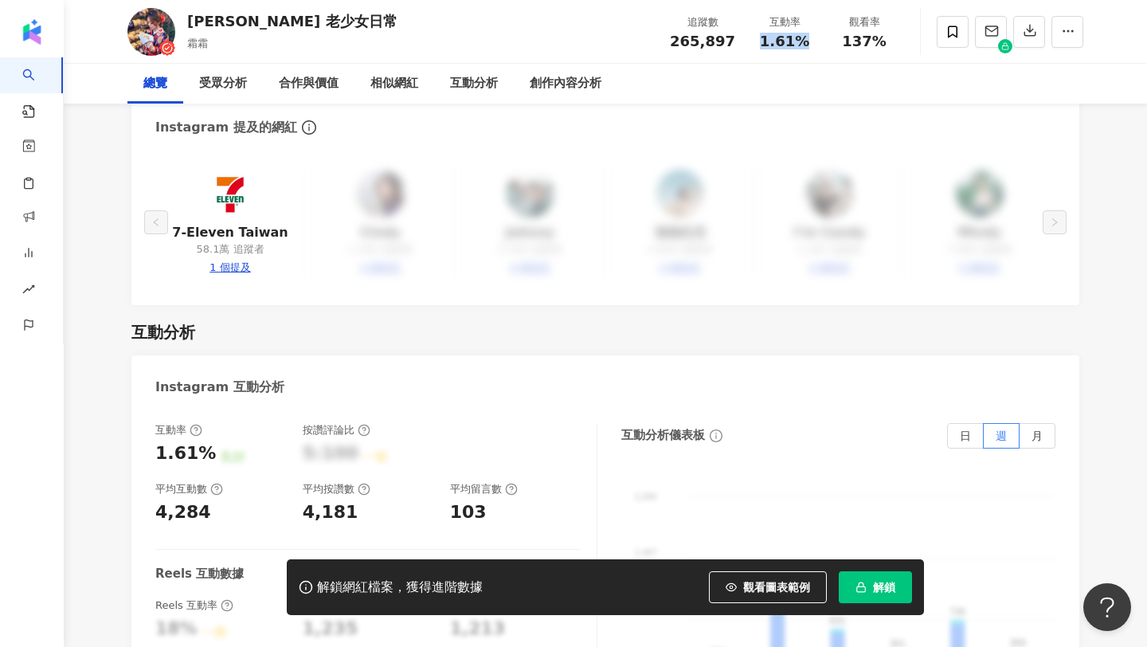
scroll to position [0, 0]
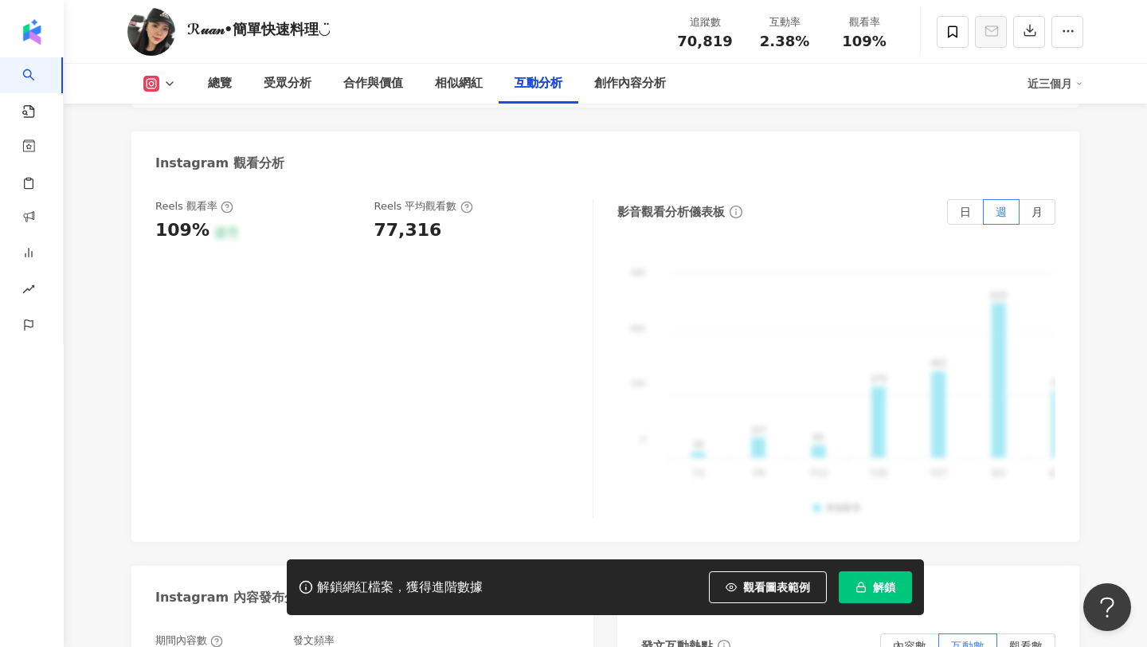
scroll to position [3641, 0]
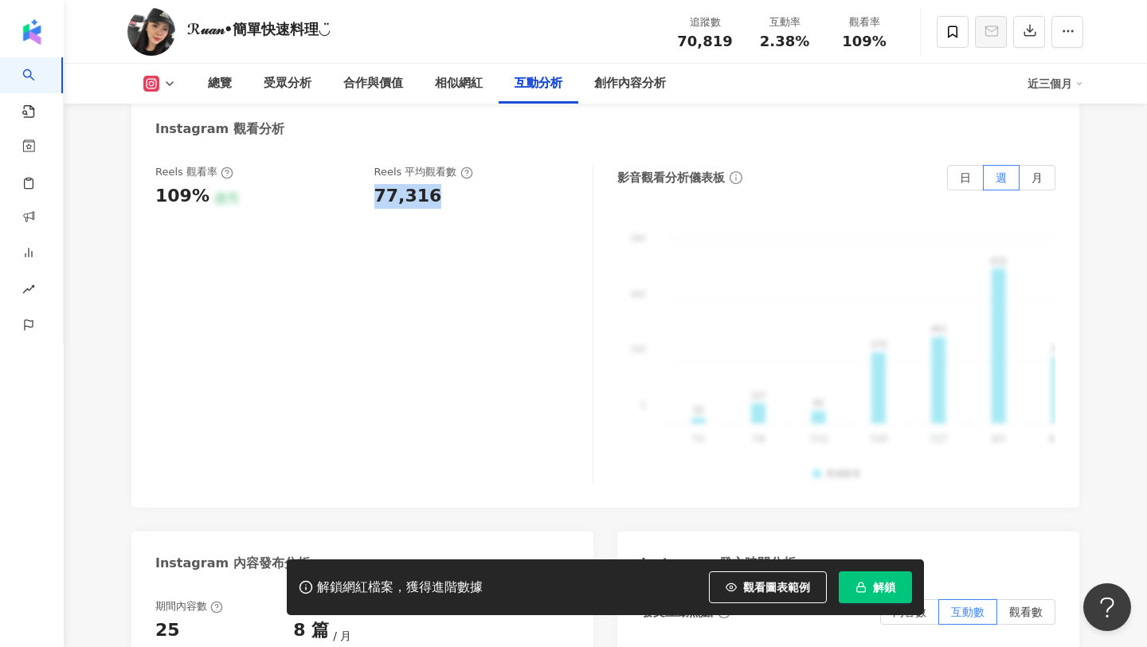
copy div "77,316"
drag, startPoint x: 442, startPoint y: 150, endPoint x: 371, endPoint y: 160, distance: 71.6
click at [371, 165] on div "Reels 觀看率 109% 優秀 Reels 平均觀看數 77,316" at bounding box center [365, 186] width 421 height 43
drag, startPoint x: 846, startPoint y: 38, endPoint x: 907, endPoint y: 44, distance: 61.6
click at [907, 44] on div "ℛ𝓊𝒶𝓃•簡單快速料理◡̈ 追蹤數 70,819 互動率 2.38% 觀看率 109%" at bounding box center [605, 31] width 1019 height 63
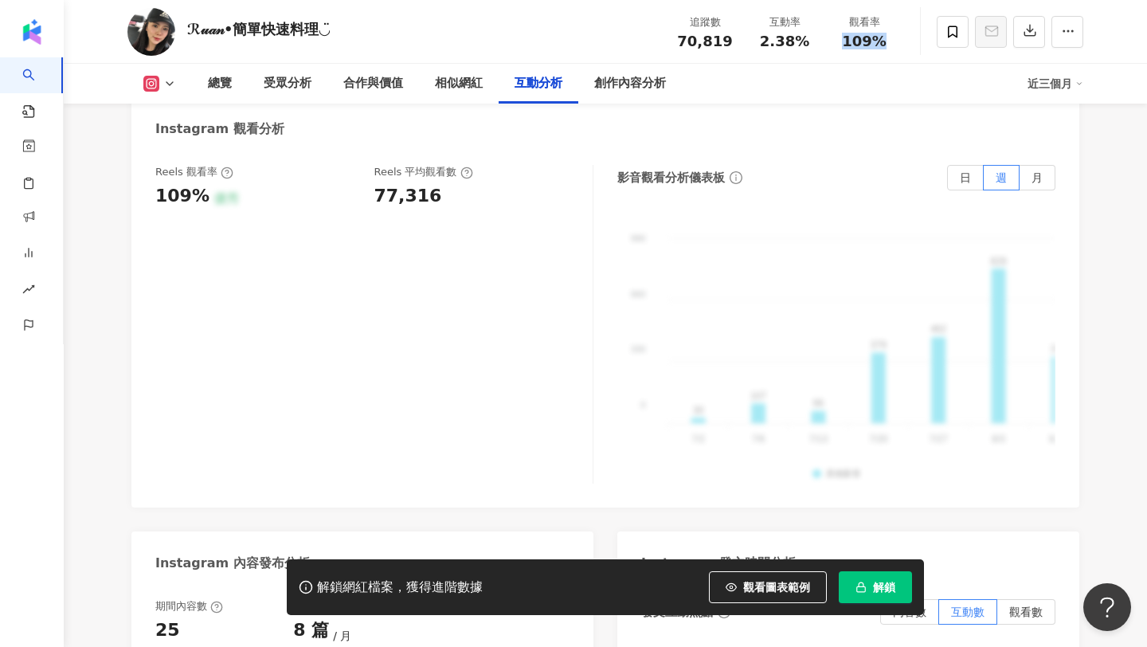
copy span "109%"
copy span "2.38%"
drag, startPoint x: 758, startPoint y: 42, endPoint x: 821, endPoint y: 56, distance: 64.3
click at [821, 56] on div "ℛ𝓊𝒶𝓃•簡單快速料理◡̈ 追蹤數 70,819 互動率 2.38% 觀看率 109%" at bounding box center [605, 31] width 1019 height 63
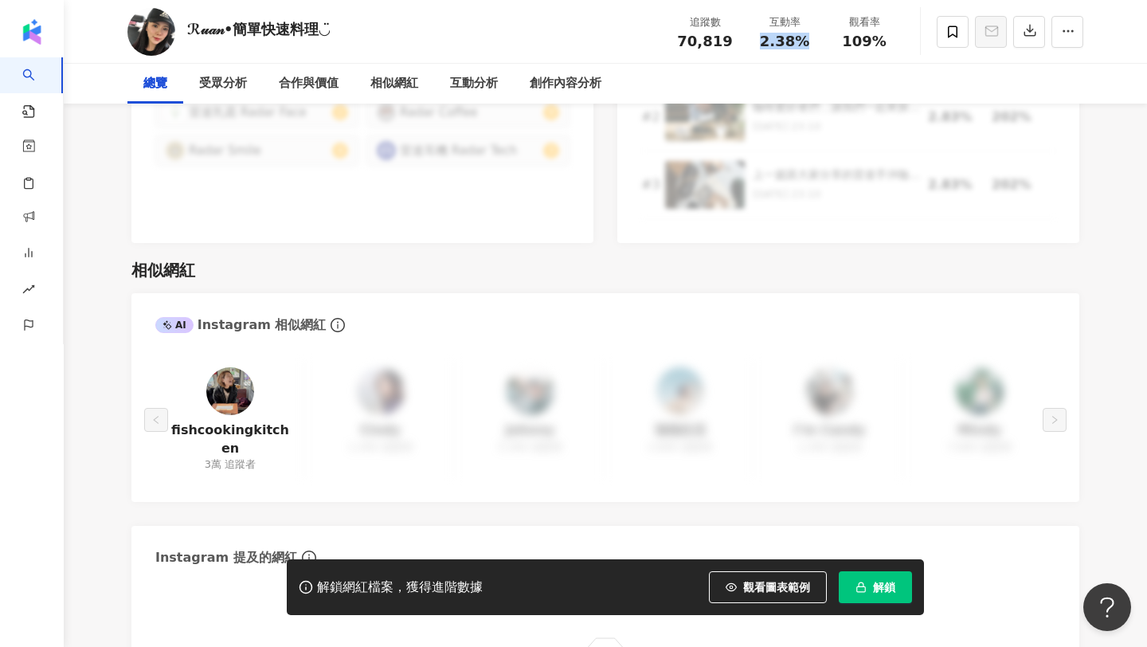
scroll to position [0, 0]
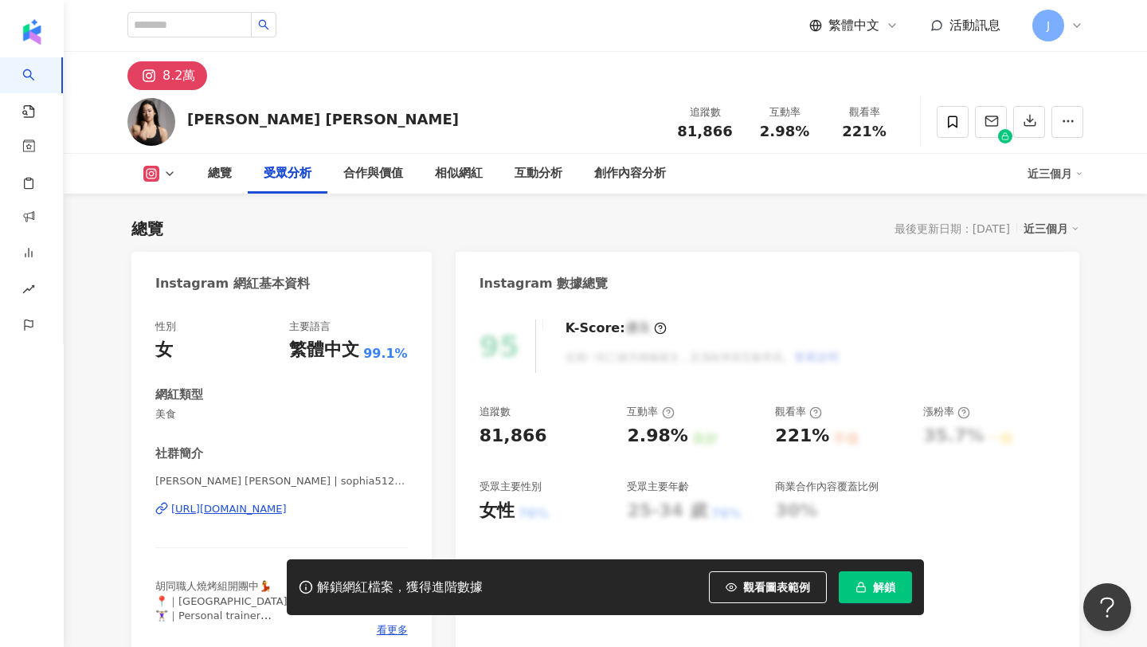
scroll to position [1398, 0]
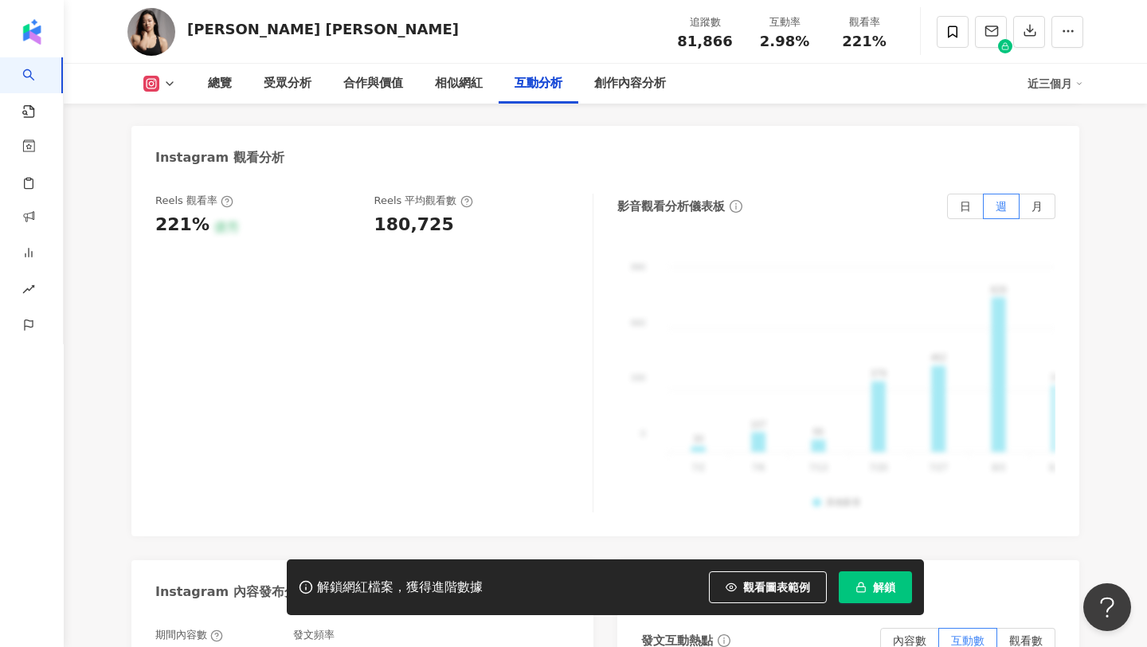
scroll to position [3620, 0]
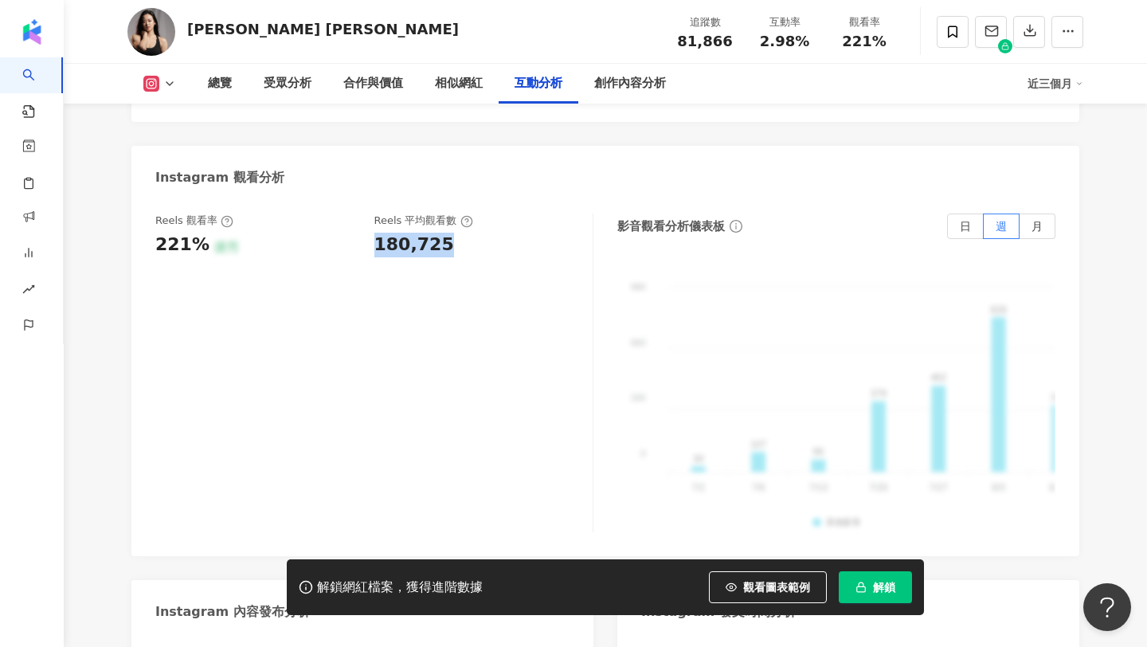
copy div "180,725"
drag, startPoint x: 437, startPoint y: 201, endPoint x: 375, endPoint y: 206, distance: 62.3
click at [375, 233] on div "180,725" at bounding box center [414, 245] width 80 height 25
copy span "221%"
drag, startPoint x: 886, startPoint y: 37, endPoint x: 839, endPoint y: 44, distance: 46.6
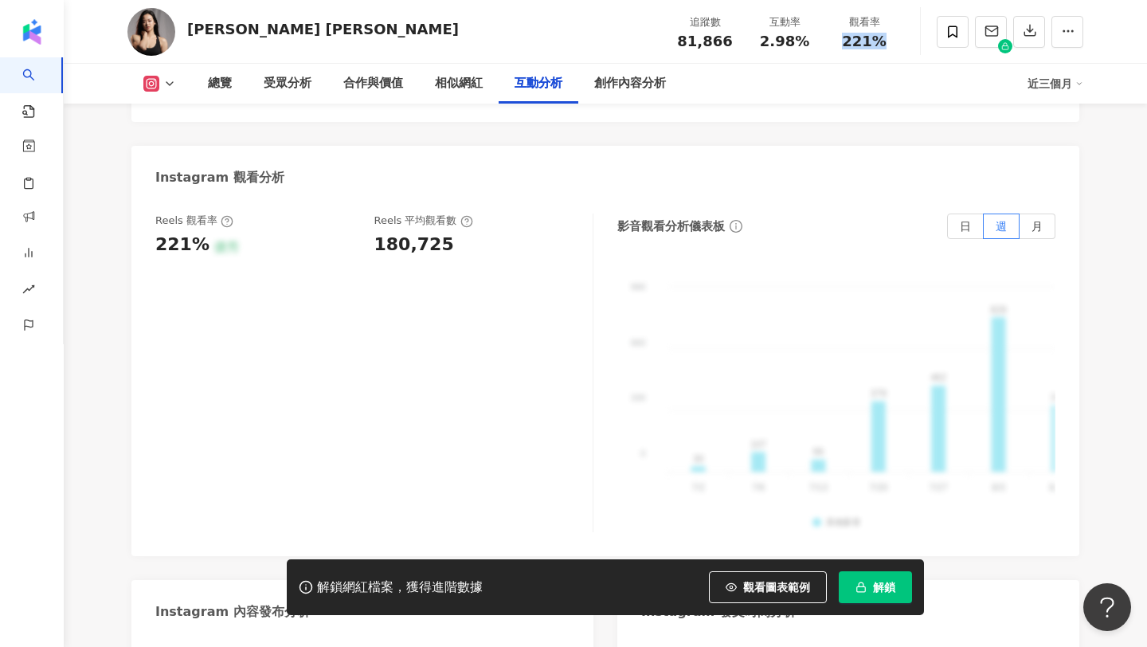
click at [839, 44] on div "221%" at bounding box center [864, 41] width 61 height 16
copy span "2.98%"
drag, startPoint x: 757, startPoint y: 43, endPoint x: 801, endPoint y: 53, distance: 44.8
click at [801, 53] on div "追蹤數 81,866 互動率 2.98% 觀看率 221%" at bounding box center [784, 31] width 239 height 47
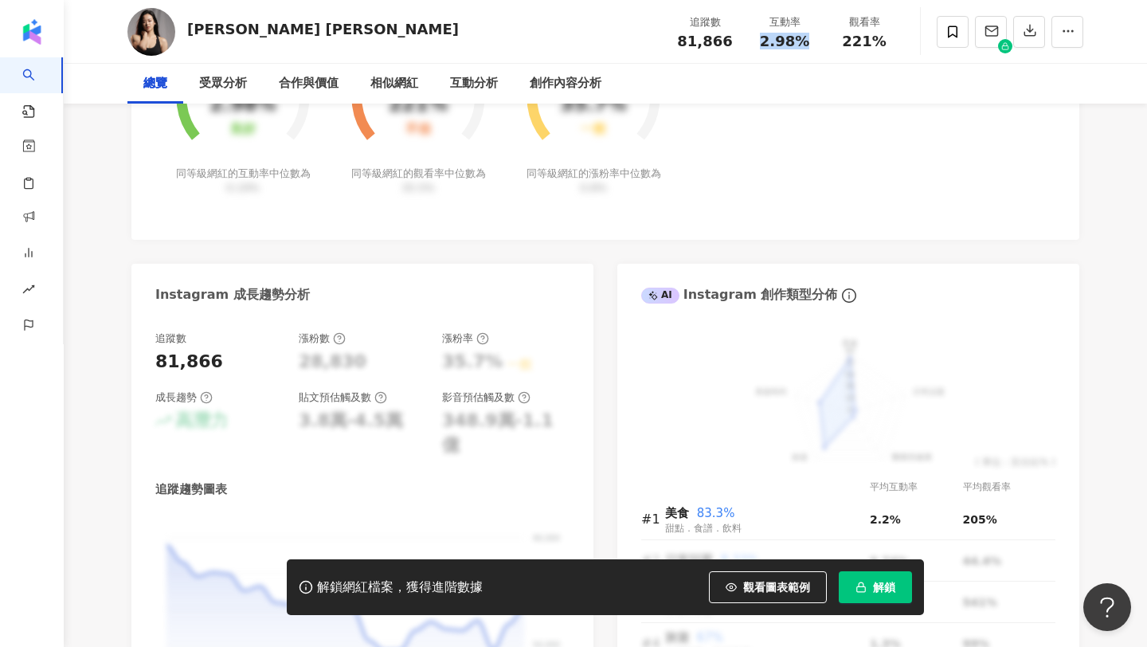
scroll to position [0, 0]
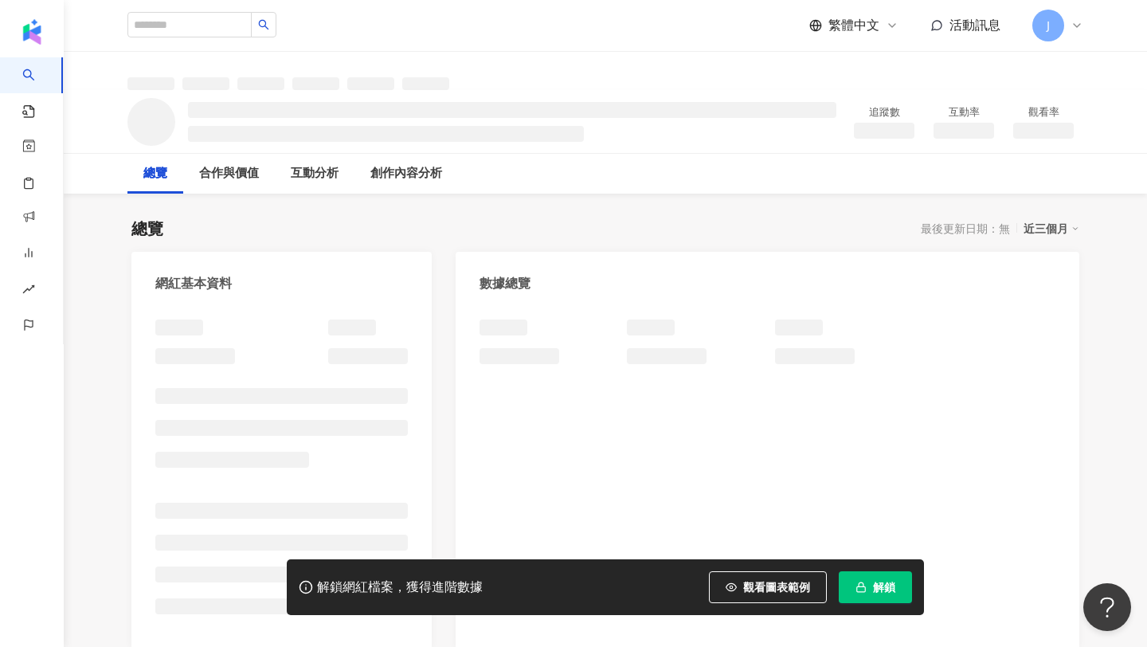
click at [889, 585] on span "解鎖" at bounding box center [884, 587] width 22 height 13
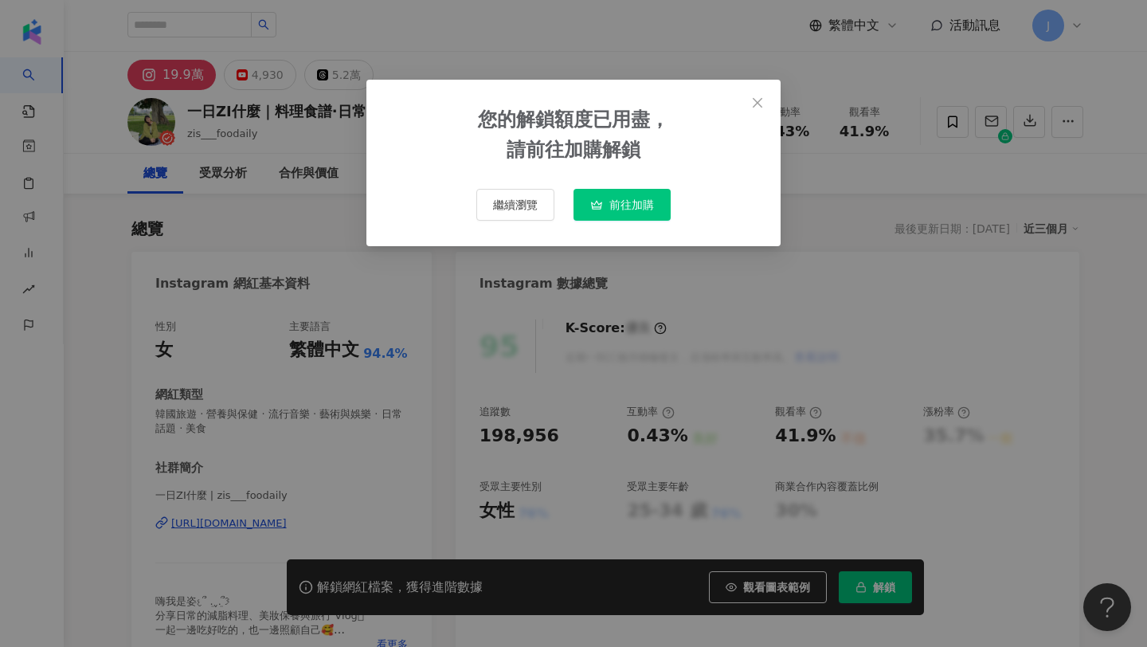
scroll to position [98, 0]
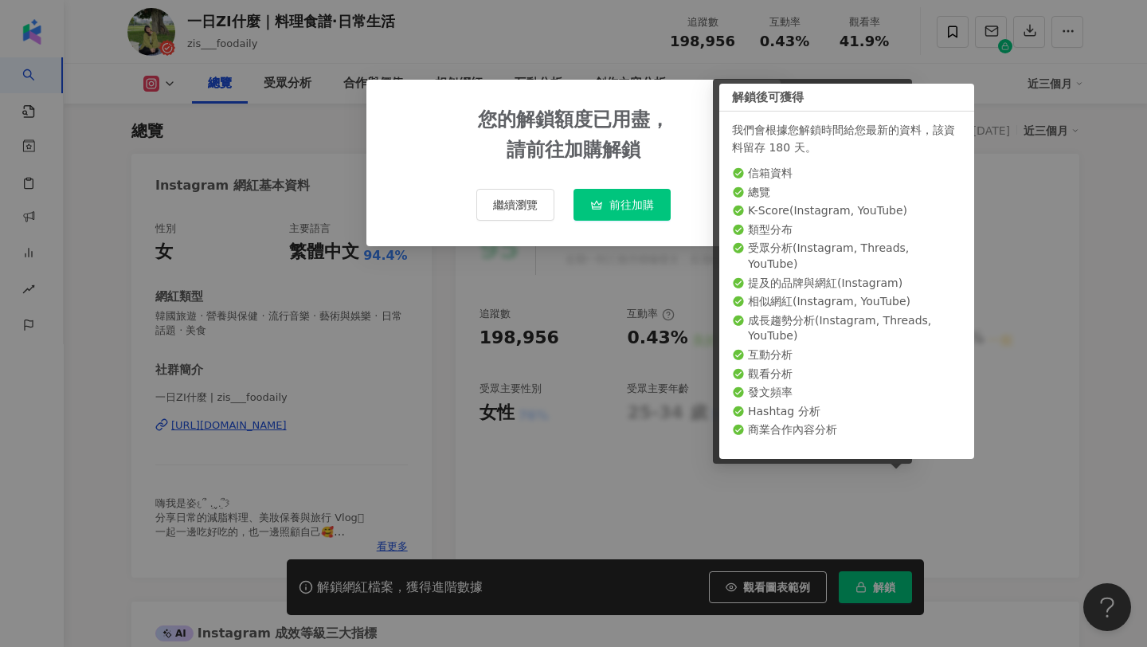
click at [758, 103] on icon "close" at bounding box center [758, 102] width 10 height 10
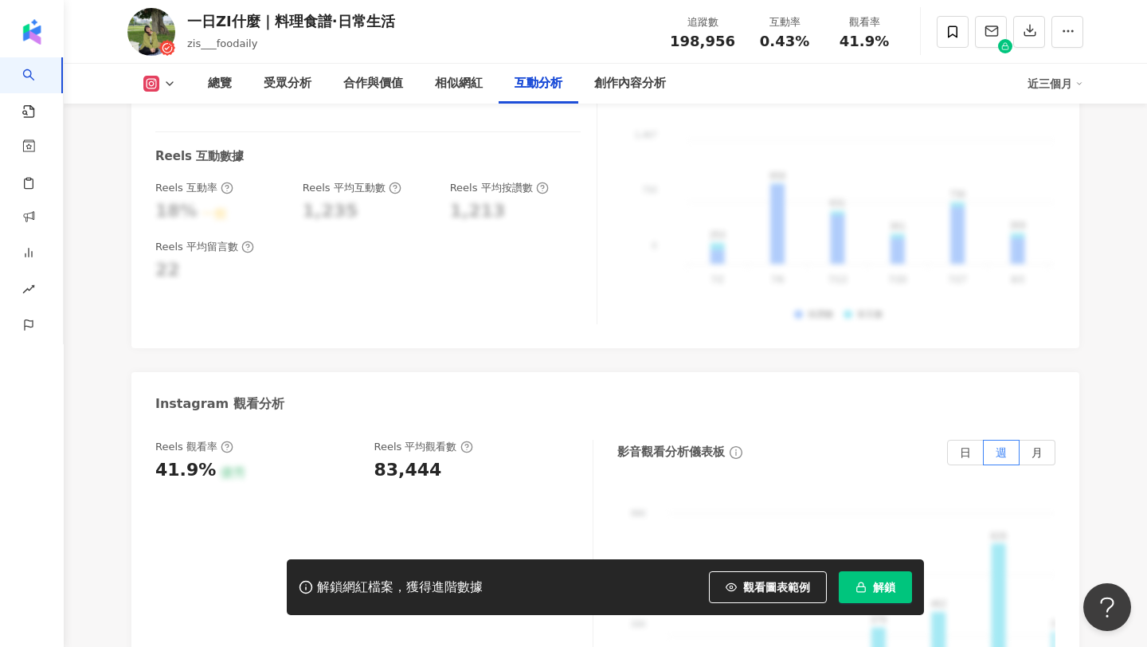
scroll to position [3465, 0]
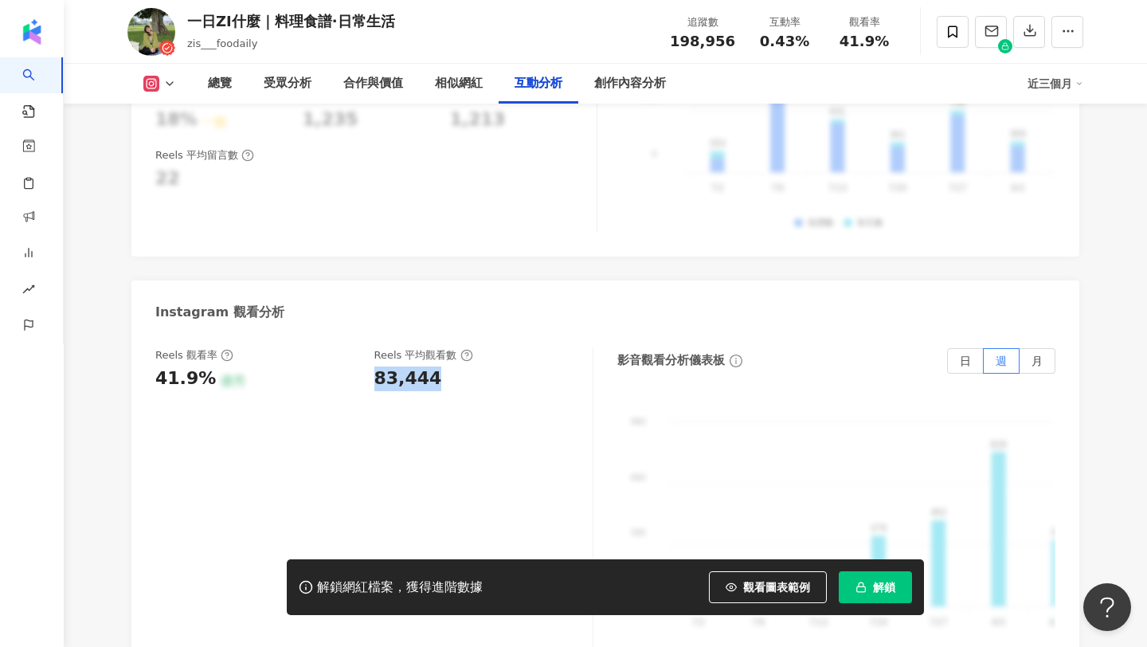
copy div "83,444"
drag, startPoint x: 437, startPoint y: 351, endPoint x: 373, endPoint y: 359, distance: 65.0
click at [373, 359] on div "Reels 觀看率 41.9% 優秀 Reels 平均觀看數 83,444" at bounding box center [365, 369] width 421 height 43
copy span "41.9%"
drag, startPoint x: 886, startPoint y: 37, endPoint x: 835, endPoint y: 43, distance: 51.4
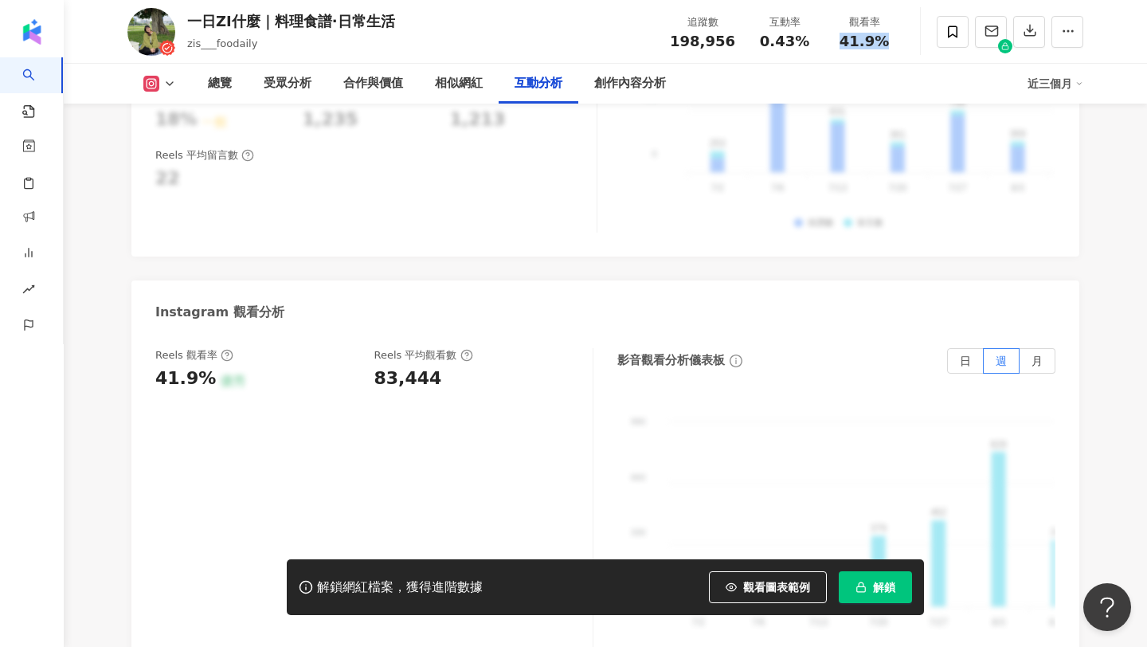
click at [835, 43] on div "41.9%" at bounding box center [864, 41] width 61 height 16
copy span "0.43%"
drag, startPoint x: 809, startPoint y: 38, endPoint x: 762, endPoint y: 46, distance: 47.7
click at [762, 46] on div "0.43%" at bounding box center [784, 41] width 61 height 16
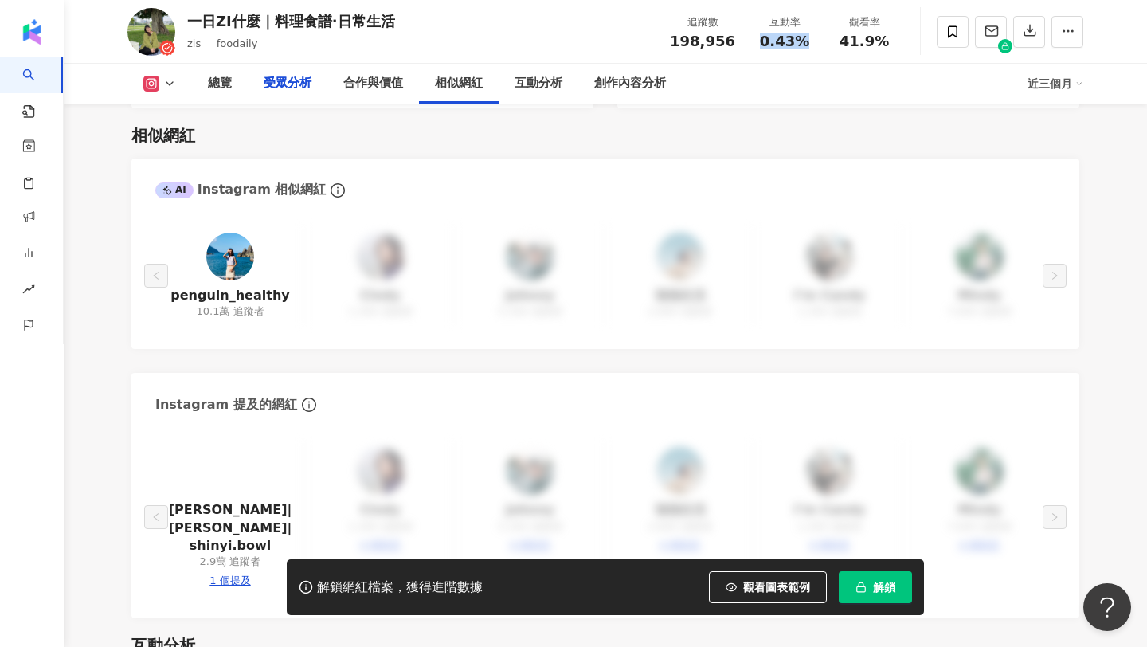
scroll to position [0, 0]
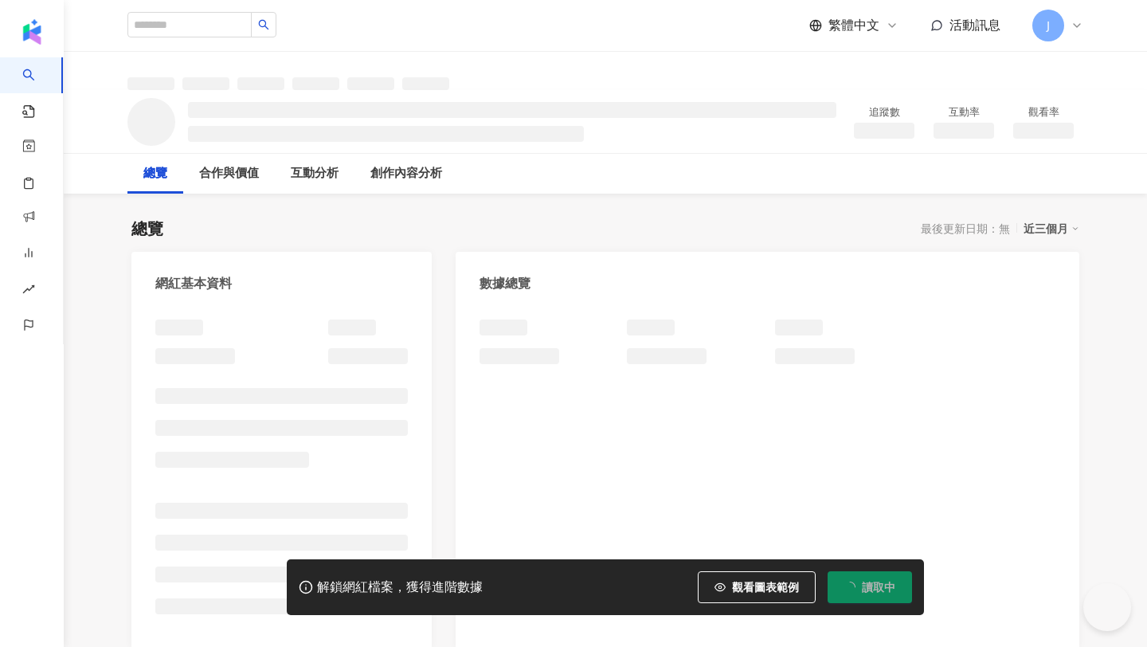
scroll to position [3, 0]
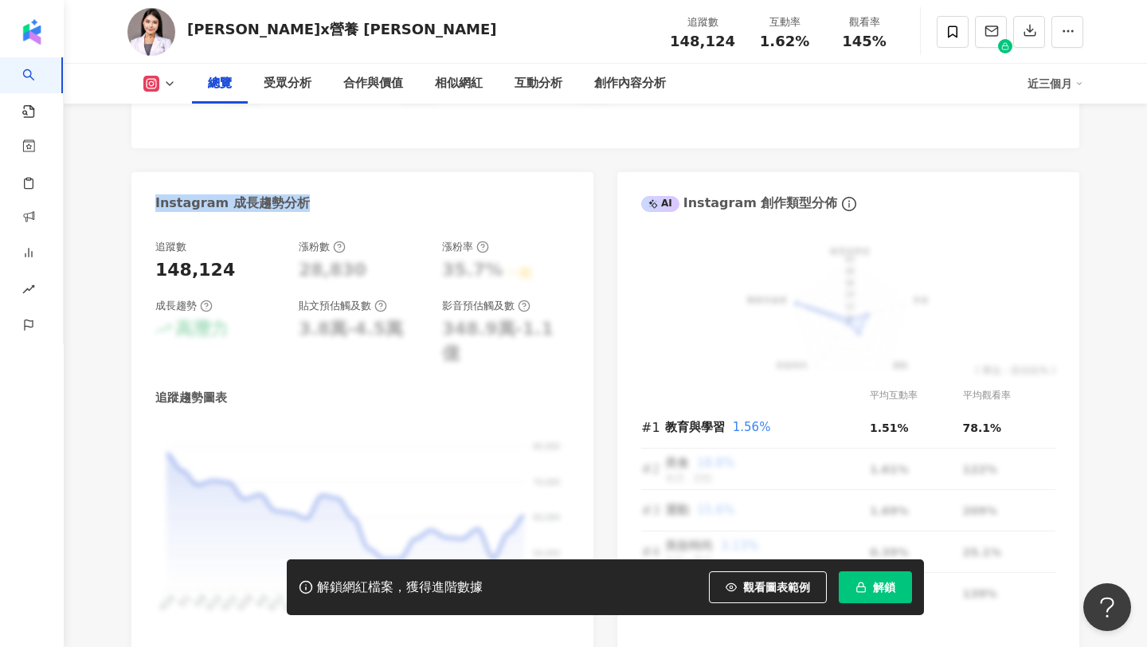
drag, startPoint x: 461, startPoint y: 184, endPoint x: 389, endPoint y: 182, distance: 71.7
click at [389, 182] on div "Instagram 成長趨勢分析" at bounding box center [362, 198] width 462 height 52
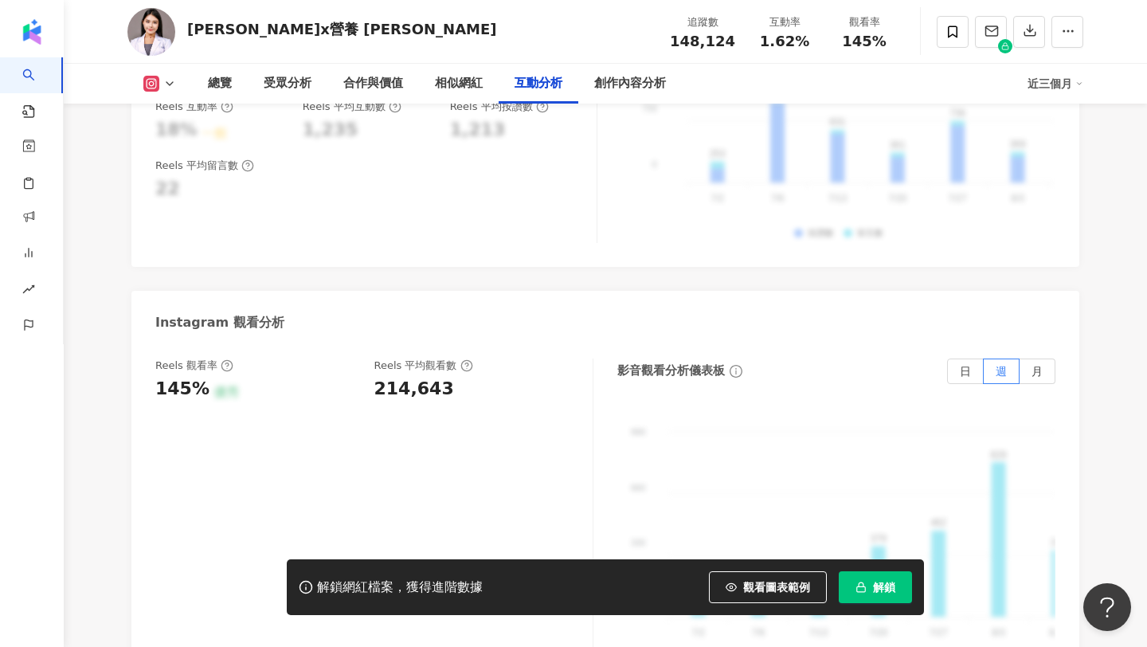
scroll to position [3473, 0]
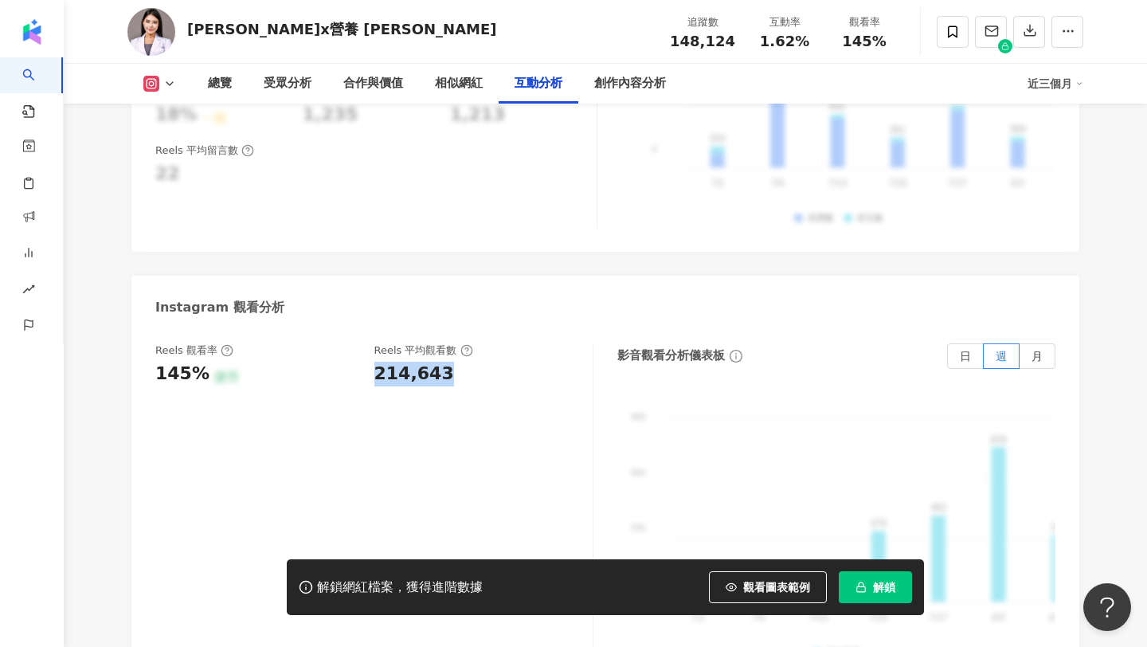
drag, startPoint x: 447, startPoint y: 330, endPoint x: 373, endPoint y: 339, distance: 74.6
click at [373, 343] on div "Reels 觀看率 145% 優秀 Reels 平均觀看數 214,643" at bounding box center [365, 364] width 421 height 43
drag, startPoint x: 889, startPoint y: 41, endPoint x: 839, endPoint y: 45, distance: 49.5
click at [839, 45] on div "145%" at bounding box center [864, 41] width 61 height 16
copy span "1.62%"
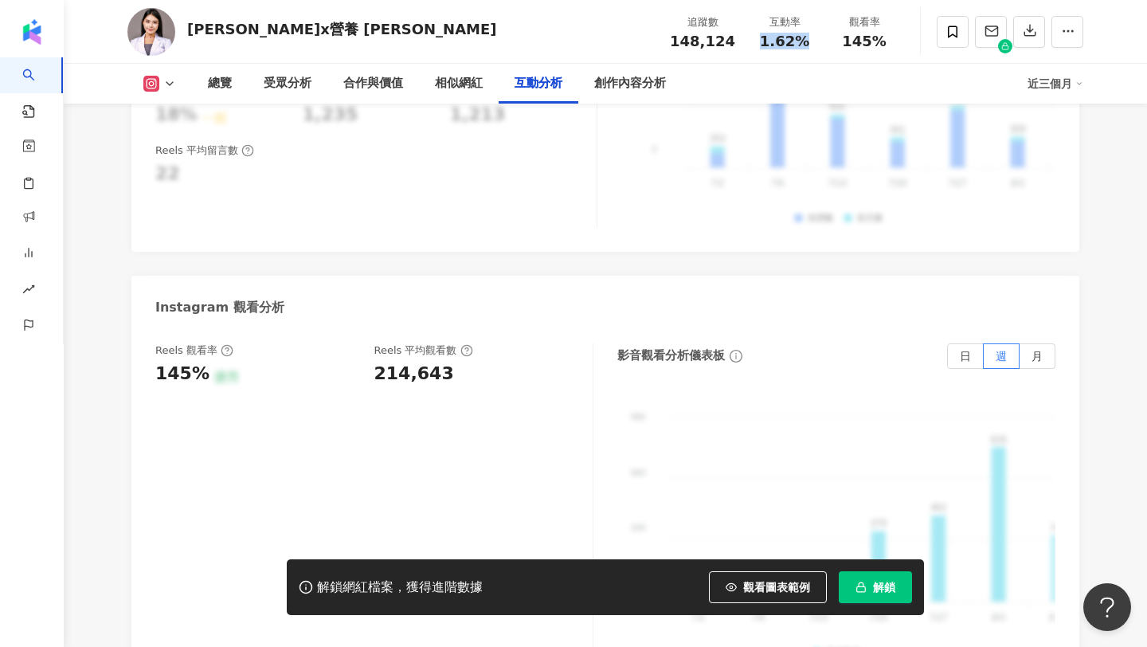
drag, startPoint x: 810, startPoint y: 45, endPoint x: 760, endPoint y: 46, distance: 49.4
click at [760, 46] on div "1.62%" at bounding box center [784, 41] width 61 height 16
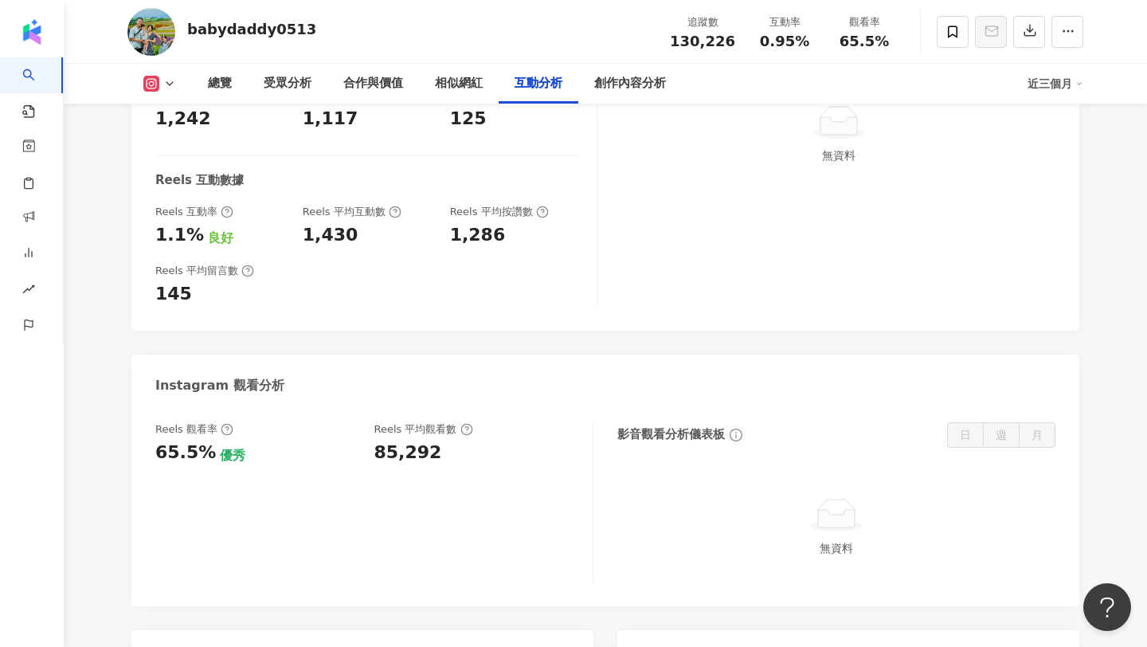
scroll to position [3221, 0]
copy div "85,292"
drag, startPoint x: 448, startPoint y: 440, endPoint x: 376, endPoint y: 444, distance: 71.7
click at [376, 444] on div "85,292" at bounding box center [475, 453] width 203 height 25
drag, startPoint x: 888, startPoint y: 48, endPoint x: 839, endPoint y: 43, distance: 48.8
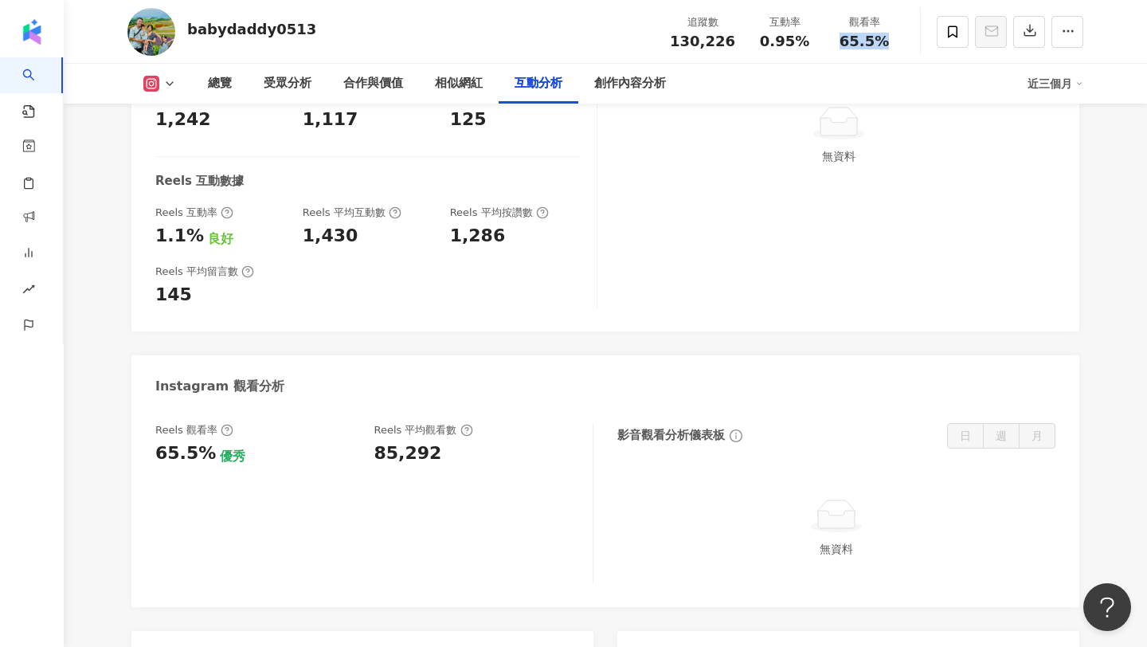
click at [839, 43] on div "65.5%" at bounding box center [864, 41] width 61 height 16
copy span "65.5%"
copy span "0.95%"
drag, startPoint x: 762, startPoint y: 44, endPoint x: 810, endPoint y: 49, distance: 48.1
click at [810, 49] on div "追蹤數 130,226 互動率 0.95% 觀看率 65.5%" at bounding box center [782, 31] width 244 height 47
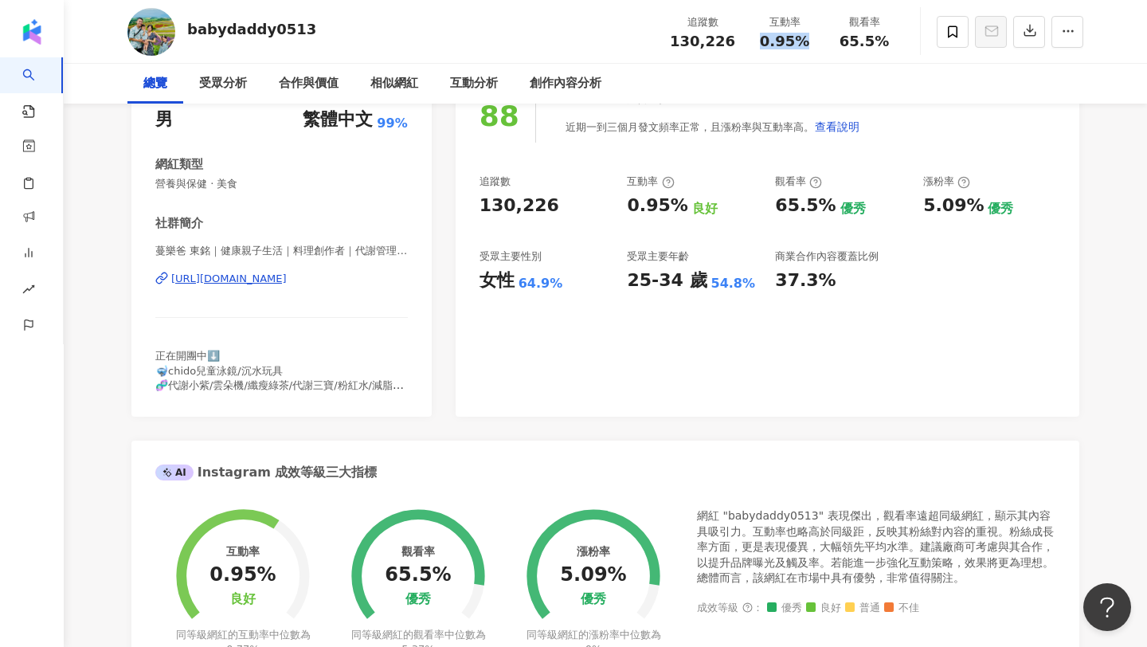
scroll to position [0, 0]
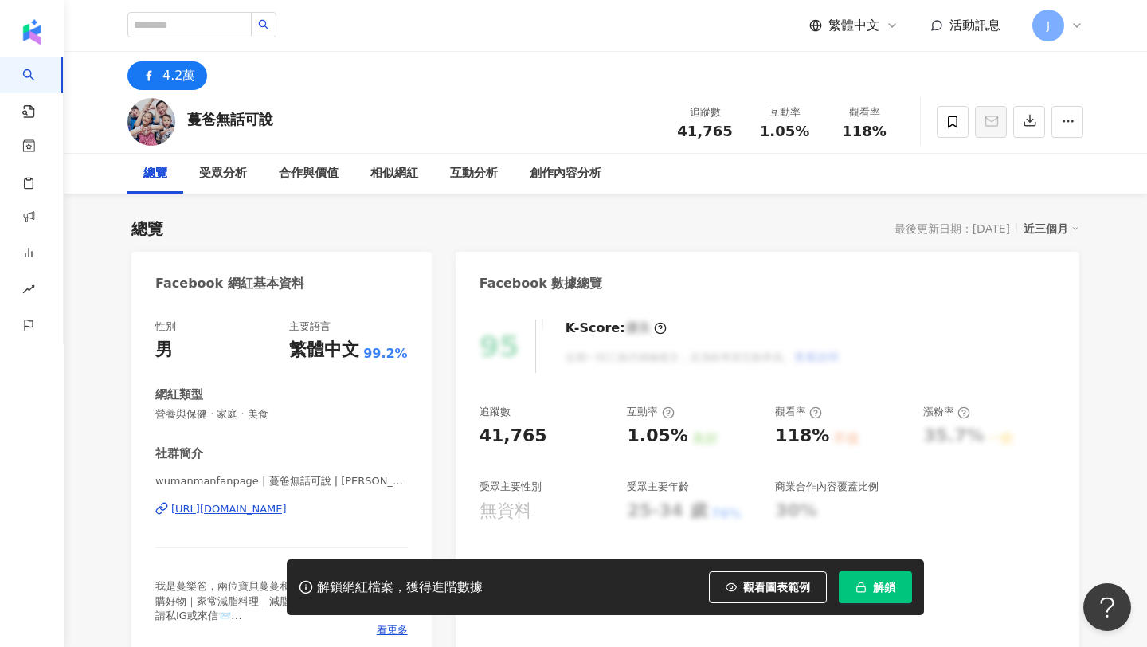
scroll to position [1311, 0]
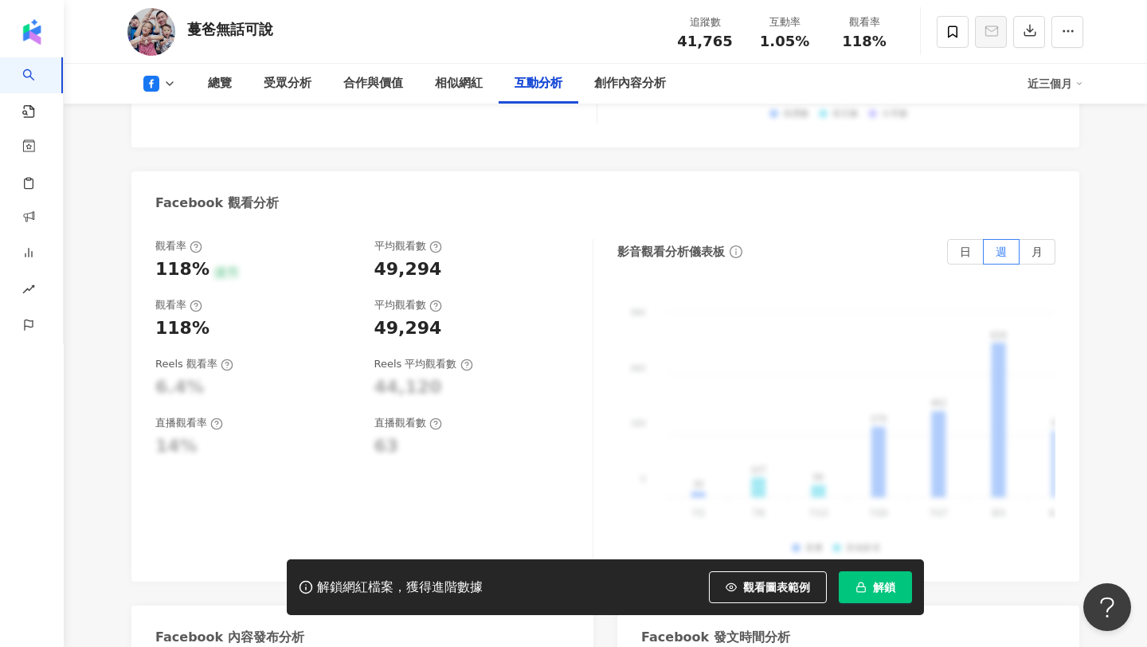
scroll to position [3059, 0]
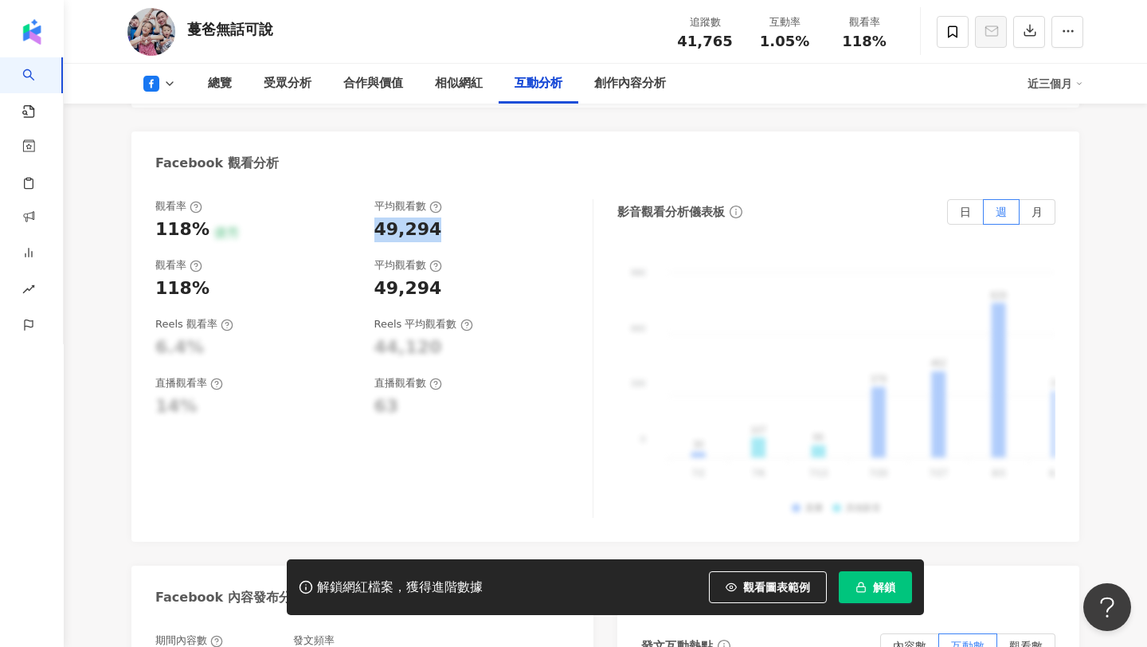
copy div "49,294"
drag, startPoint x: 432, startPoint y: 174, endPoint x: 369, endPoint y: 170, distance: 62.2
click at [369, 199] on div "觀看率 118% 優秀 平均觀看數 49,294" at bounding box center [365, 220] width 421 height 43
copy span "1.05%"
drag, startPoint x: 808, startPoint y: 40, endPoint x: 757, endPoint y: 42, distance: 51.0
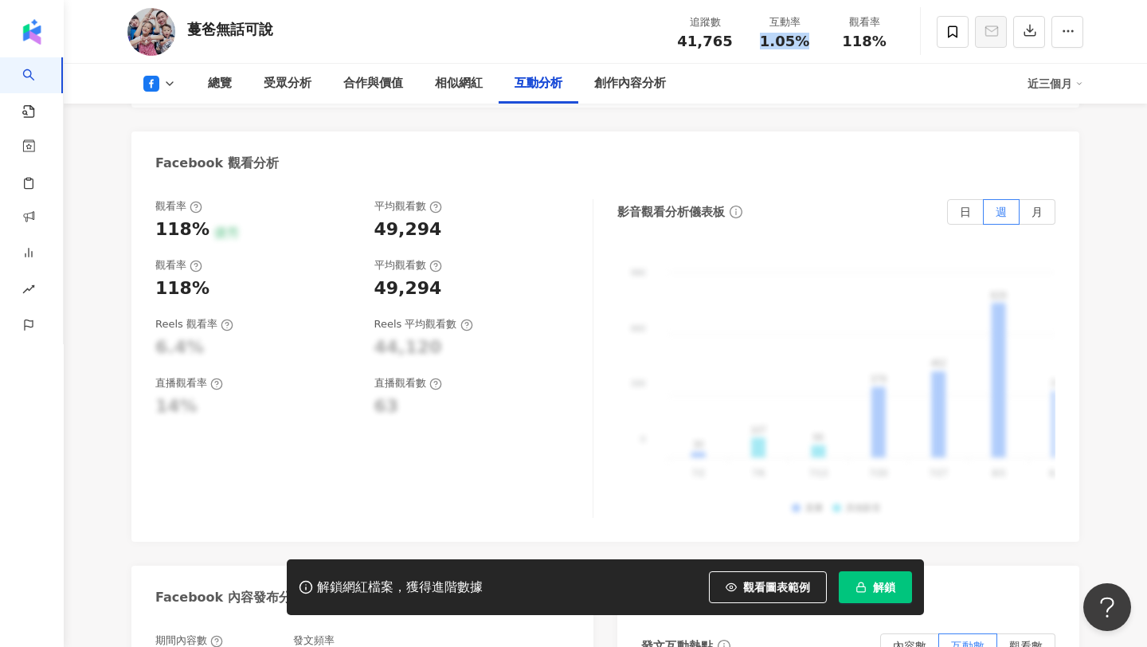
click at [757, 42] on div "1.05%" at bounding box center [784, 41] width 61 height 16
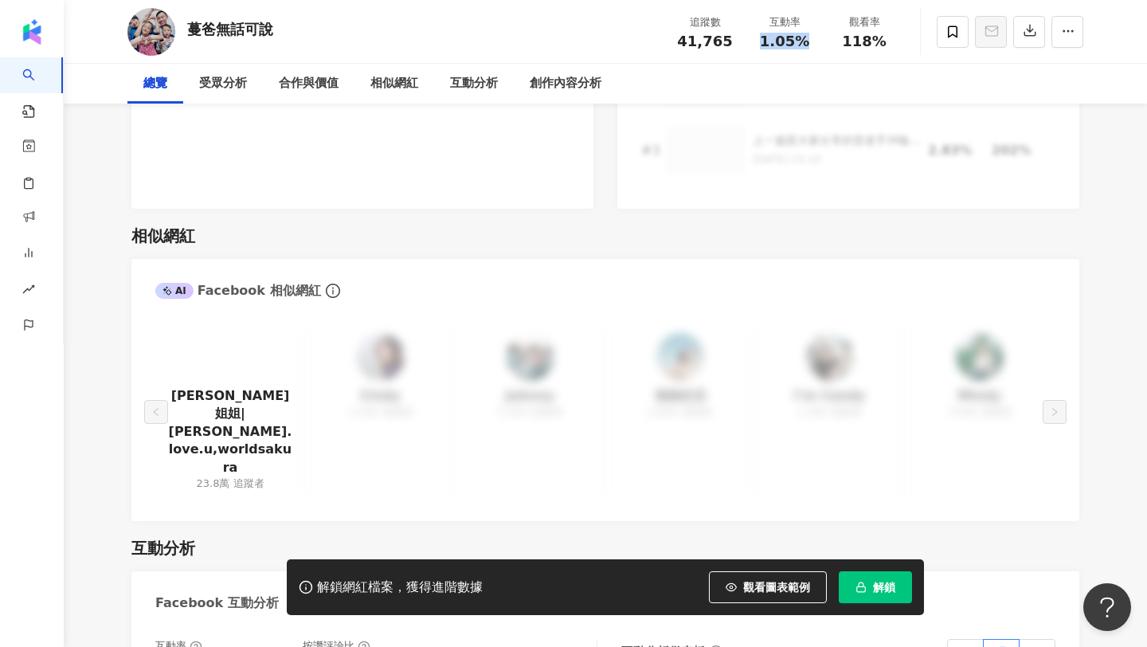
scroll to position [0, 0]
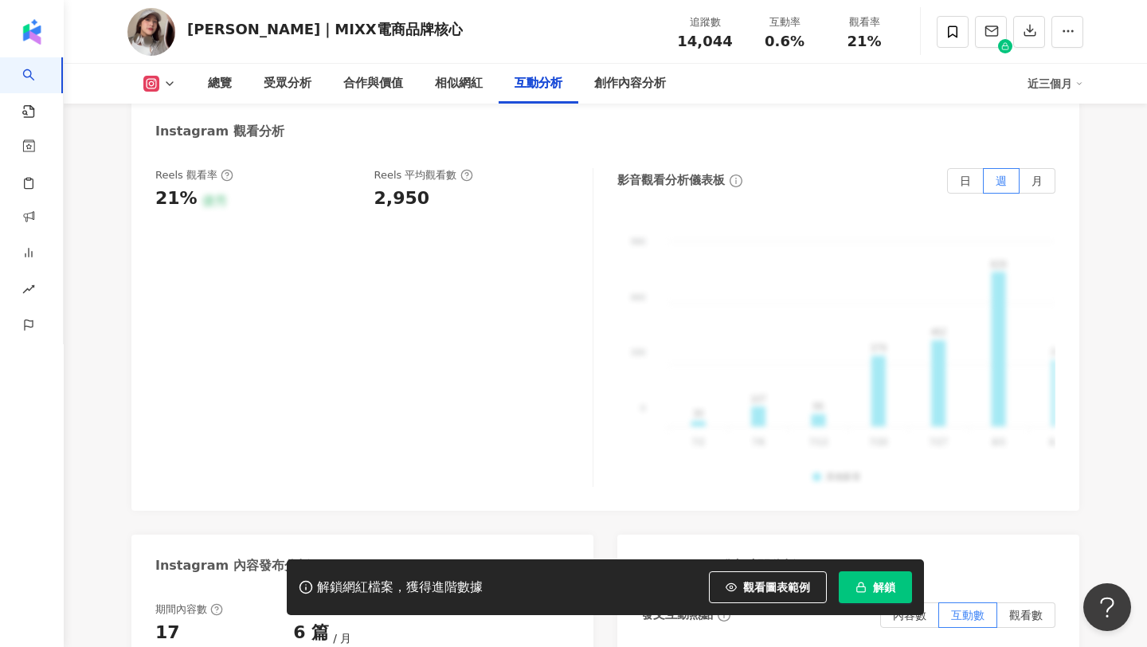
scroll to position [3635, 0]
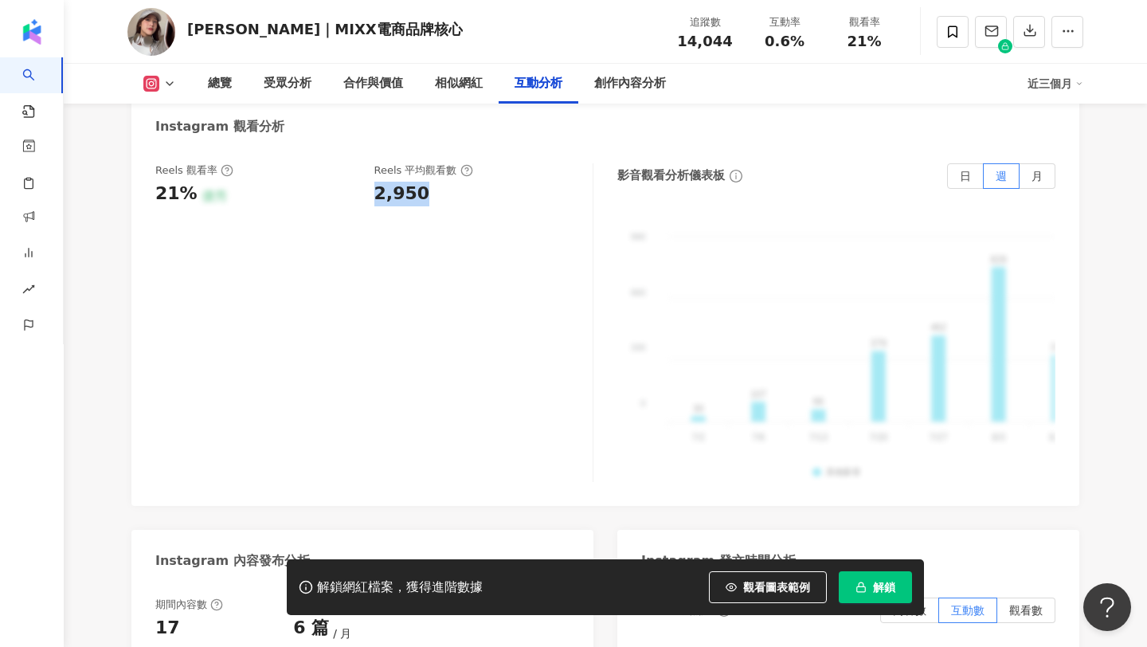
drag, startPoint x: 432, startPoint y: 154, endPoint x: 369, endPoint y: 155, distance: 62.1
click at [369, 163] on div "Reels 觀看率 21% 優秀 Reels 平均觀看數 2,950" at bounding box center [365, 184] width 421 height 43
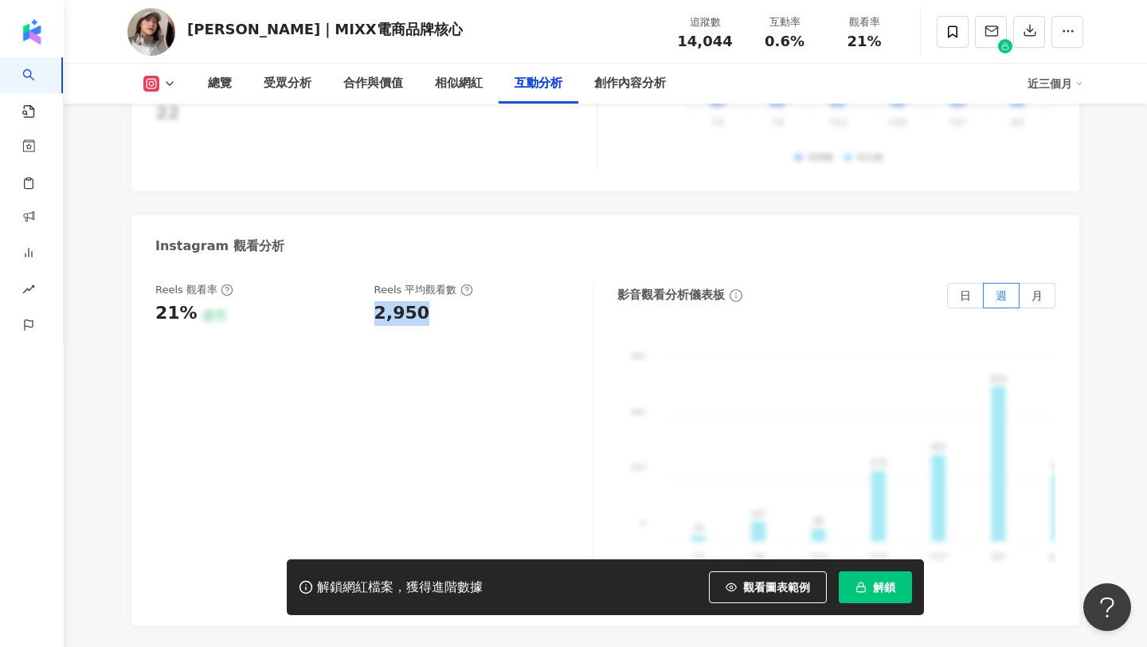
scroll to position [3493, 0]
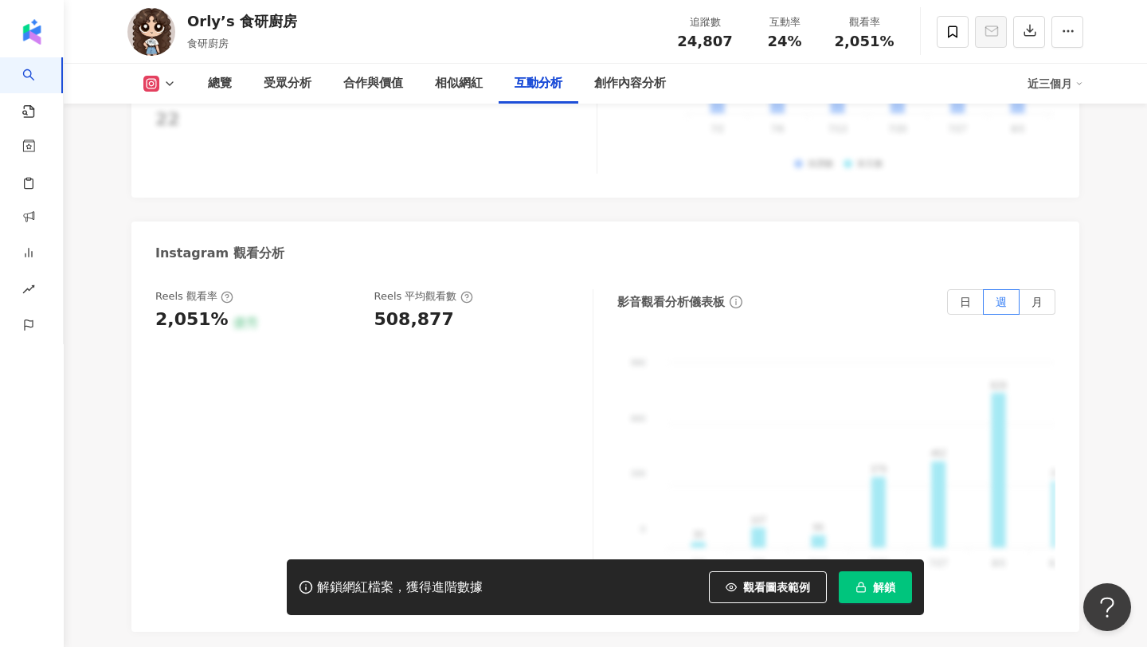
scroll to position [3588, 0]
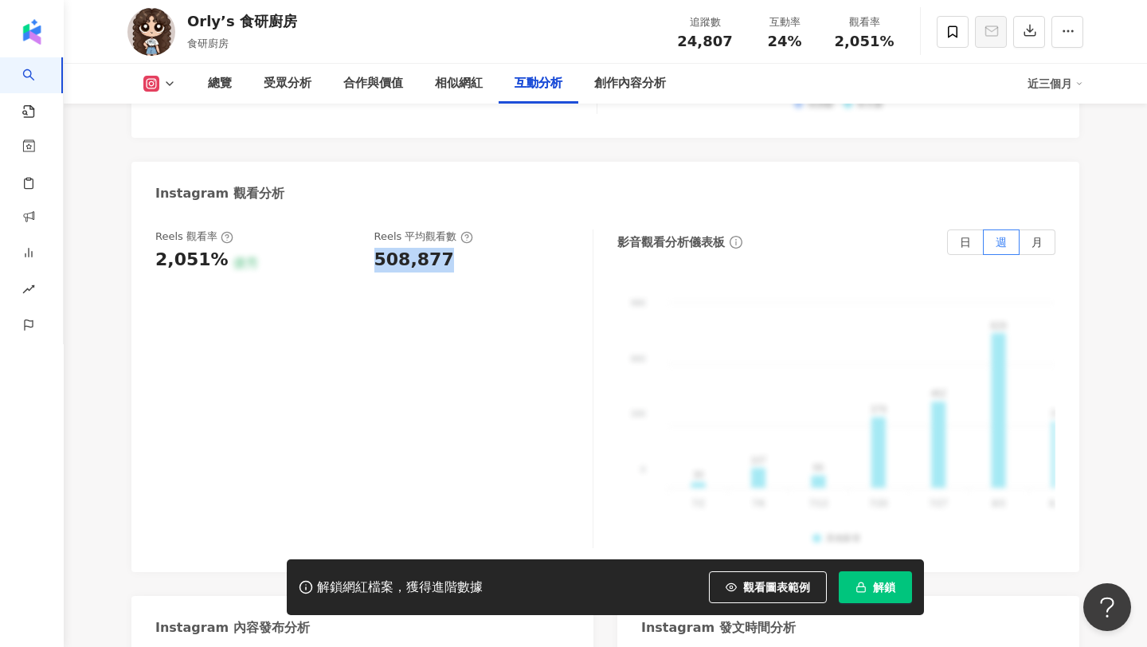
copy div "508,877"
drag, startPoint x: 452, startPoint y: 246, endPoint x: 377, endPoint y: 237, distance: 74.6
click at [377, 248] on div "508,877" at bounding box center [475, 260] width 203 height 25
copy span "2,051%"
drag, startPoint x: 843, startPoint y: 39, endPoint x: 893, endPoint y: 48, distance: 50.9
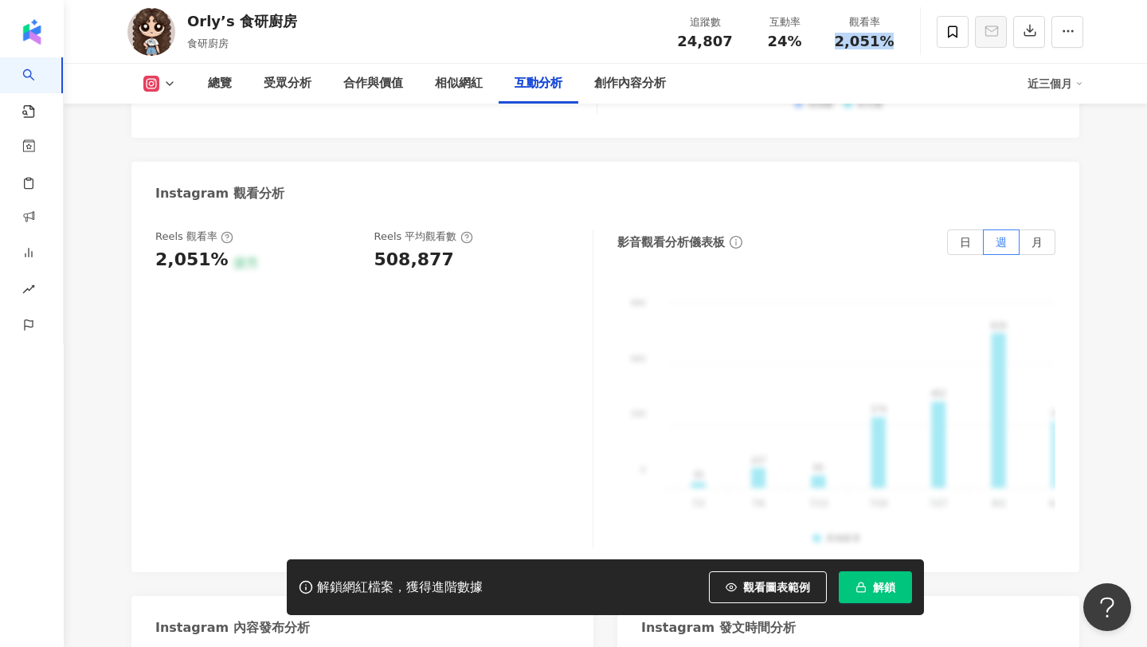
click at [893, 48] on div "2,051%" at bounding box center [864, 41] width 61 height 16
copy span "24%"
drag, startPoint x: 764, startPoint y: 40, endPoint x: 802, endPoint y: 43, distance: 38.4
click at [802, 43] on div "24%" at bounding box center [784, 41] width 61 height 16
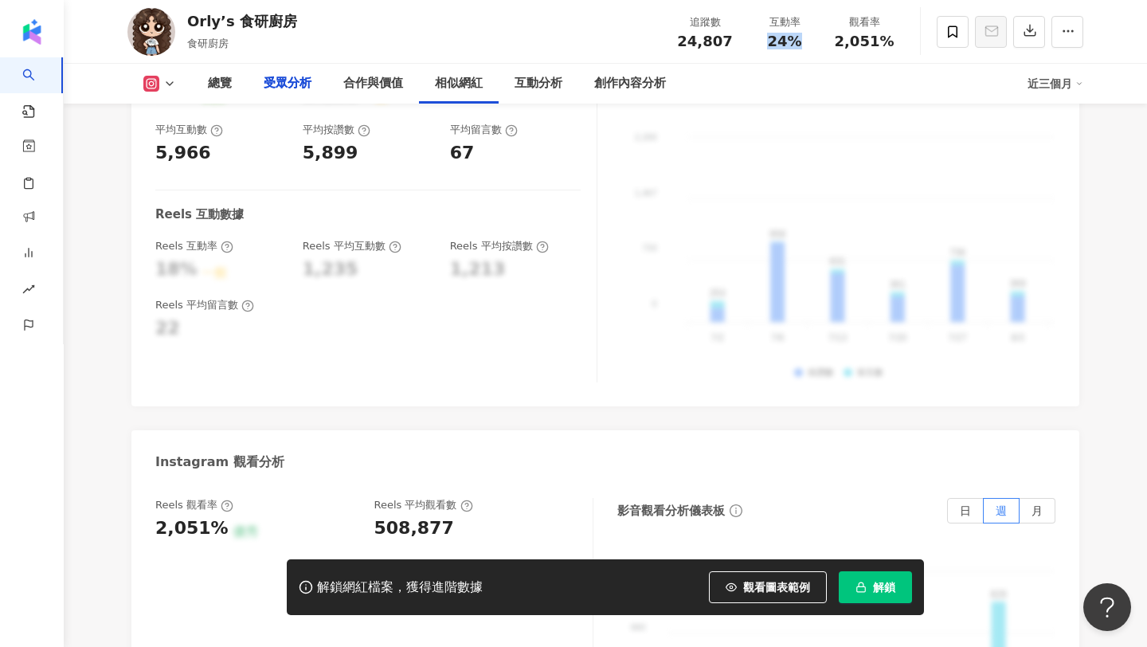
scroll to position [0, 0]
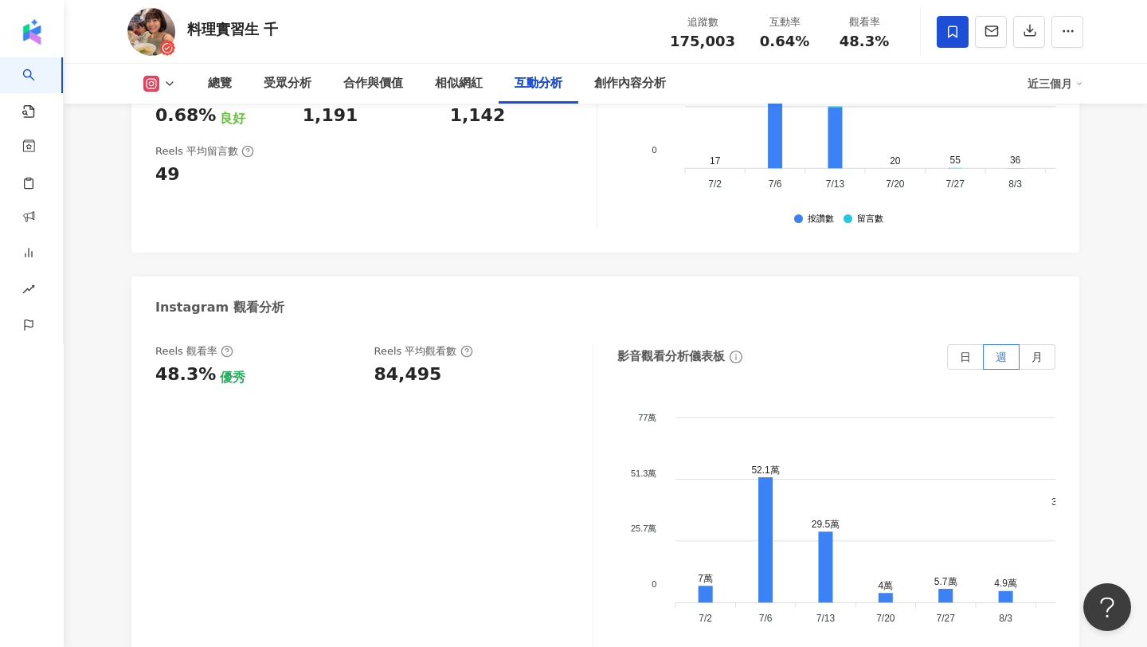
scroll to position [3524, 0]
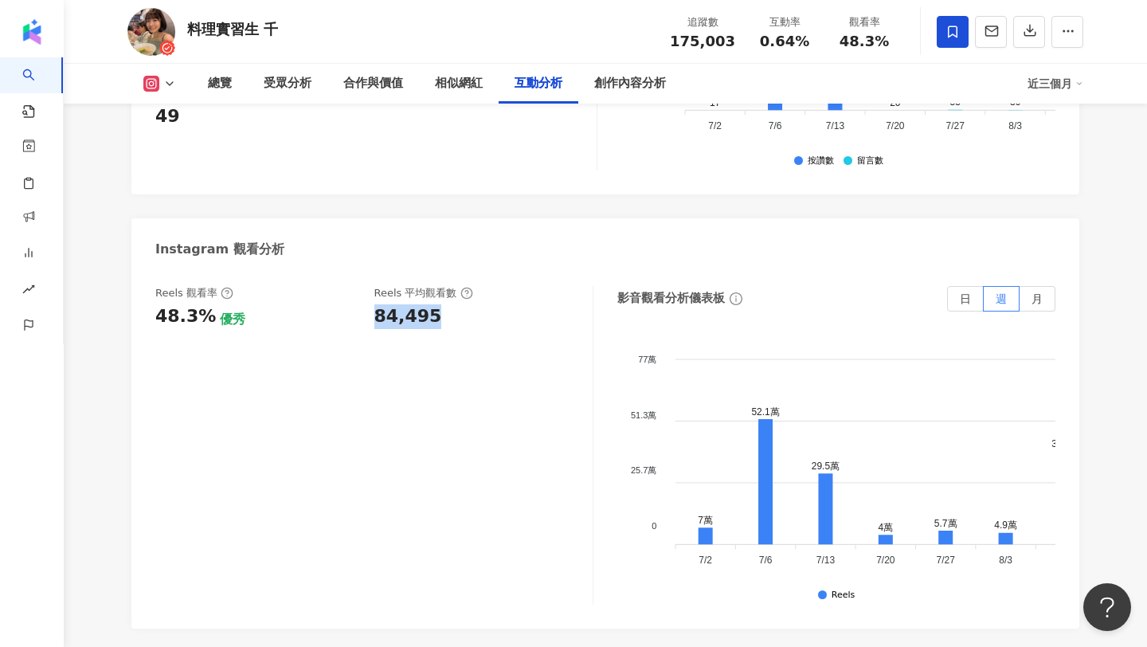
drag, startPoint x: 436, startPoint y: 298, endPoint x: 377, endPoint y: 305, distance: 60.2
click at [377, 305] on div "84,495" at bounding box center [475, 316] width 203 height 25
copy span "48.3%"
drag, startPoint x: 888, startPoint y: 35, endPoint x: 846, endPoint y: 40, distance: 42.5
click at [846, 40] on div "48.3%" at bounding box center [864, 41] width 61 height 16
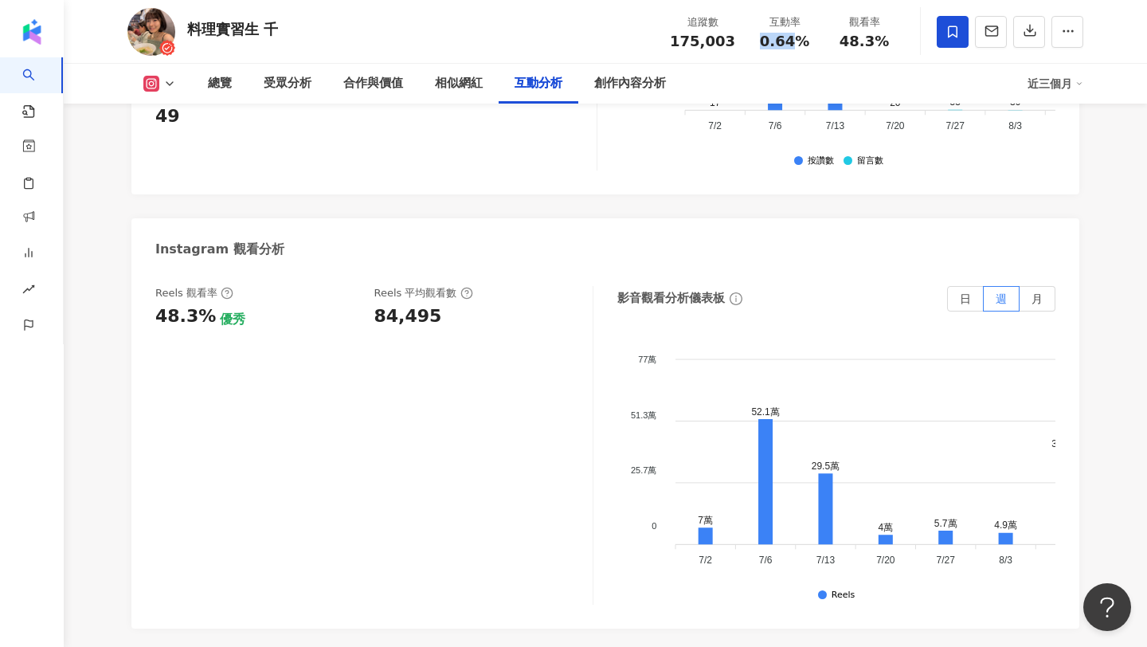
drag, startPoint x: 797, startPoint y: 41, endPoint x: 764, endPoint y: 45, distance: 33.6
click at [764, 45] on span "0.64%" at bounding box center [784, 41] width 49 height 16
copy span "0.64%"
drag, startPoint x: 807, startPoint y: 39, endPoint x: 764, endPoint y: 42, distance: 42.3
click at [764, 42] on div "0.64%" at bounding box center [784, 41] width 61 height 16
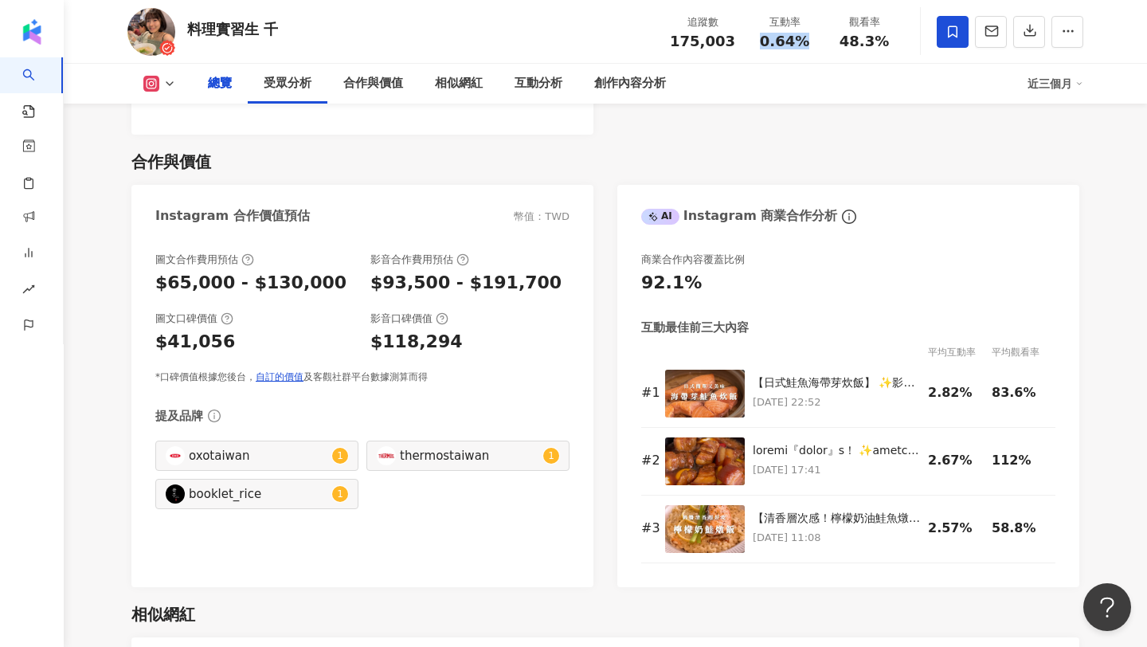
scroll to position [0, 0]
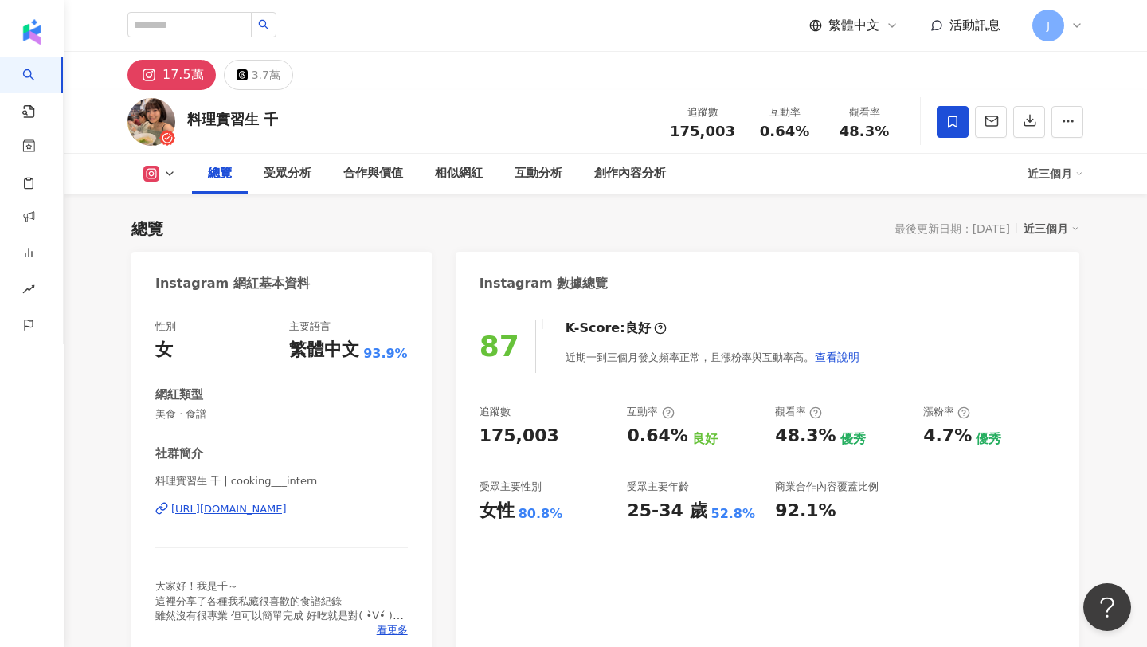
scroll to position [98, 0]
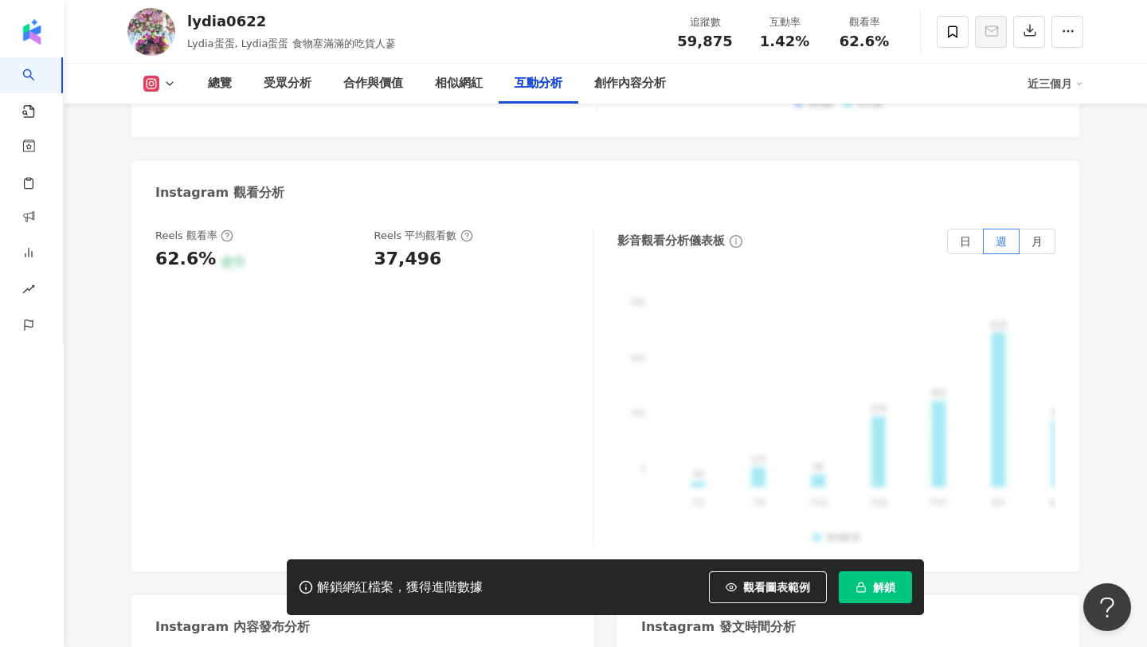
scroll to position [3509, 0]
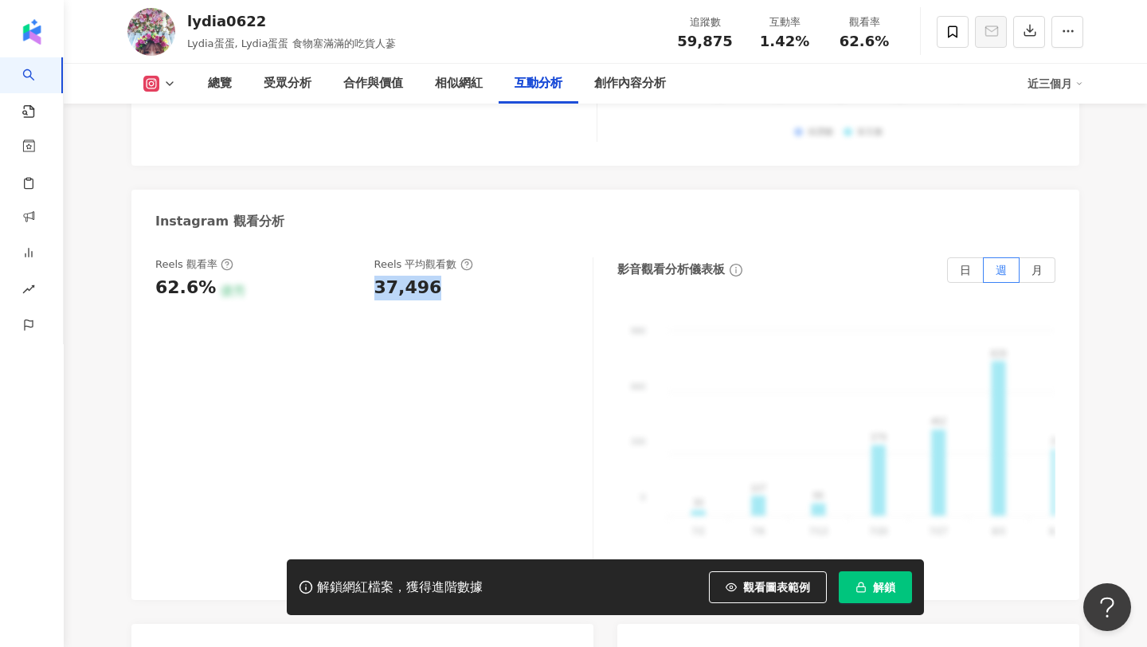
copy div "37,496"
drag, startPoint x: 433, startPoint y: 245, endPoint x: 372, endPoint y: 247, distance: 61.3
click at [372, 257] on div "Reels 觀看率 62.6% 優秀 Reels 平均觀看數 37,496" at bounding box center [365, 278] width 421 height 43
copy span "62.6%"
drag, startPoint x: 836, startPoint y: 33, endPoint x: 915, endPoint y: 33, distance: 78.8
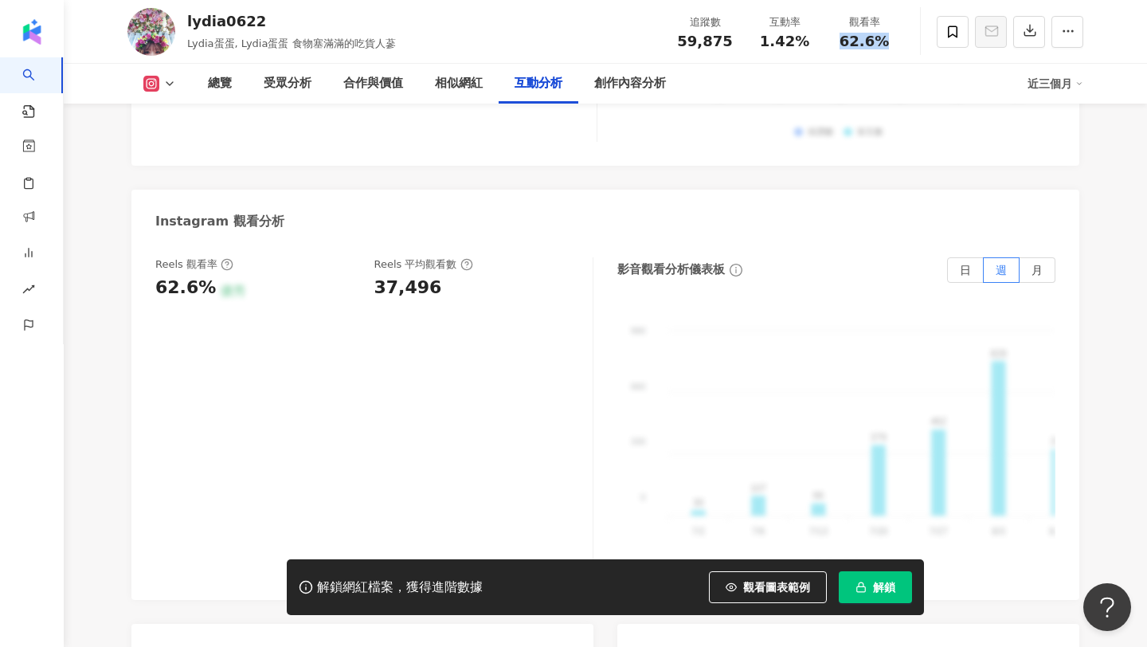
click at [915, 33] on div "lydia0622 Lydia蛋蛋, Lydia蛋蛋 食物塞滿滿的吃貨人蔘 追蹤數 59,875 互動率 1.42% 觀看率 62.6%" at bounding box center [605, 31] width 1019 height 63
copy span "1.42%"
drag, startPoint x: 763, startPoint y: 42, endPoint x: 811, endPoint y: 44, distance: 48.6
click at [811, 44] on div "1.42%" at bounding box center [784, 41] width 61 height 16
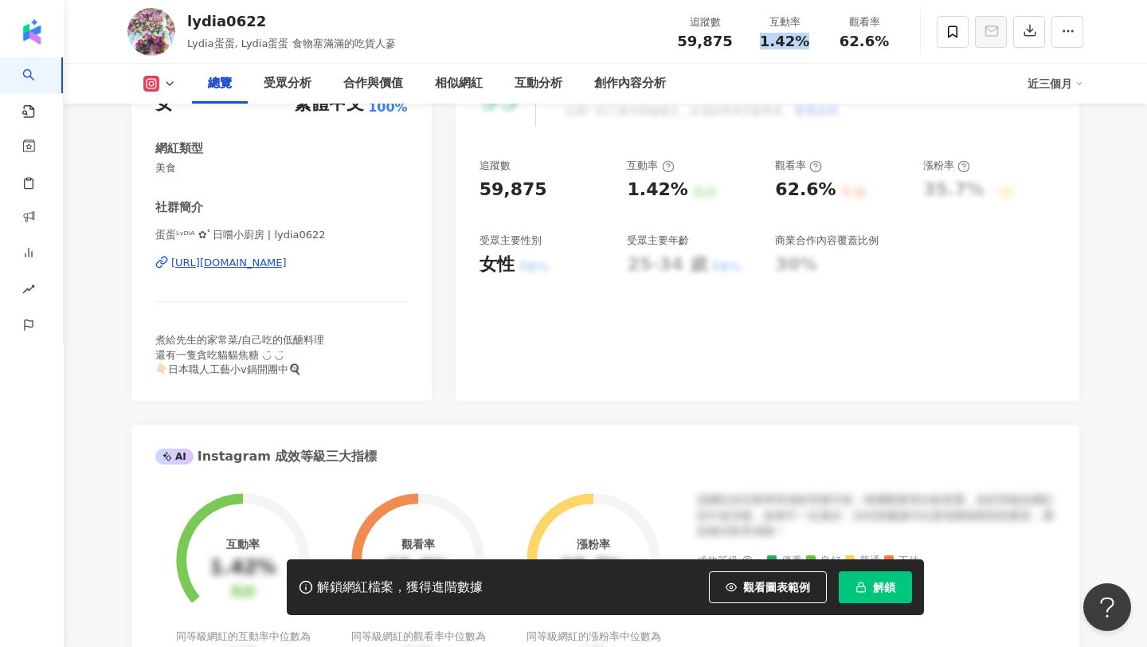
scroll to position [0, 0]
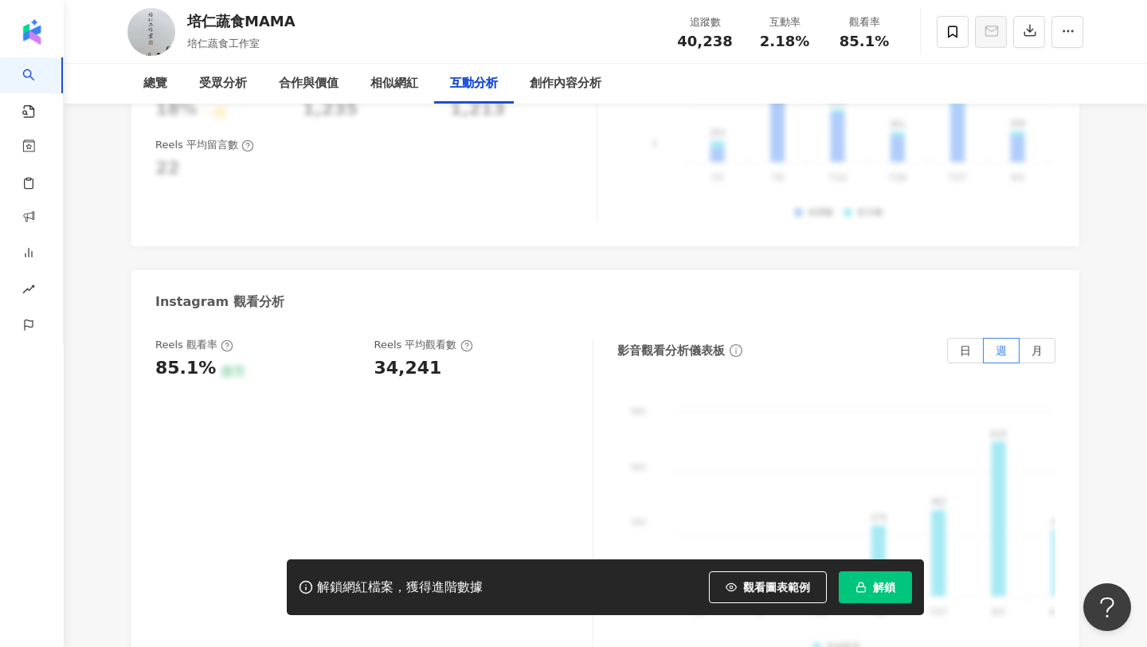
scroll to position [3509, 0]
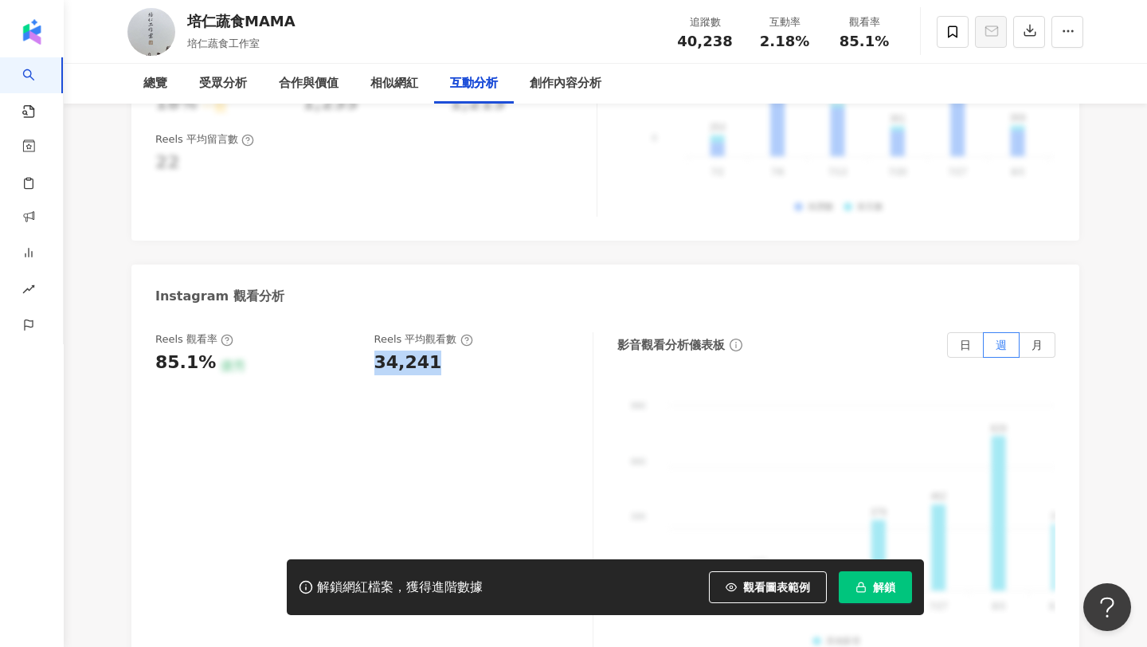
drag, startPoint x: 448, startPoint y: 317, endPoint x: 374, endPoint y: 323, distance: 74.3
click at [374, 350] on div "34,241" at bounding box center [475, 362] width 203 height 25
copy div "34,241"
copy span "85.1%"
drag, startPoint x: 836, startPoint y: 41, endPoint x: 902, endPoint y: 45, distance: 66.2
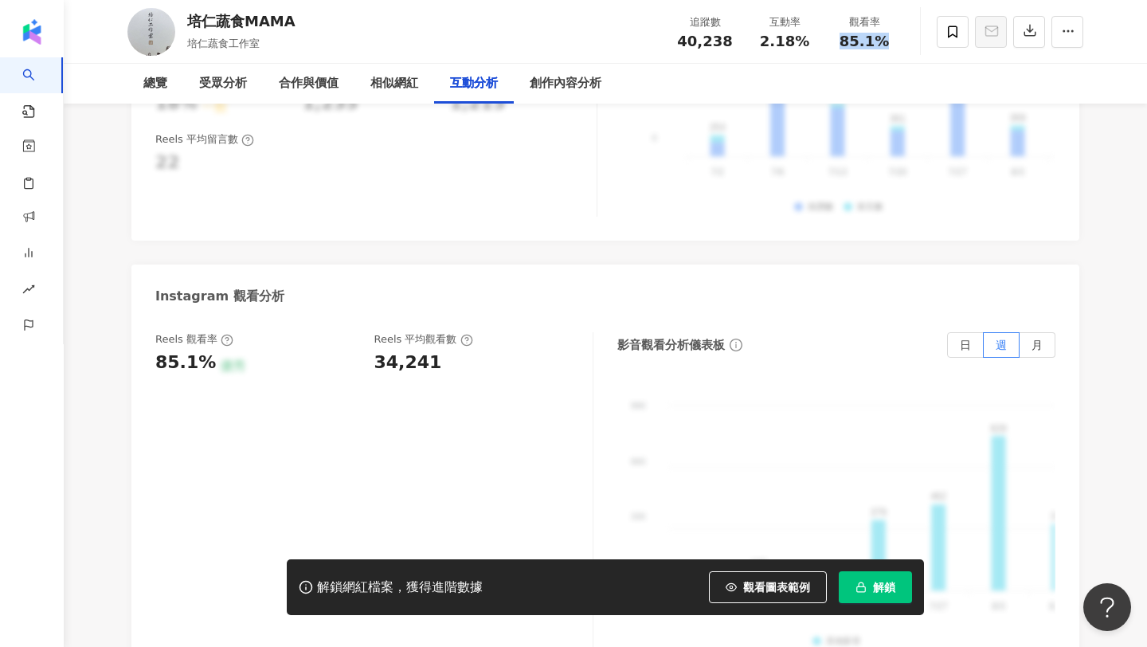
click at [902, 45] on div "觀看率 85.1%" at bounding box center [864, 31] width 80 height 34
copy span "2.18%"
drag, startPoint x: 760, startPoint y: 40, endPoint x: 814, endPoint y: 45, distance: 54.4
click at [814, 45] on div "2.18%" at bounding box center [784, 41] width 61 height 16
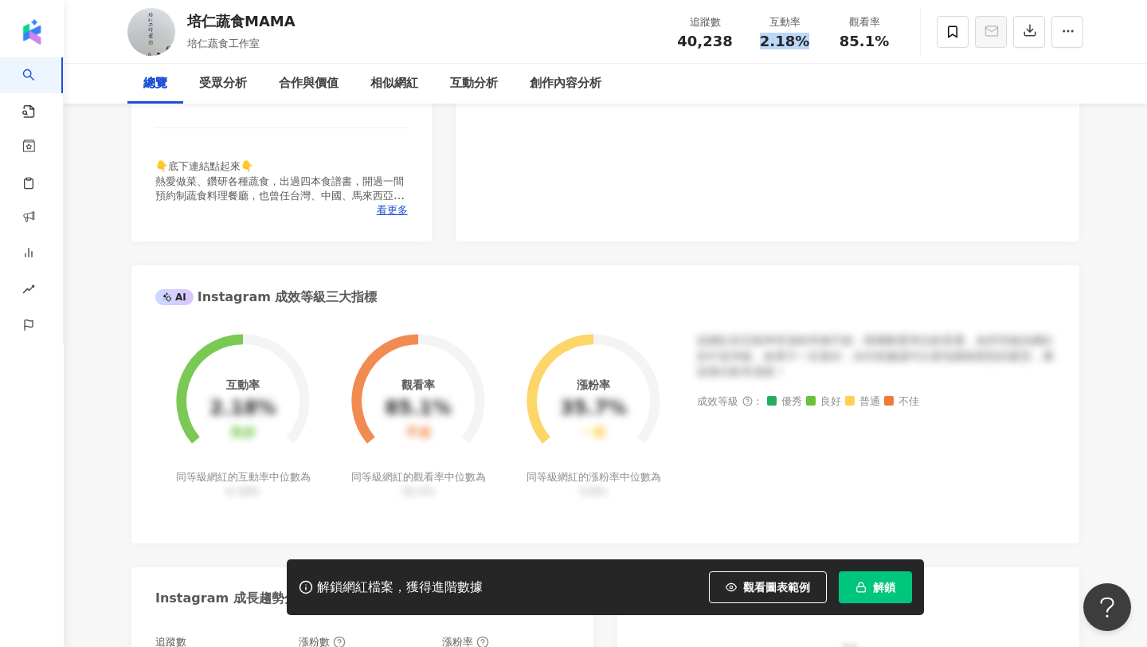
scroll to position [0, 0]
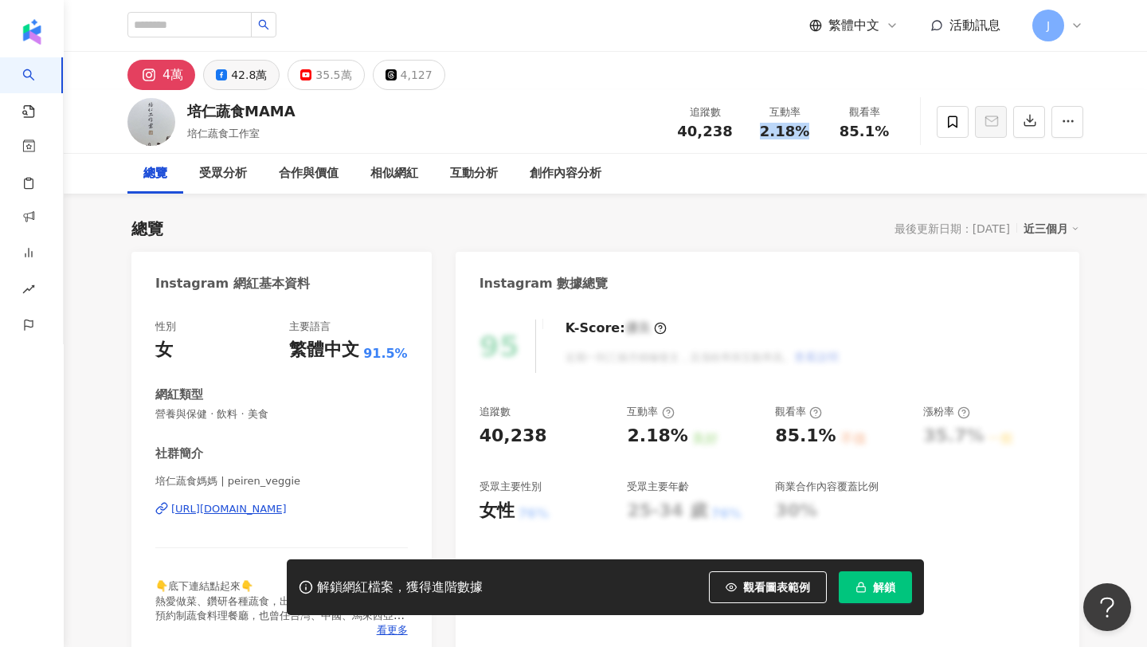
click at [240, 86] on button "42.8萬" at bounding box center [241, 75] width 76 height 30
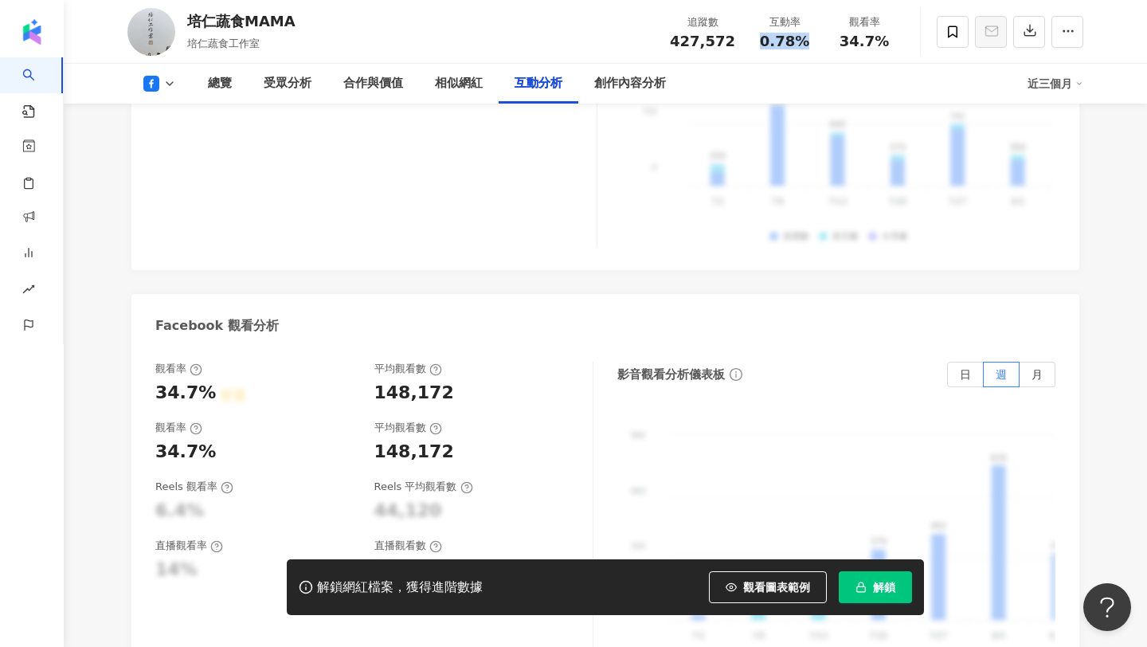
scroll to position [2871, 0]
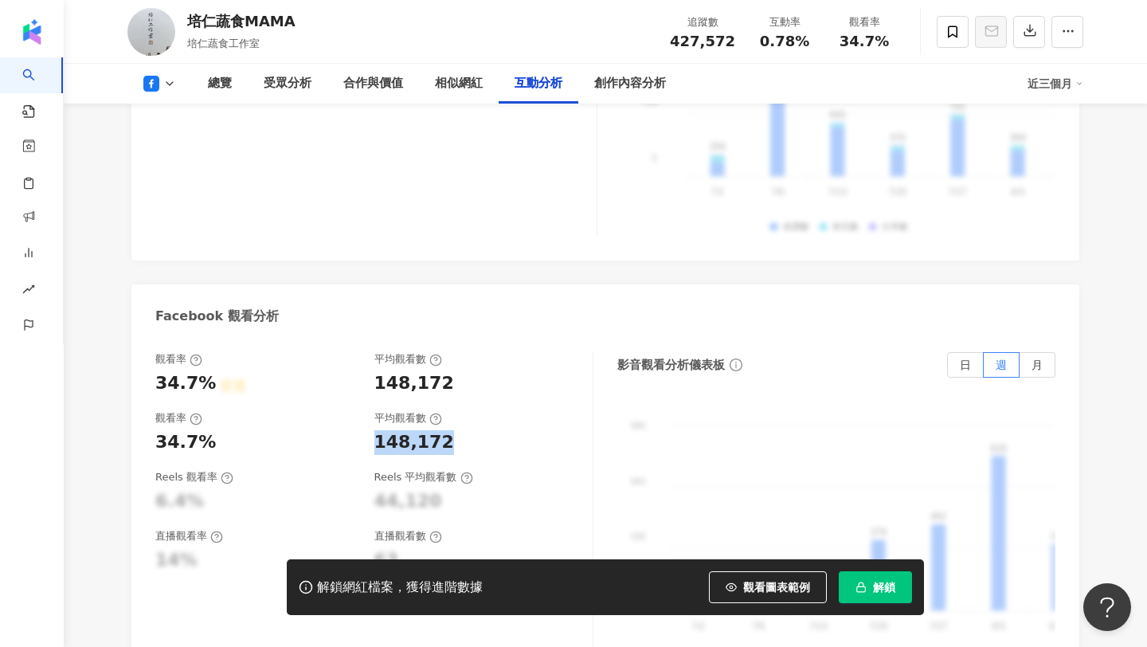
copy div "148,172"
drag, startPoint x: 448, startPoint y: 379, endPoint x: 374, endPoint y: 380, distance: 73.3
click at [374, 430] on div "148,172" at bounding box center [475, 442] width 203 height 25
copy span "0.78%"
drag, startPoint x: 821, startPoint y: 39, endPoint x: 764, endPoint y: 35, distance: 56.7
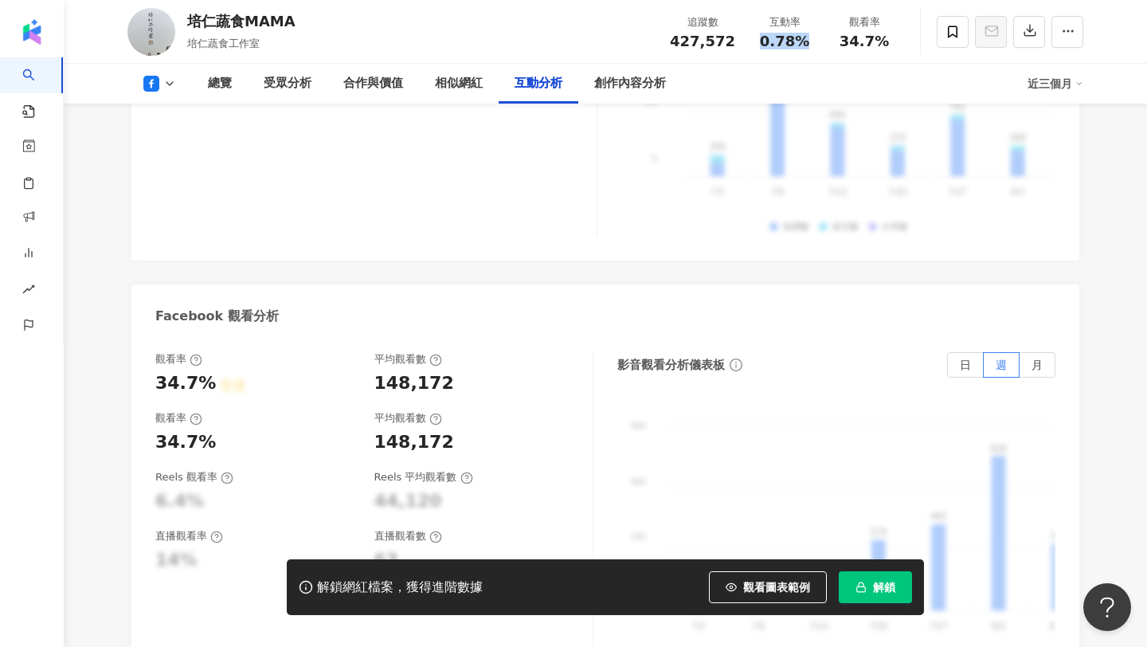
click at [764, 35] on div "互動率 0.78%" at bounding box center [785, 31] width 80 height 34
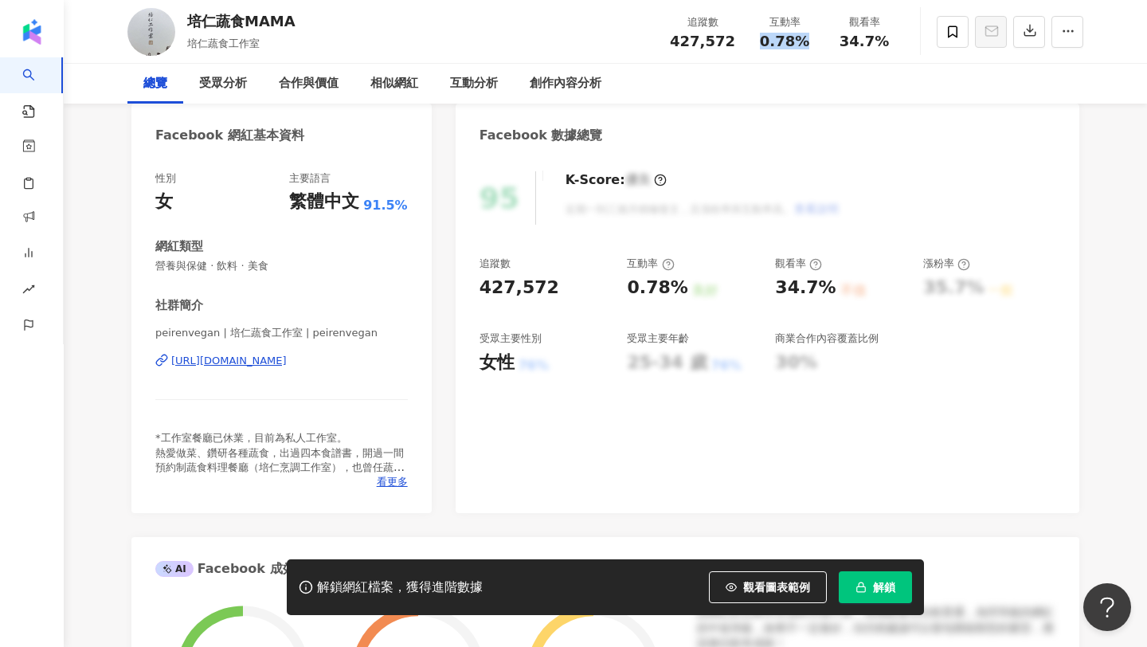
scroll to position [0, 0]
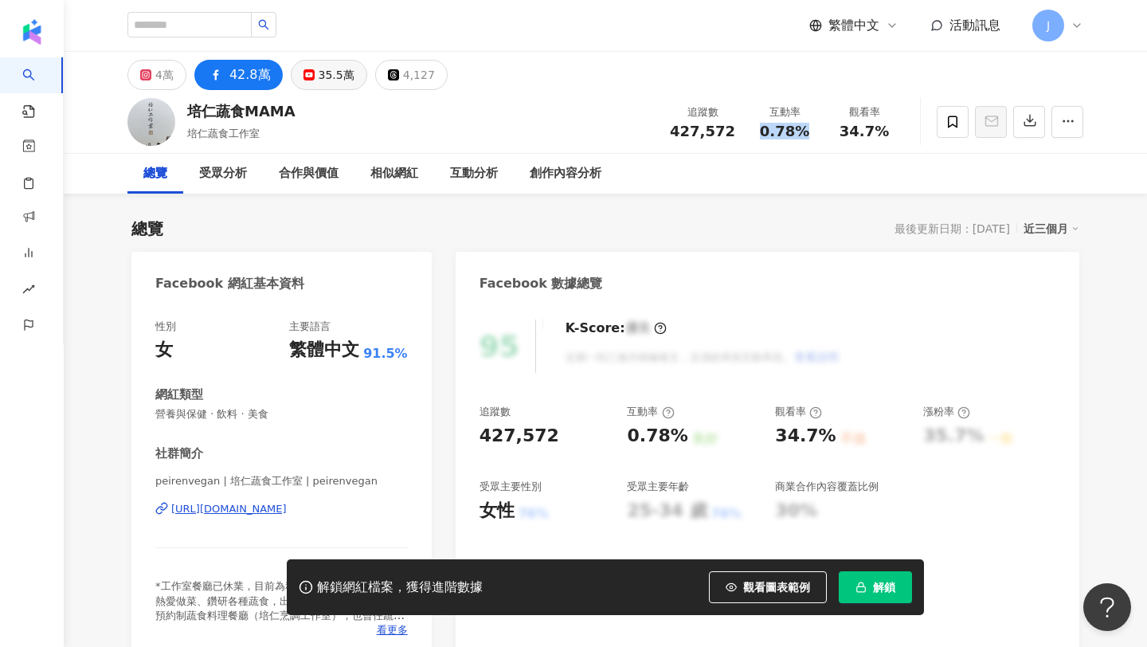
click at [341, 70] on div "35.5萬" at bounding box center [337, 75] width 36 height 22
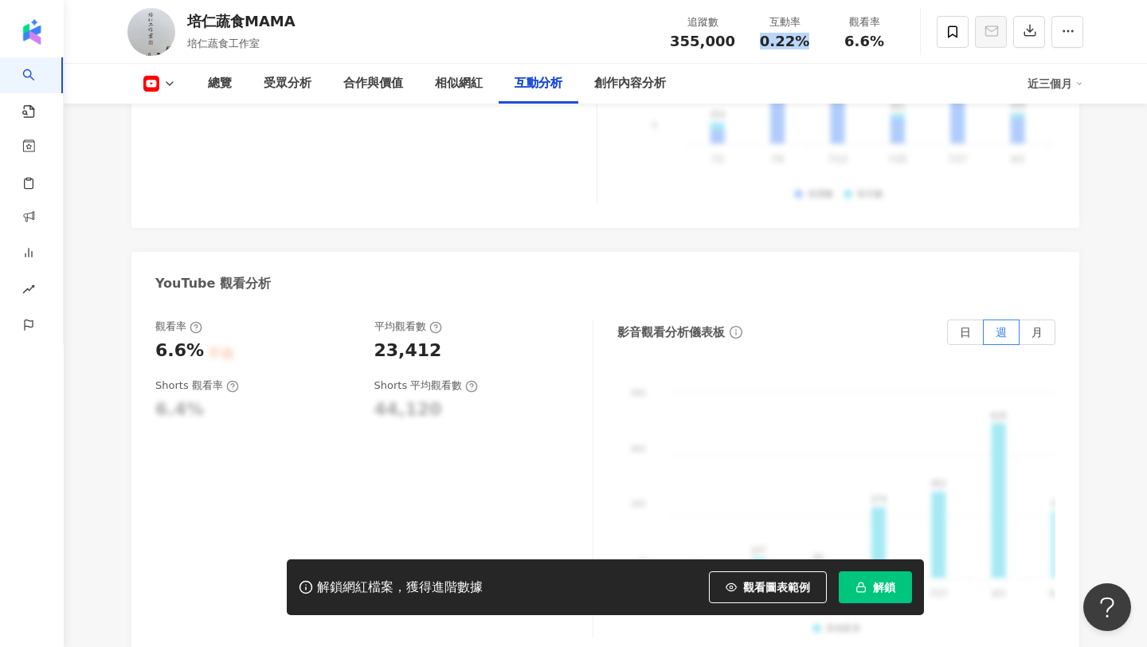
scroll to position [3014, 0]
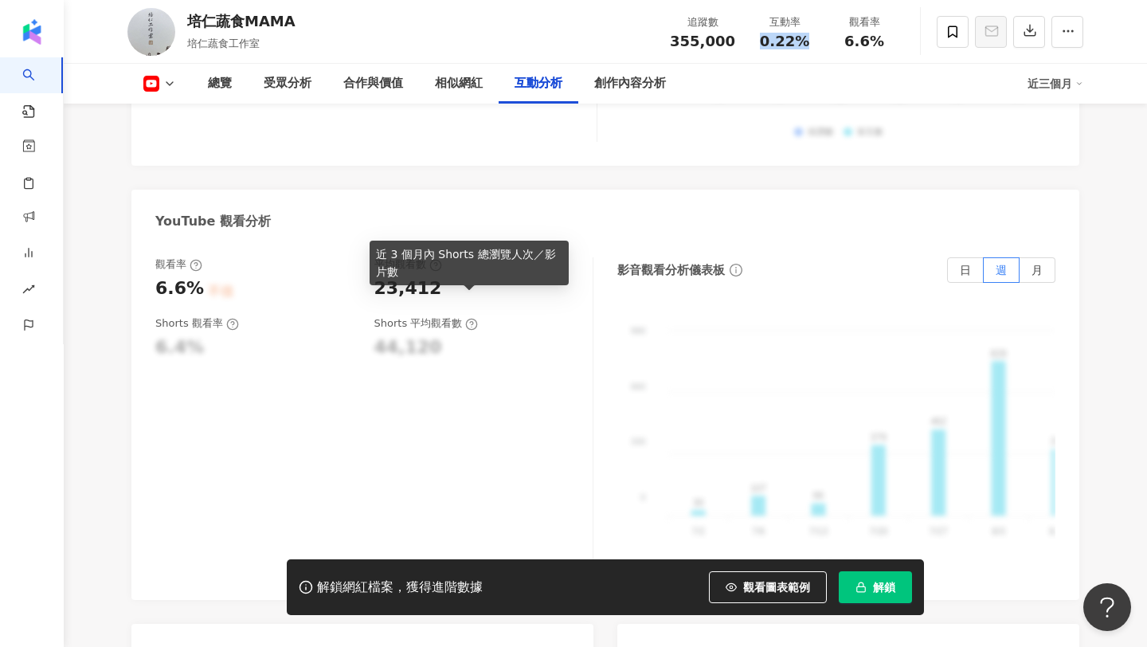
click at [396, 335] on div "44,120" at bounding box center [408, 347] width 68 height 25
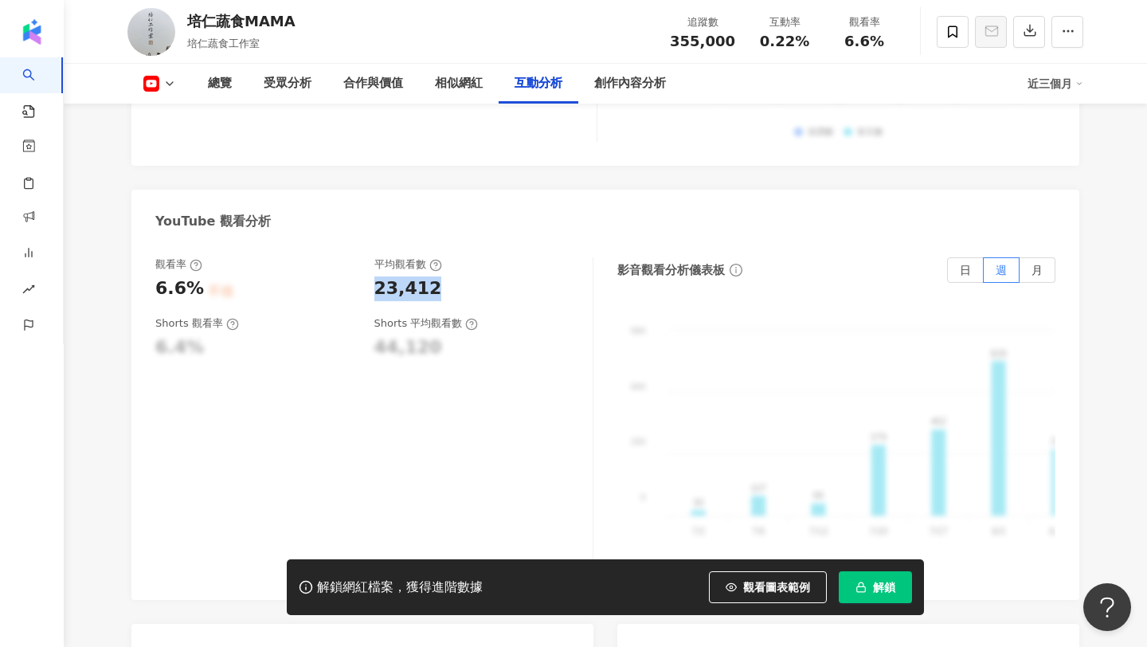
drag, startPoint x: 430, startPoint y: 268, endPoint x: 373, endPoint y: 266, distance: 57.4
click at [373, 266] on div "觀看率 6.6% 不佳 平均觀看數 23,412" at bounding box center [365, 278] width 421 height 43
copy div "23,412"
drag, startPoint x: 809, startPoint y: 40, endPoint x: 759, endPoint y: 49, distance: 50.9
click at [759, 49] on div "追蹤數 355,000 互動率 0.22% 觀看率 6.6%" at bounding box center [782, 31] width 244 height 47
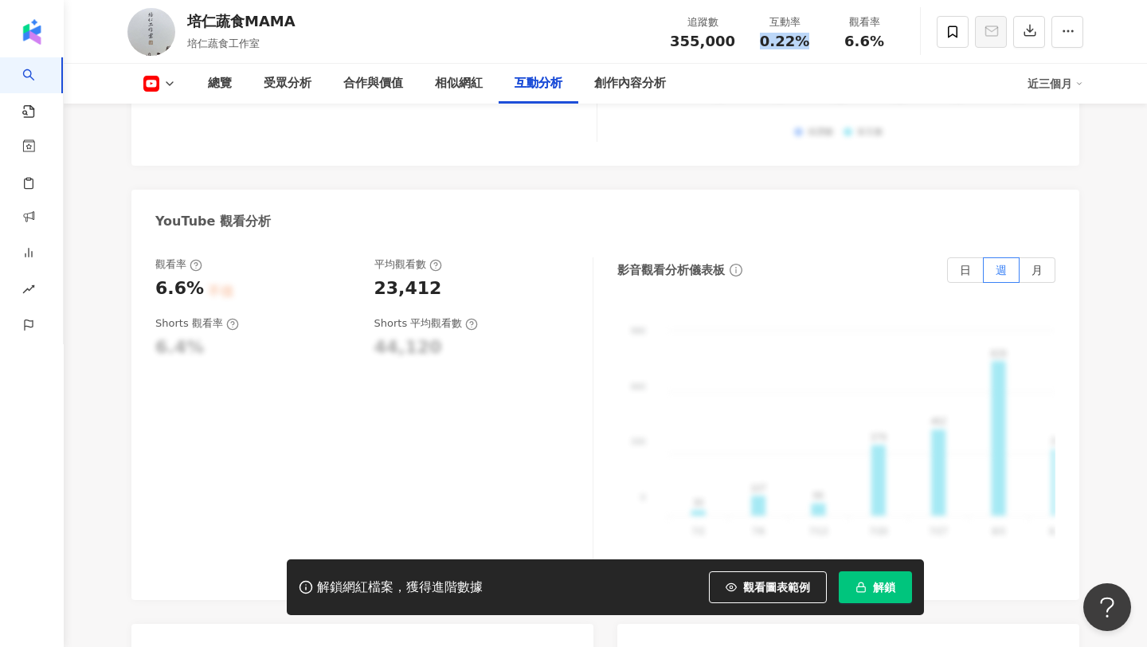
copy span "0.22%"
copy span "6.6%"
drag, startPoint x: 891, startPoint y: 33, endPoint x: 839, endPoint y: 40, distance: 53.0
click at [839, 40] on div "6.6%" at bounding box center [864, 41] width 61 height 16
